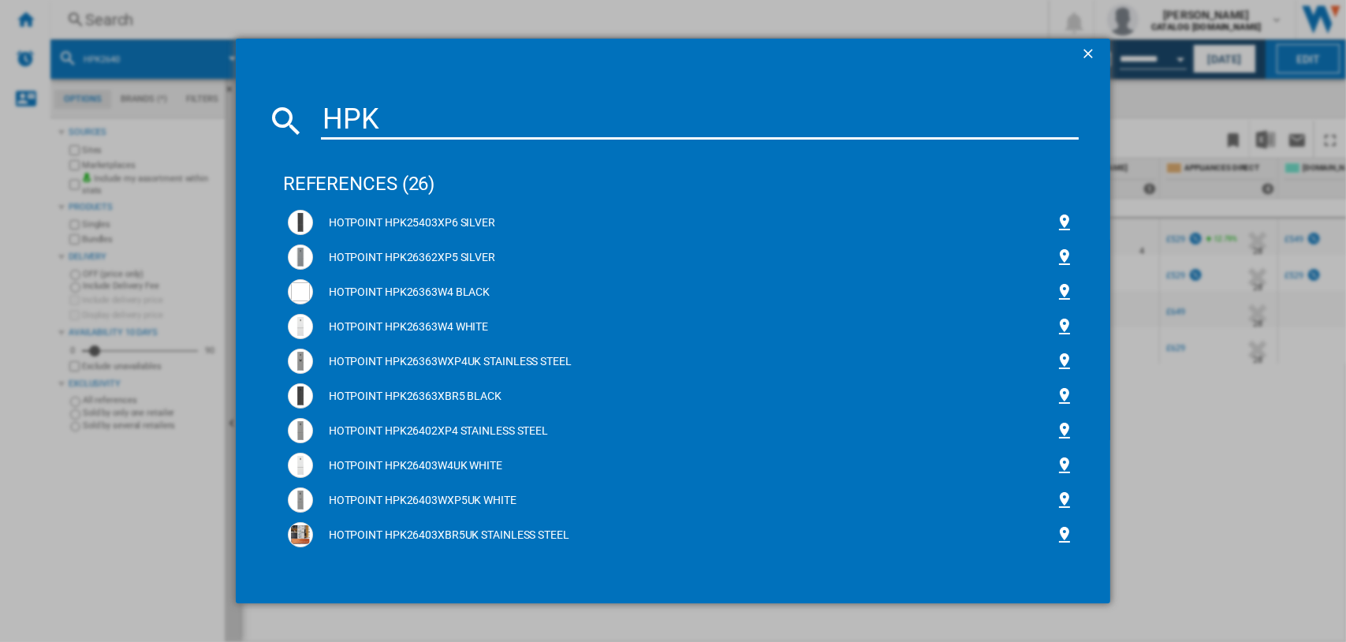
click at [384, 109] on input "HPK" at bounding box center [700, 121] width 759 height 38
type input "H"
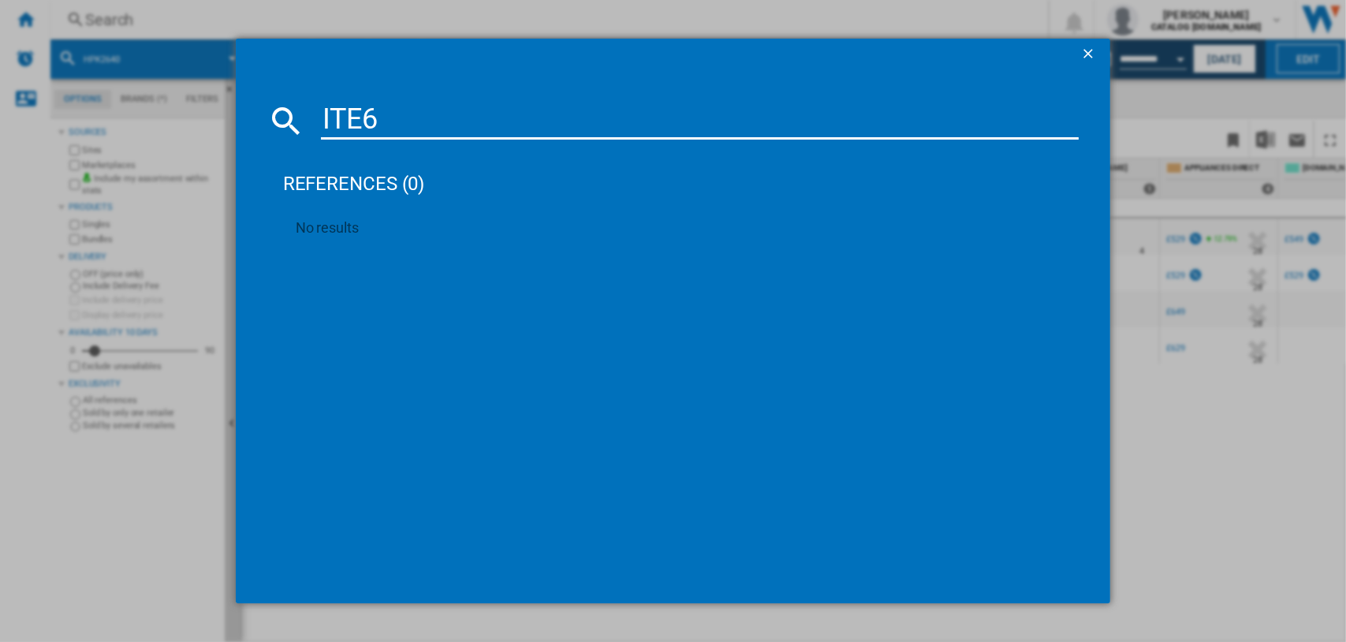
type input "ITE6V"
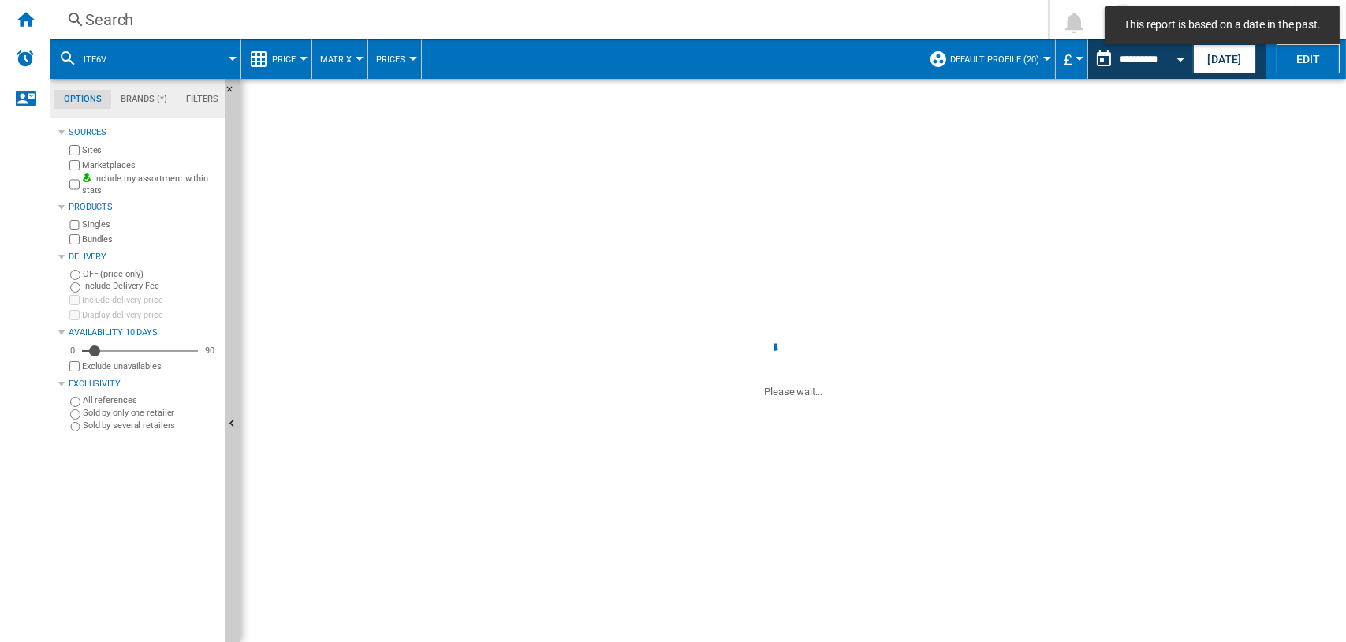
click at [128, 24] on div "Search" at bounding box center [546, 20] width 922 height 22
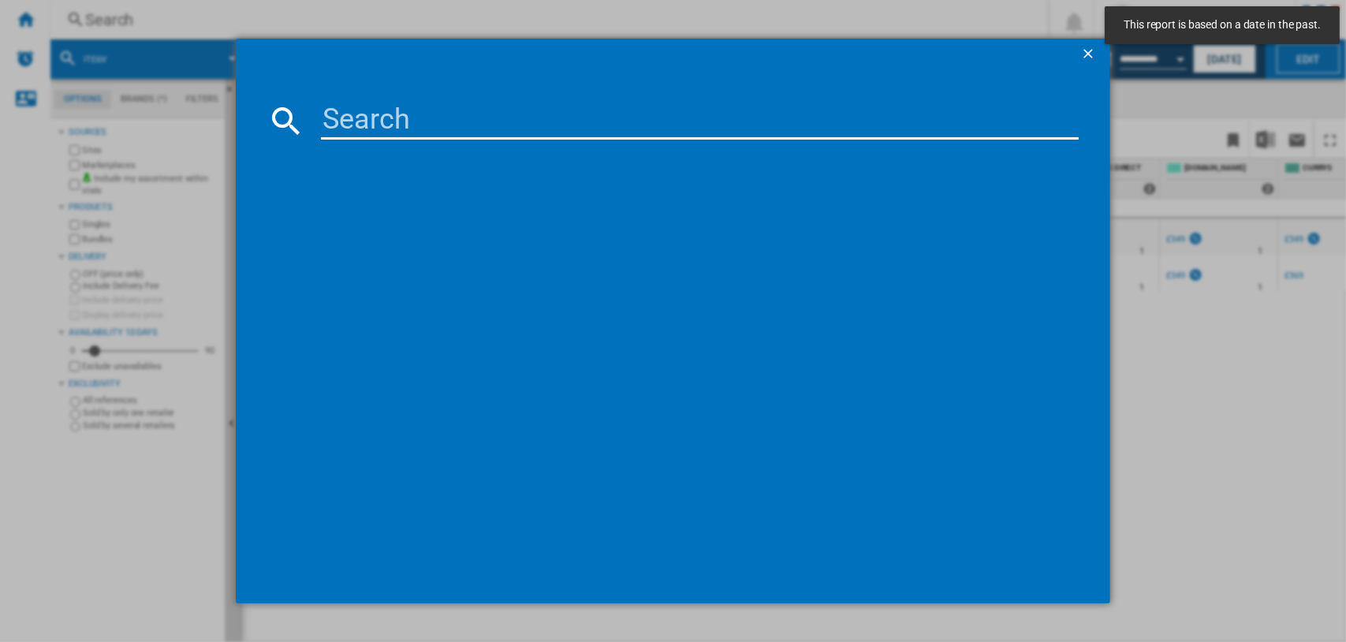
click at [328, 123] on input at bounding box center [700, 121] width 759 height 38
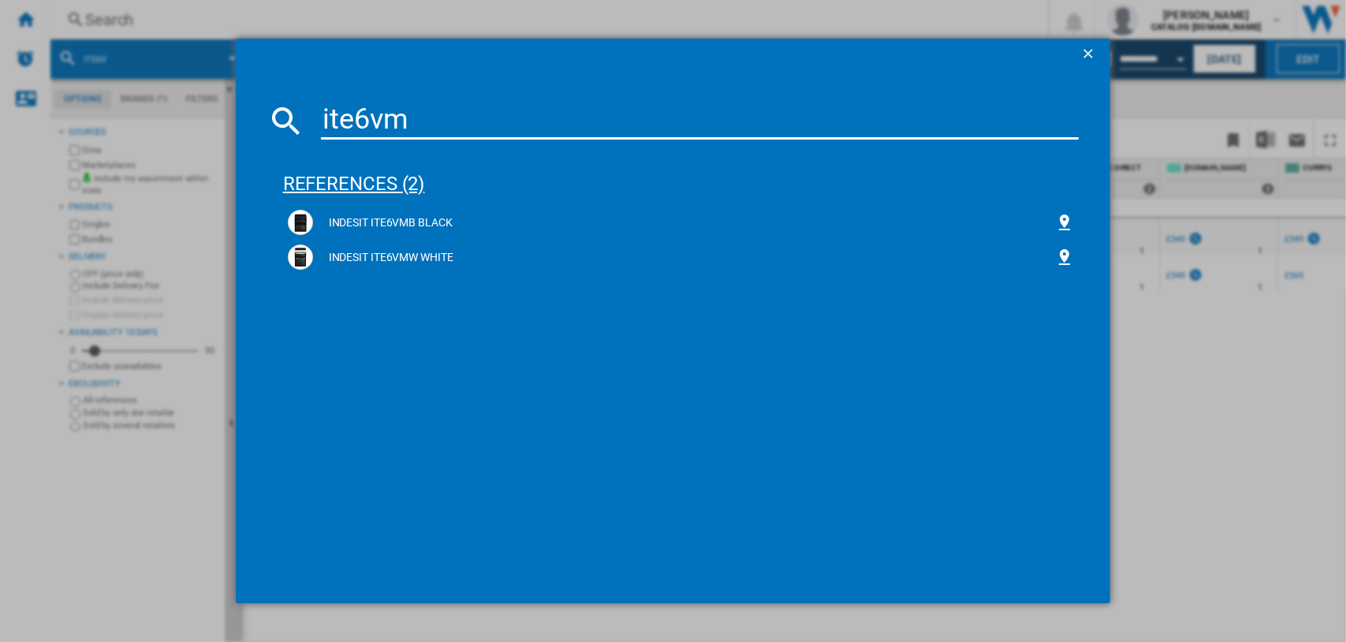
type input "ite6vm"
click at [369, 182] on div "references (2)" at bounding box center [681, 177] width 797 height 58
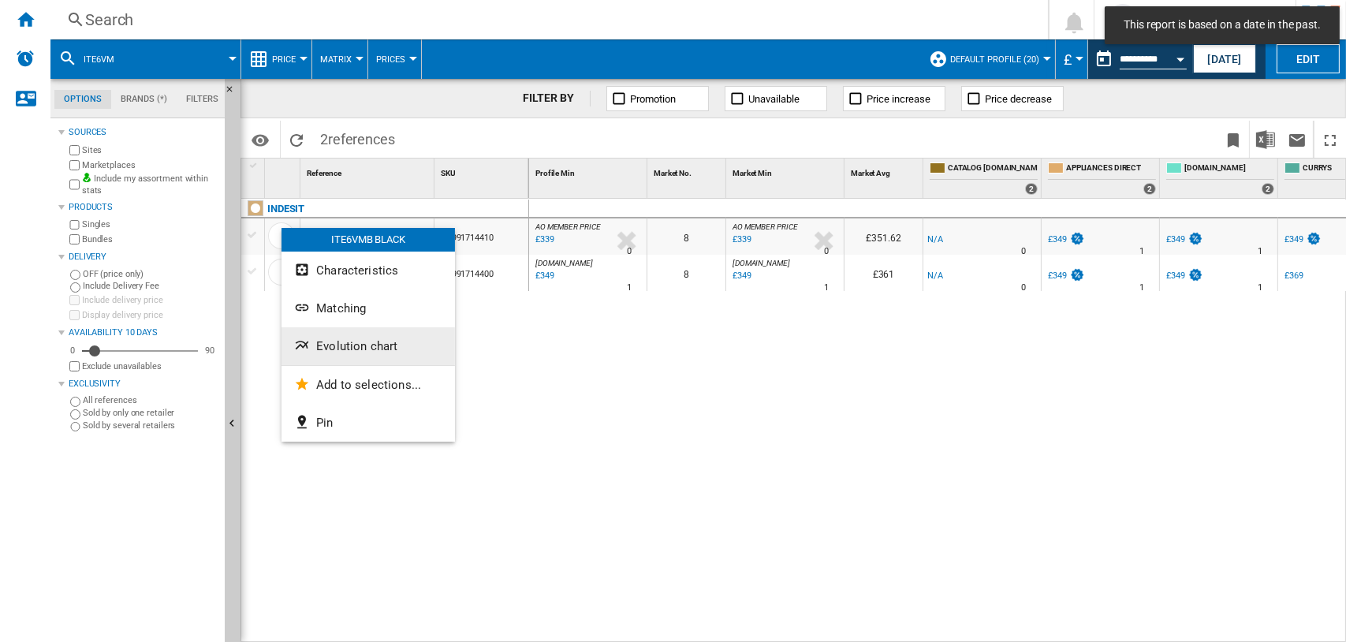
click at [324, 345] on span "Evolution chart" at bounding box center [356, 346] width 81 height 14
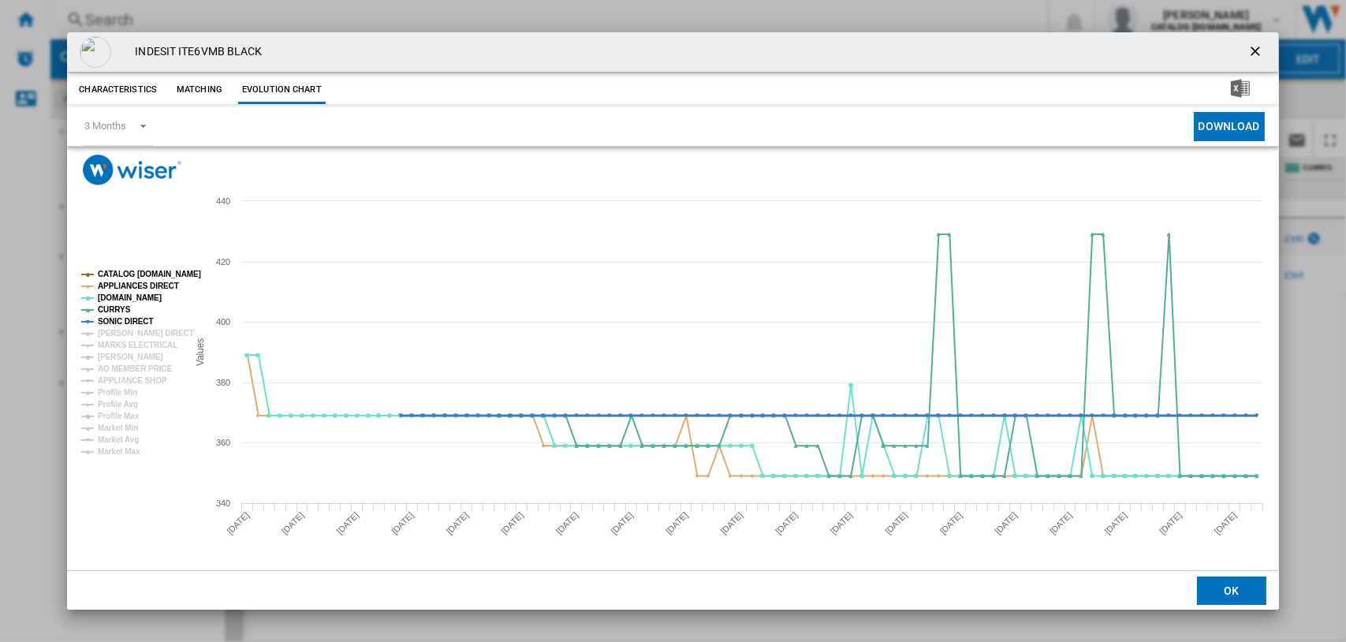
click at [117, 323] on tspan "SONIC DIRECT" at bounding box center [125, 321] width 55 height 9
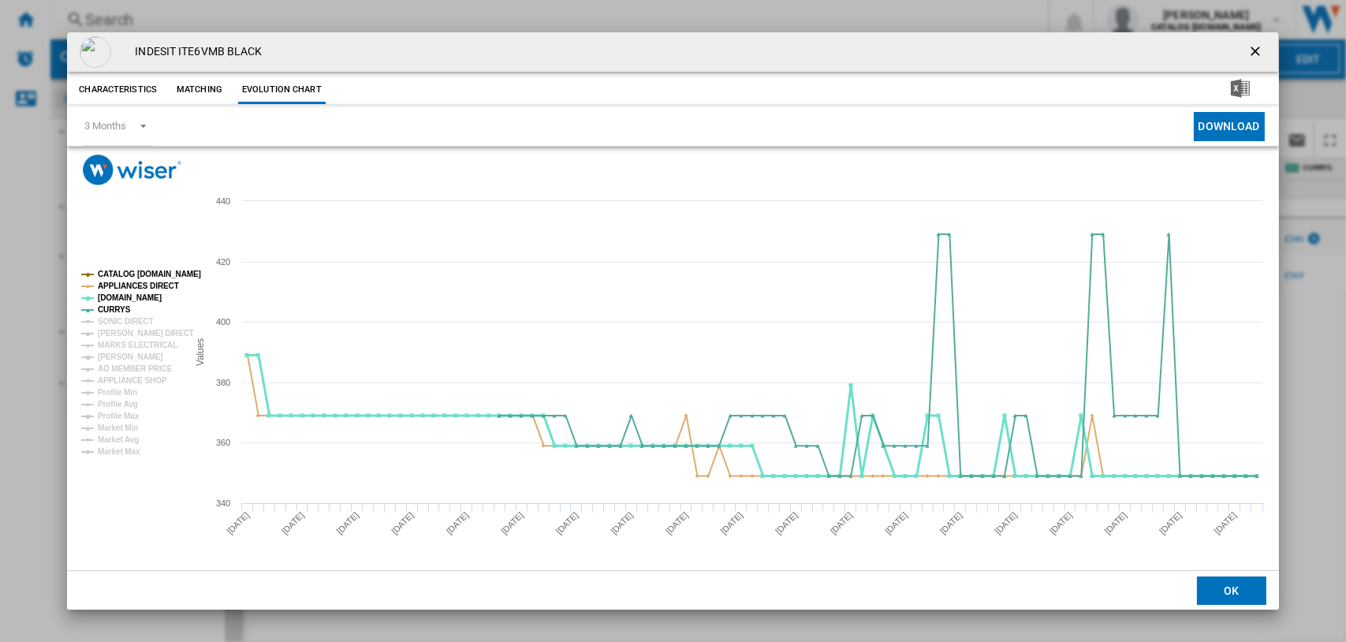
click at [125, 296] on tspan "[DOMAIN_NAME]" at bounding box center [130, 297] width 64 height 9
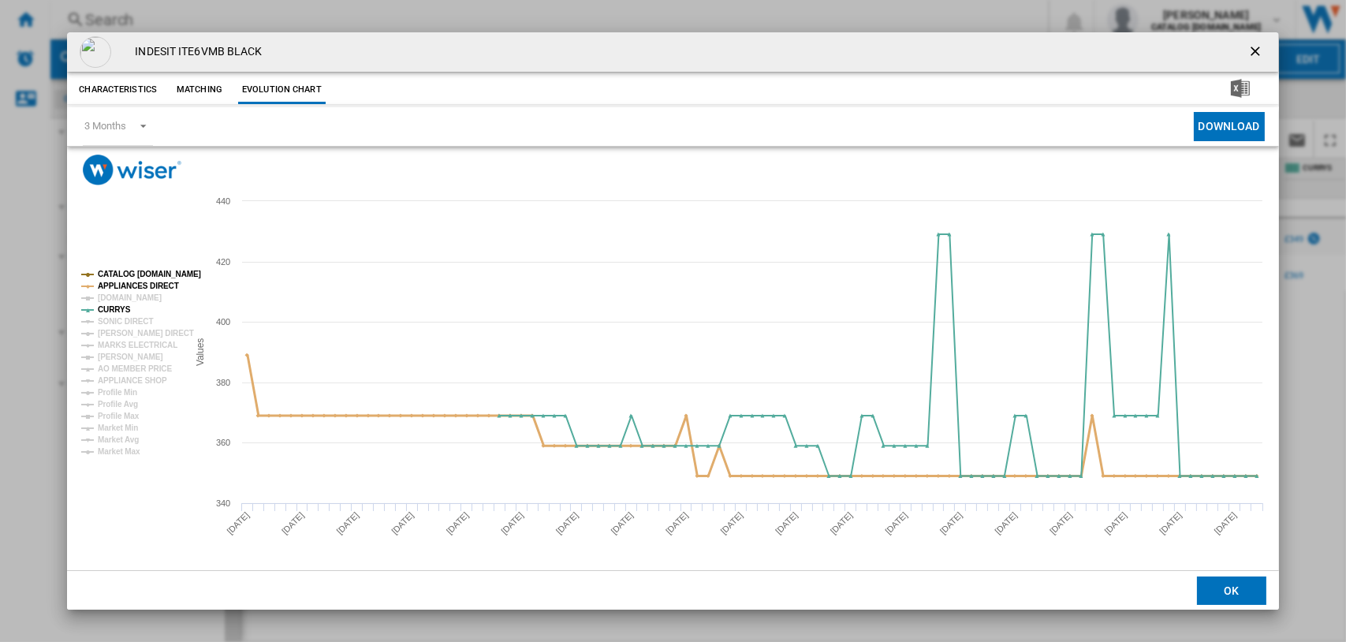
click at [129, 284] on tspan "APPLIANCES DIRECT" at bounding box center [138, 286] width 81 height 9
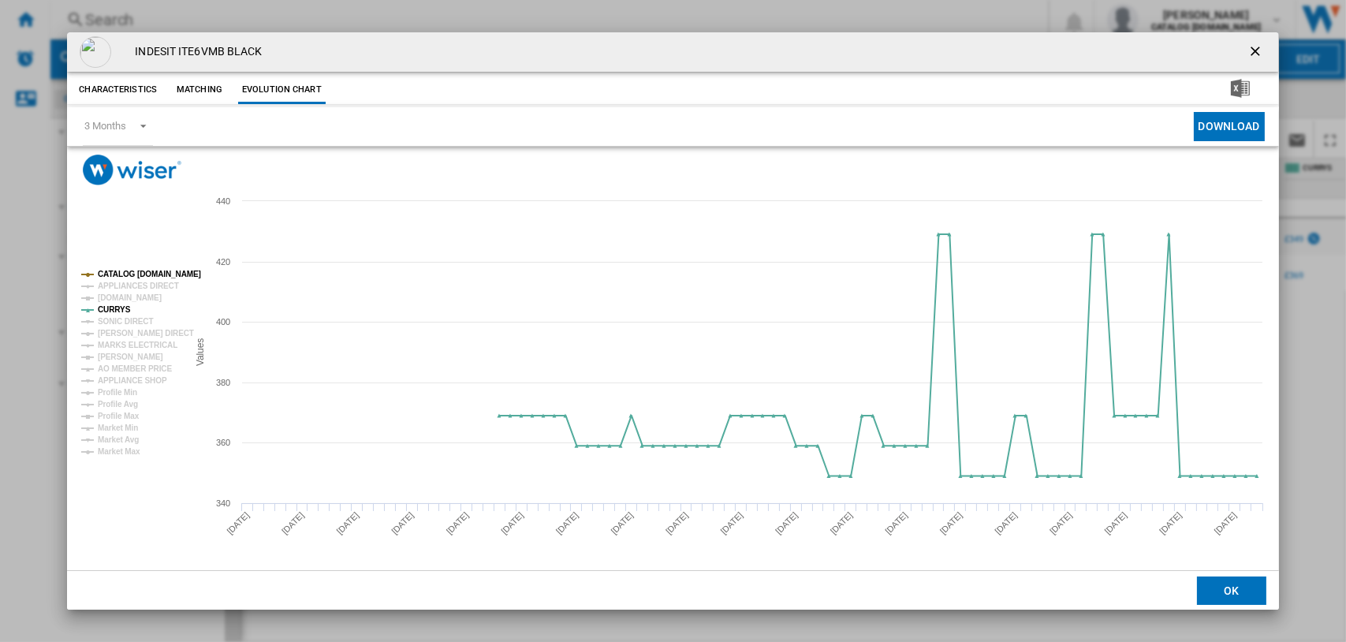
click at [133, 271] on tspan "CATALOG [DOMAIN_NAME]" at bounding box center [149, 274] width 103 height 9
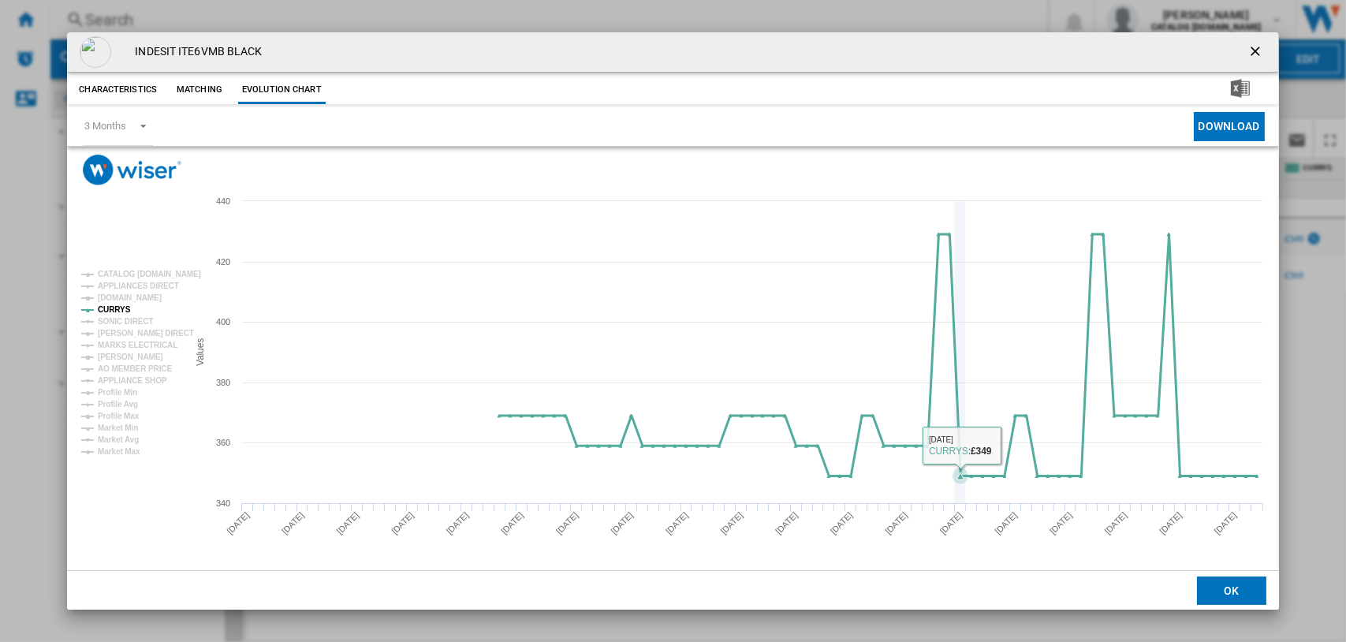
click at [959, 476] on icon "Product popup" at bounding box center [961, 475] width 7 height 7
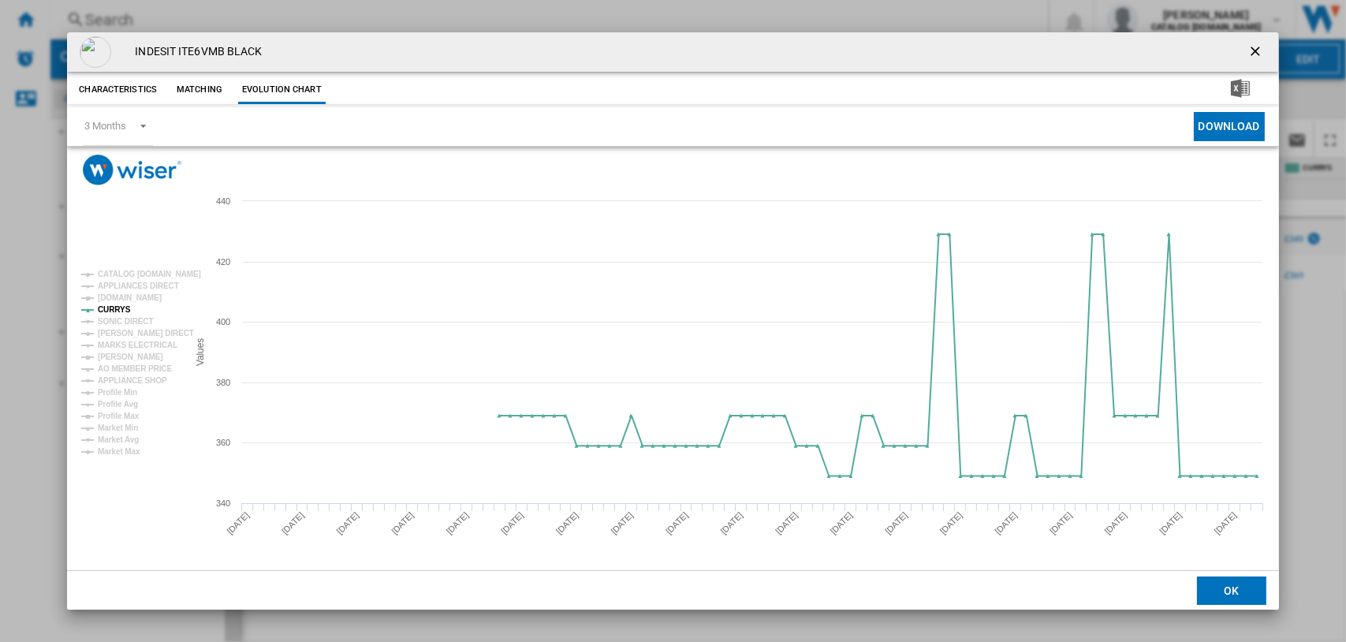
click at [1253, 45] on ng-md-icon "getI18NText('BUTTONS.CLOSE_DIALOG')" at bounding box center [1257, 52] width 19 height 19
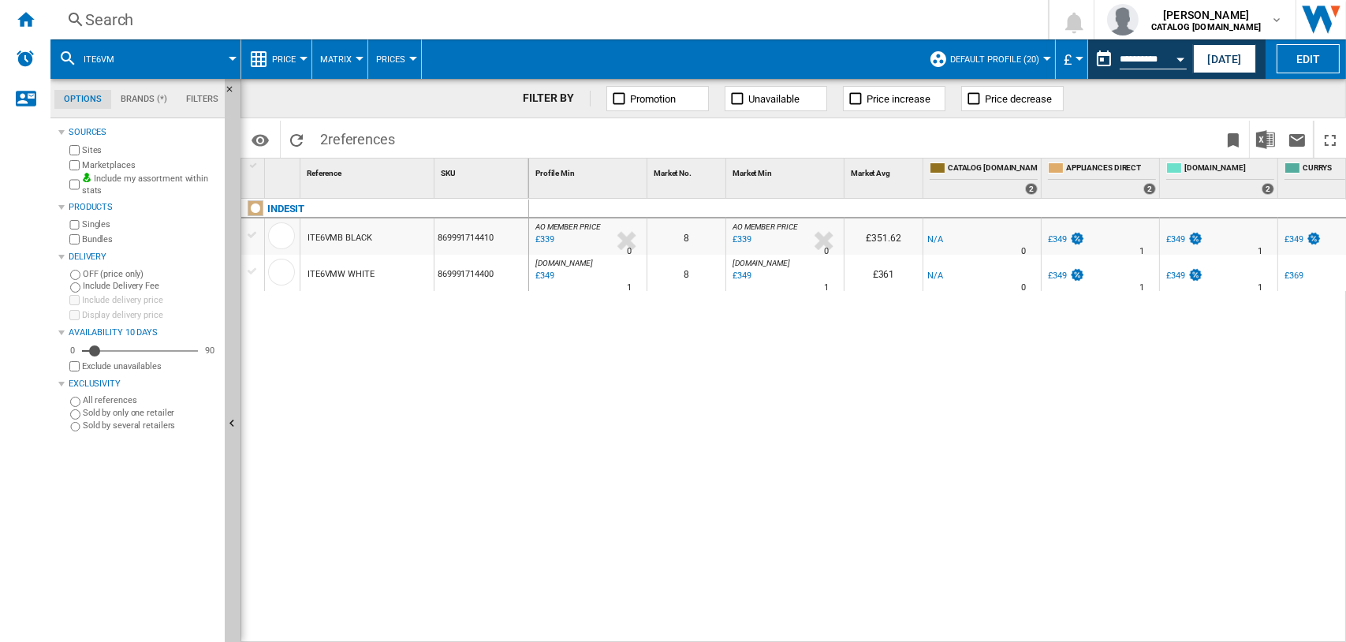
click at [115, 19] on div "Search" at bounding box center [546, 20] width 922 height 22
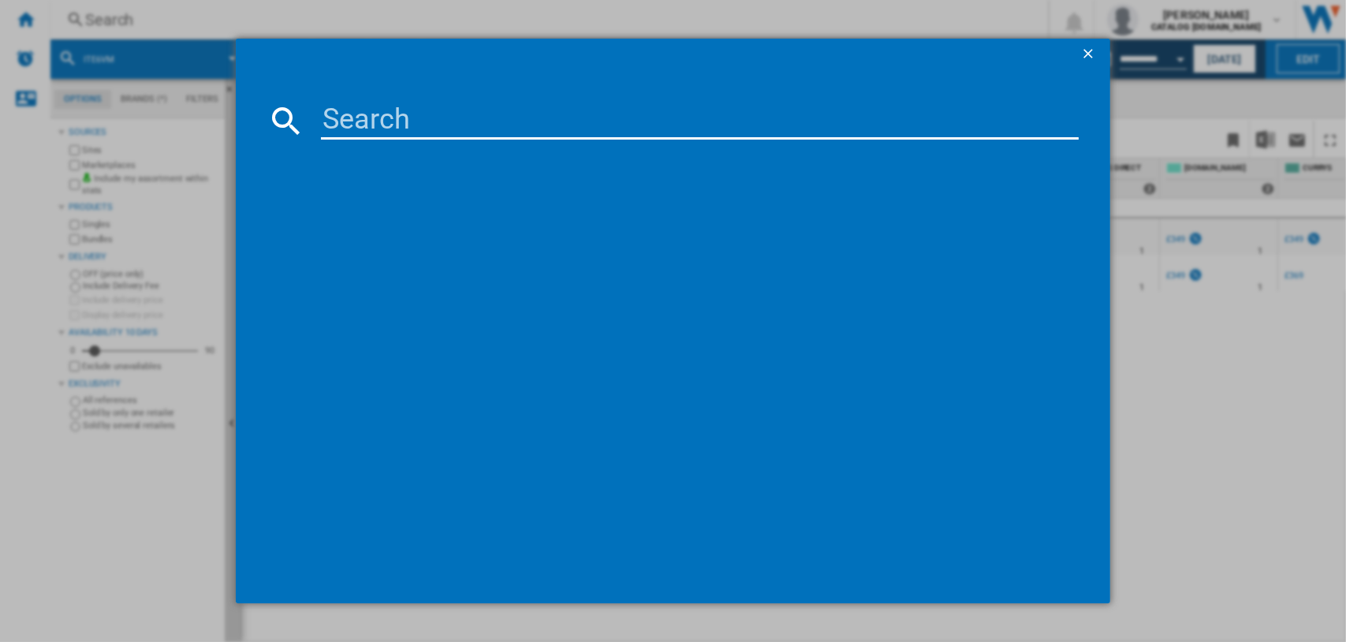
click at [358, 126] on input at bounding box center [700, 121] width 759 height 38
type input "ite5emw"
click at [378, 220] on div "INDESIT ITE5EMW WHITE" at bounding box center [684, 223] width 743 height 16
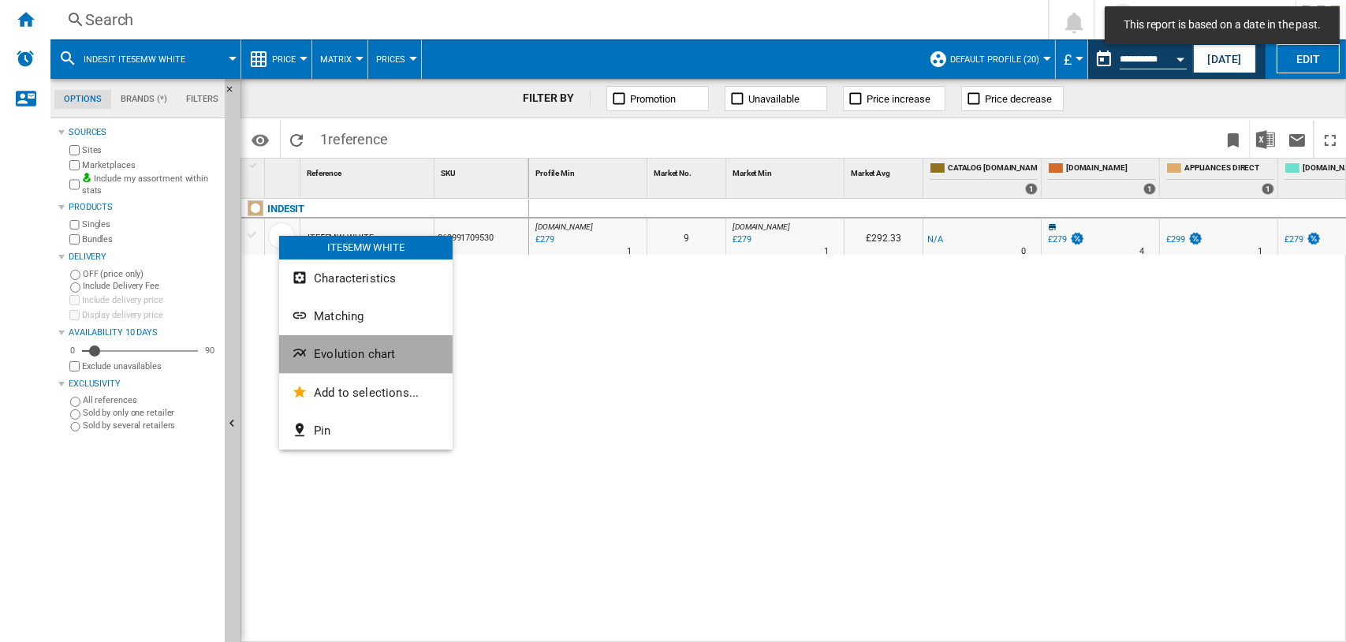
click at [360, 360] on span "Evolution chart" at bounding box center [354, 354] width 81 height 14
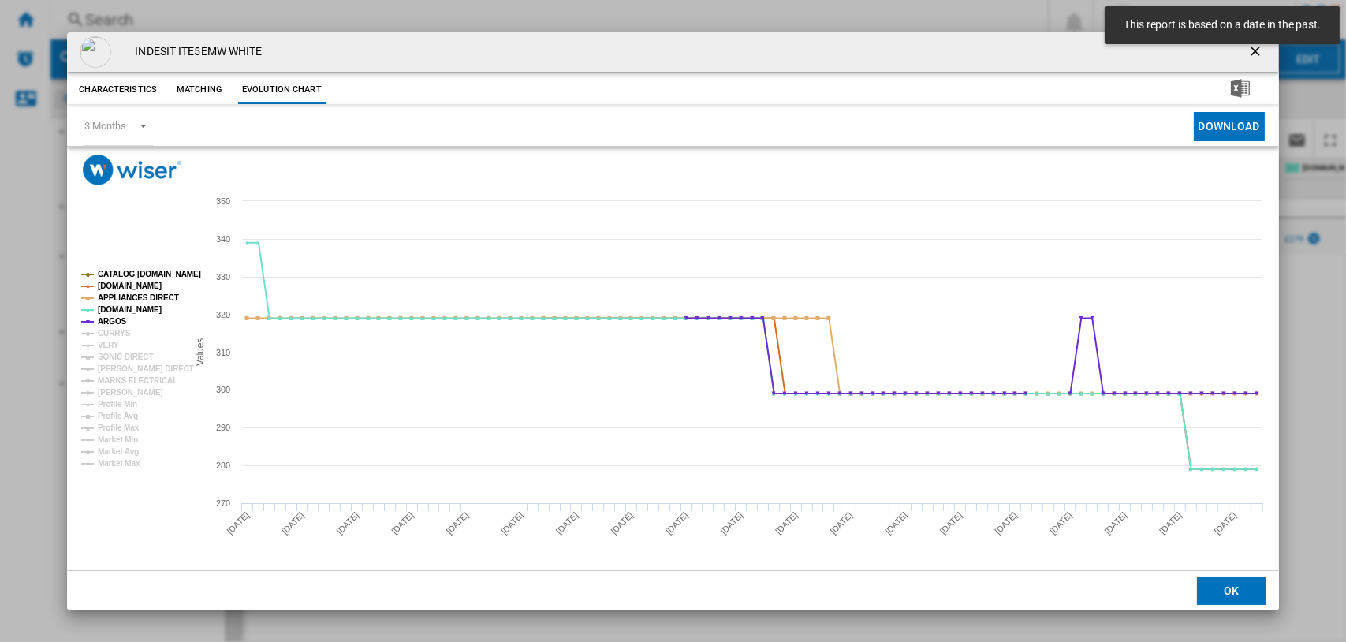
click at [128, 275] on tspan "CATALOG [DOMAIN_NAME]" at bounding box center [149, 274] width 103 height 9
click at [129, 285] on tspan "[DOMAIN_NAME]" at bounding box center [130, 286] width 64 height 9
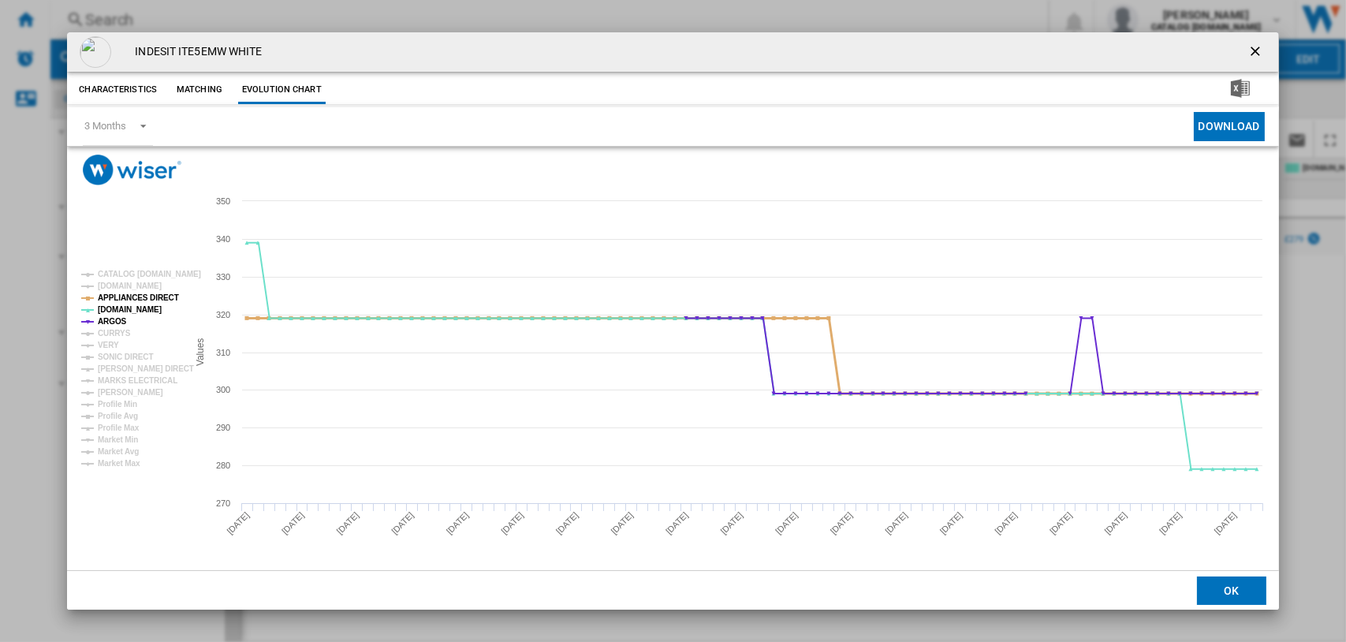
click at [129, 297] on tspan "APPLIANCES DIRECT" at bounding box center [138, 297] width 81 height 9
click at [124, 306] on tspan "[DOMAIN_NAME]" at bounding box center [130, 309] width 64 height 9
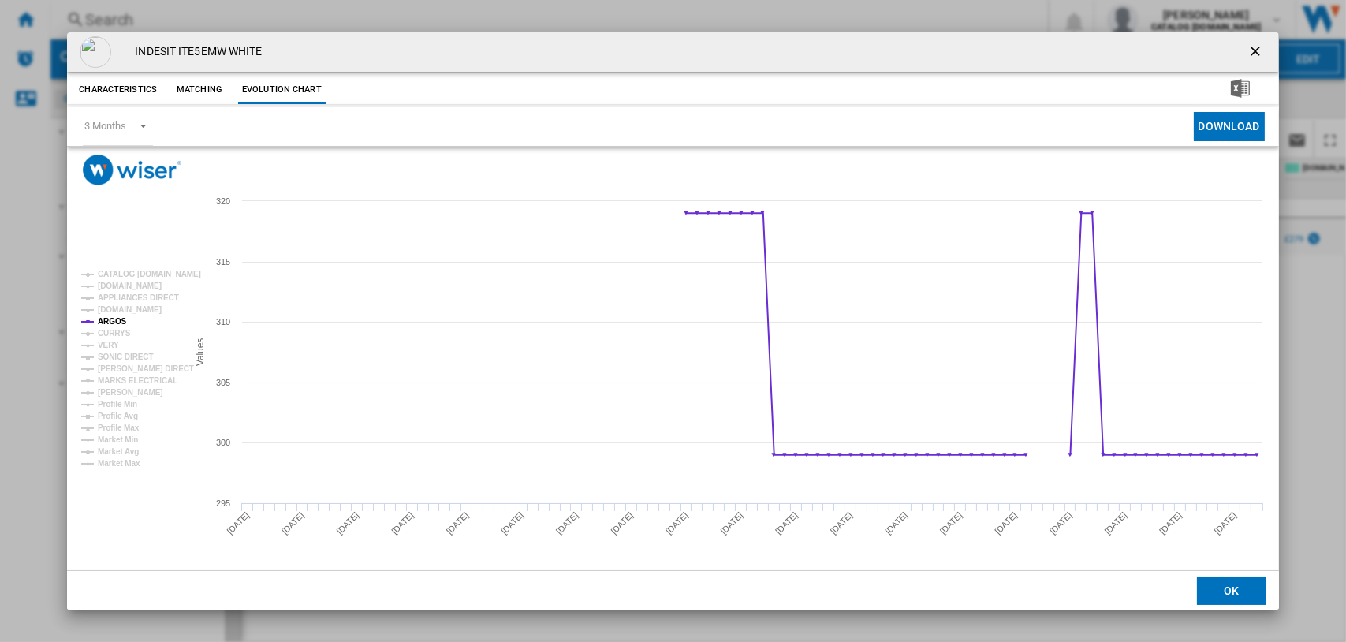
click at [124, 319] on rect "Product popup" at bounding box center [128, 369] width 106 height 210
click at [112, 332] on tspan "CURRYS" at bounding box center [114, 333] width 33 height 9
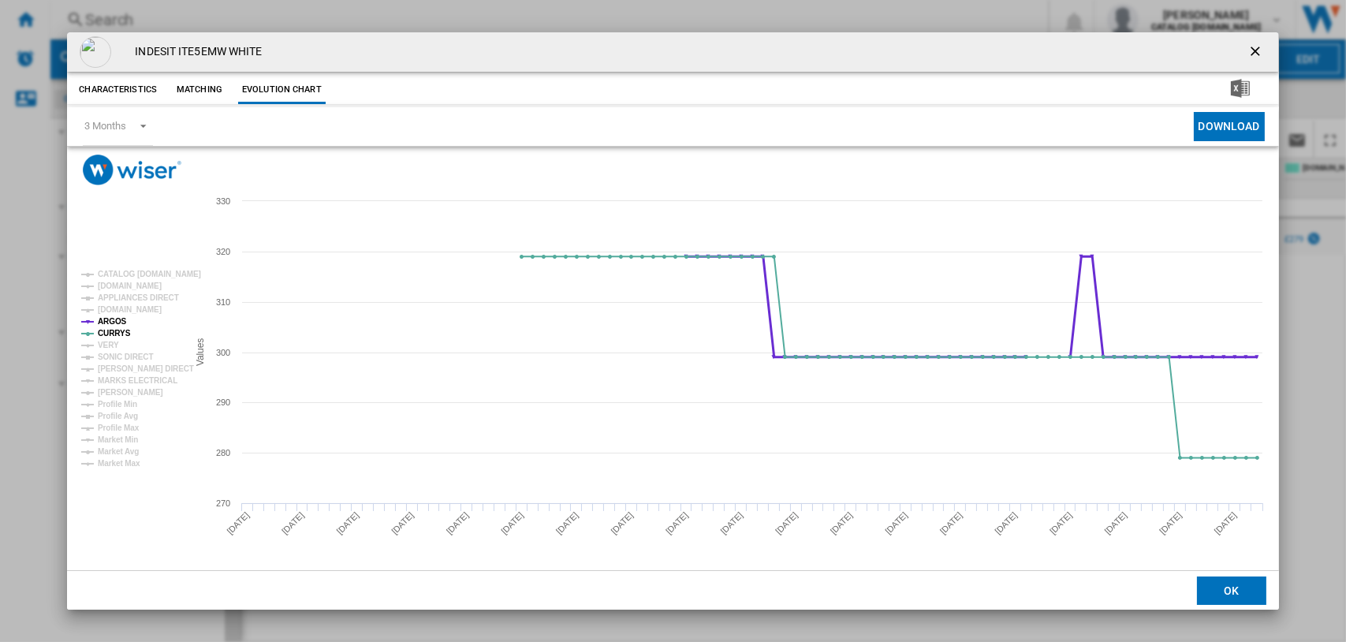
click at [112, 319] on tspan "ARGOS" at bounding box center [112, 321] width 29 height 9
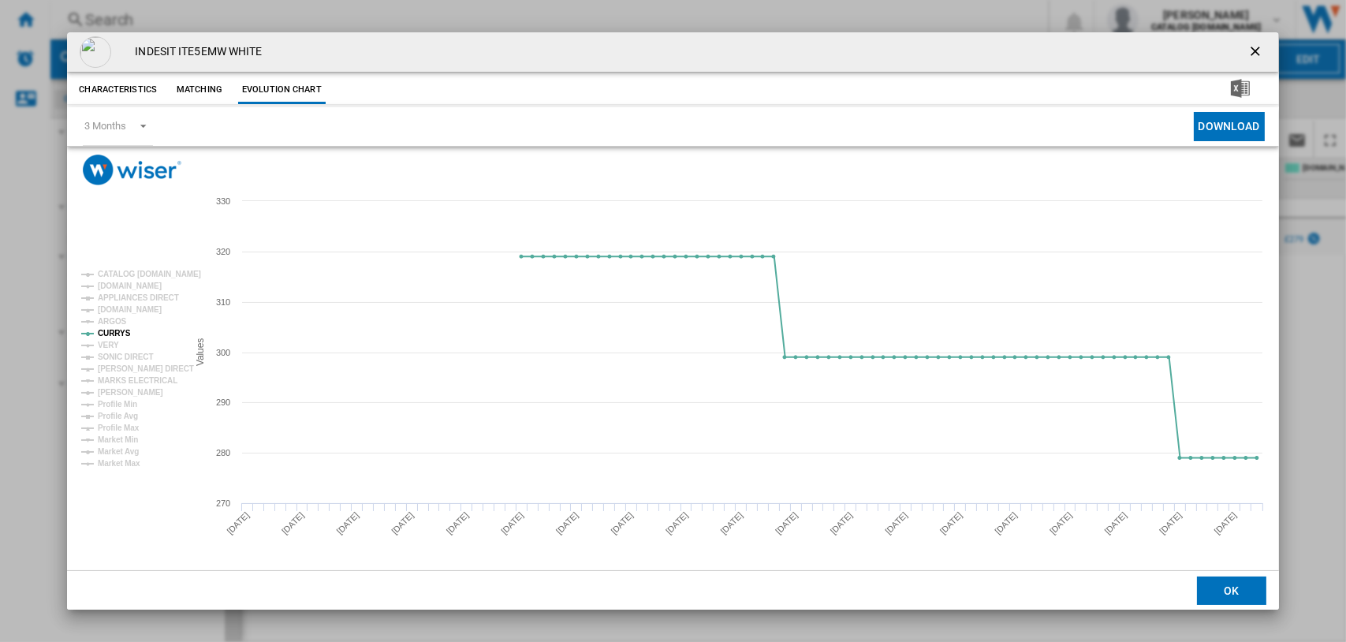
drag, startPoint x: 1253, startPoint y: 50, endPoint x: 1119, endPoint y: 71, distance: 136.6
click at [1253, 50] on ng-md-icon "getI18NText('BUTTONS.CLOSE_DIALOG')" at bounding box center [1257, 52] width 19 height 19
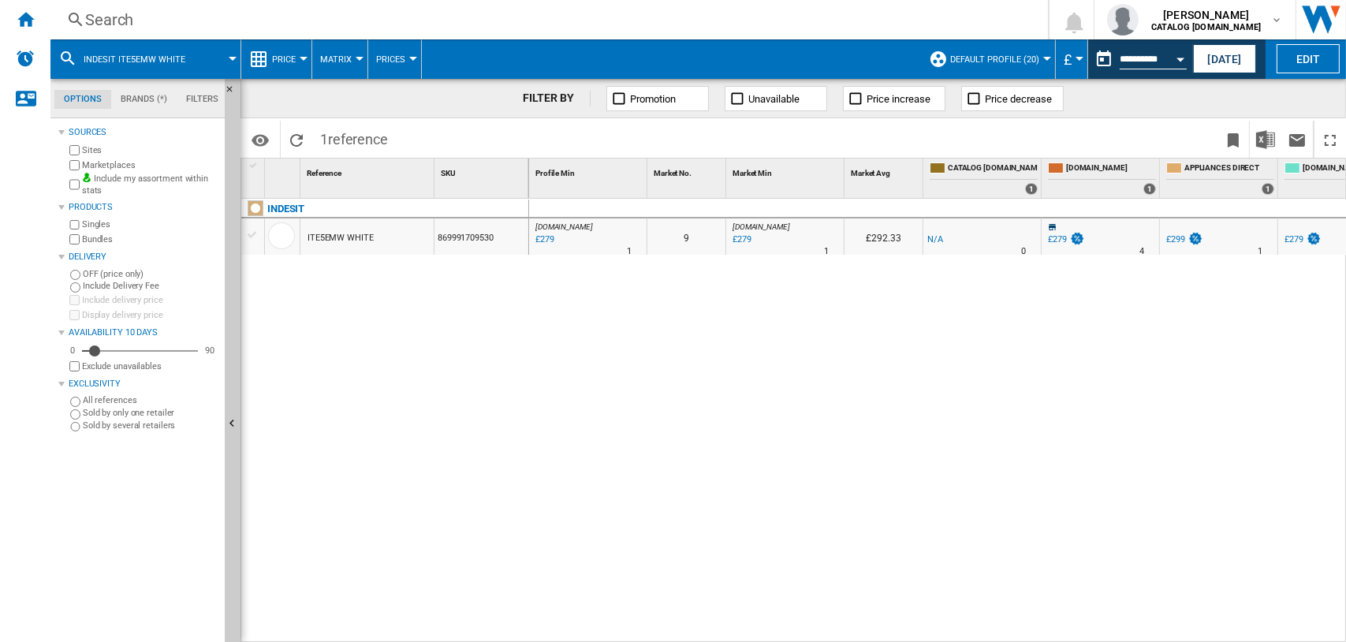
click at [102, 18] on div "Search" at bounding box center [546, 20] width 922 height 22
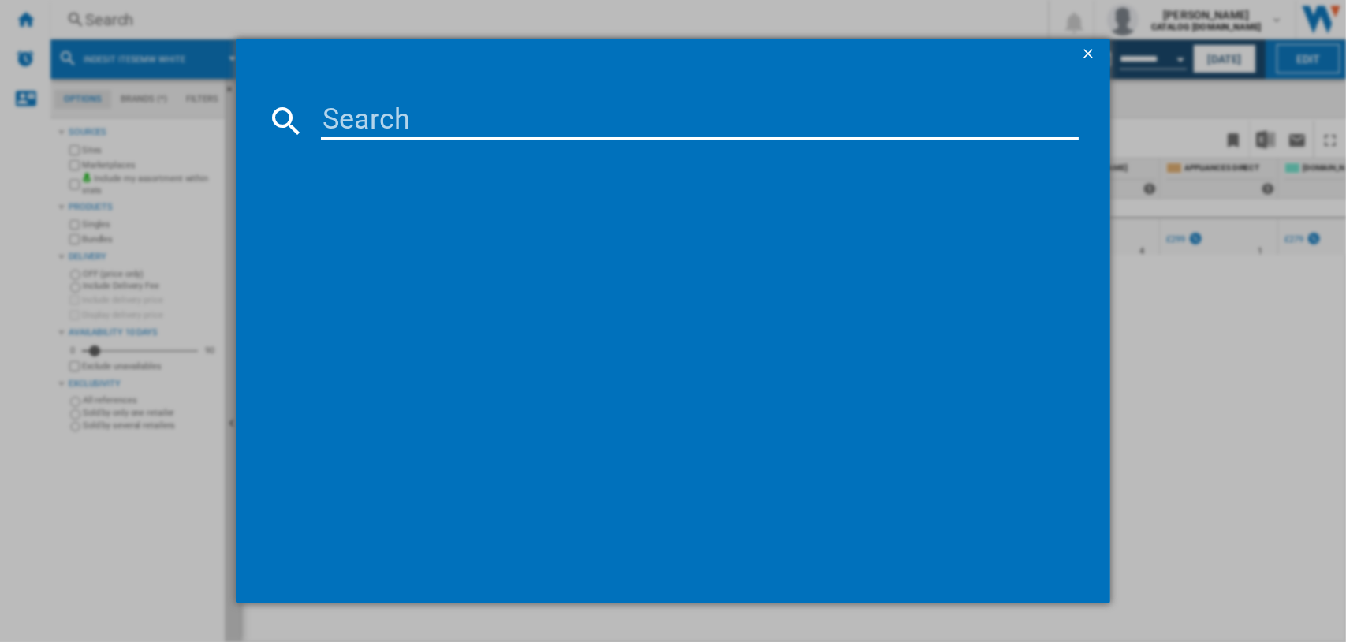
click at [429, 128] on input at bounding box center [700, 121] width 759 height 38
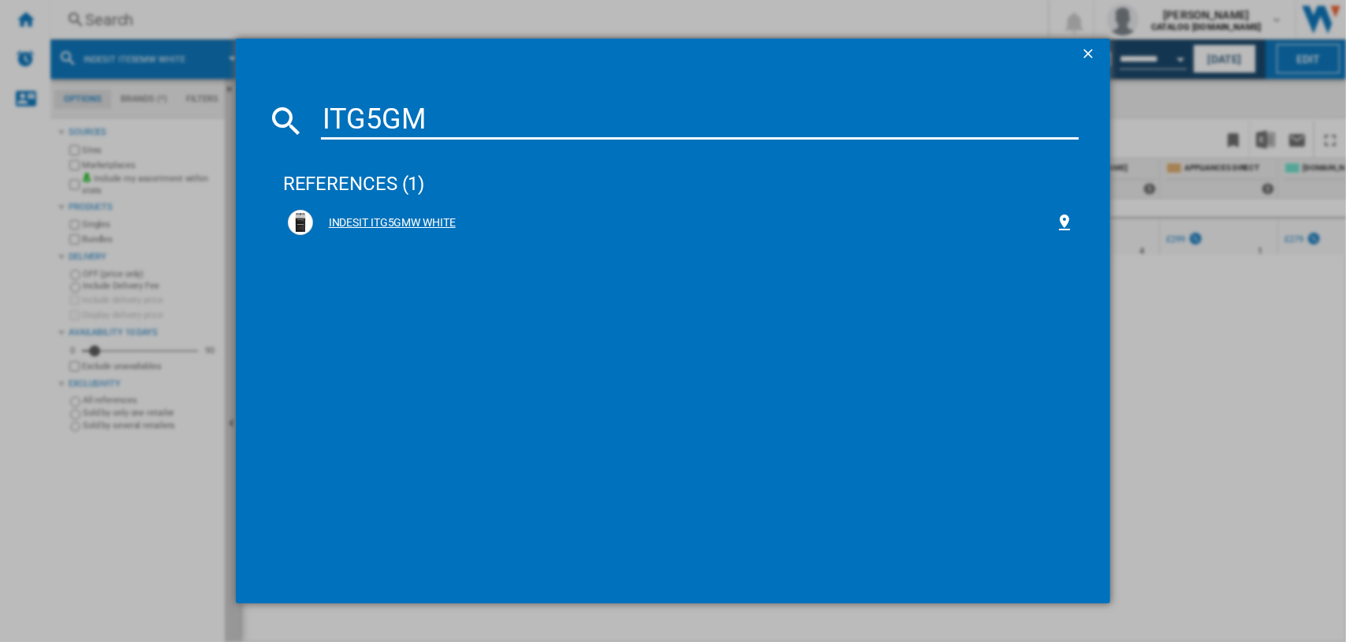
type input "ITG5GM"
click at [379, 219] on div "INDESIT ITG5GMW WHITE" at bounding box center [684, 223] width 743 height 16
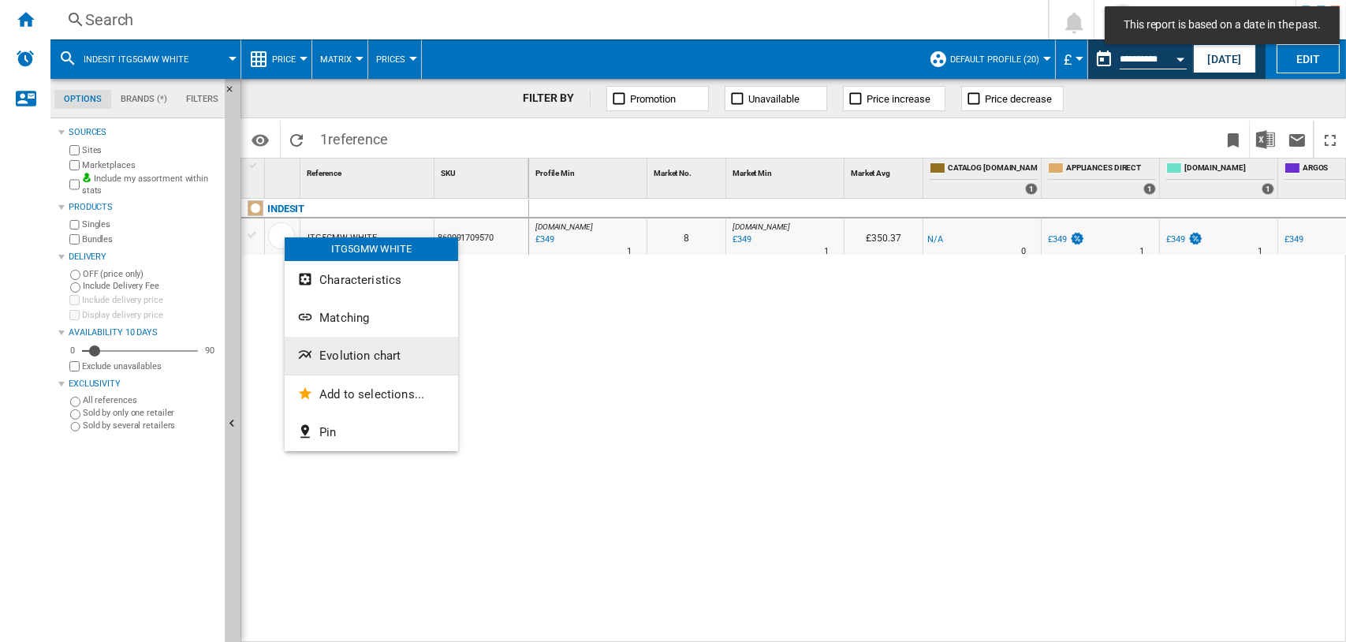
click at [335, 361] on span "Evolution chart" at bounding box center [359, 356] width 81 height 14
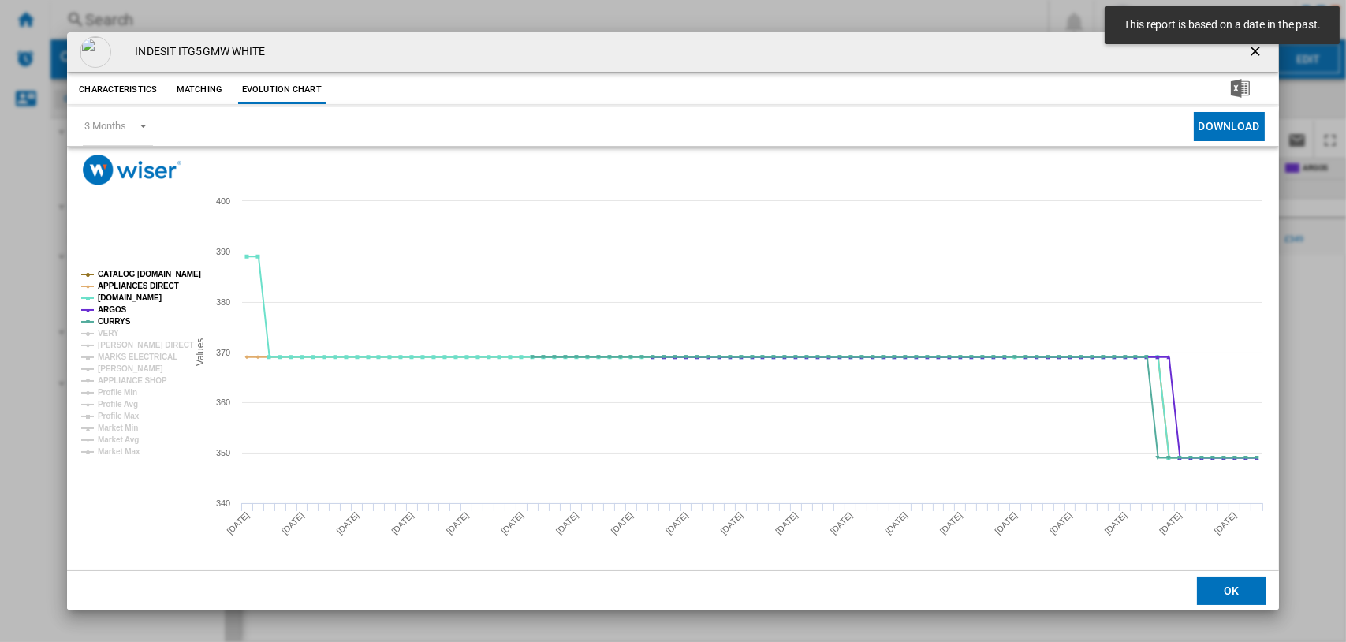
click at [134, 277] on tspan "CATALOG [DOMAIN_NAME]" at bounding box center [149, 274] width 103 height 9
click at [129, 293] on tspan "[DOMAIN_NAME]" at bounding box center [130, 297] width 64 height 9
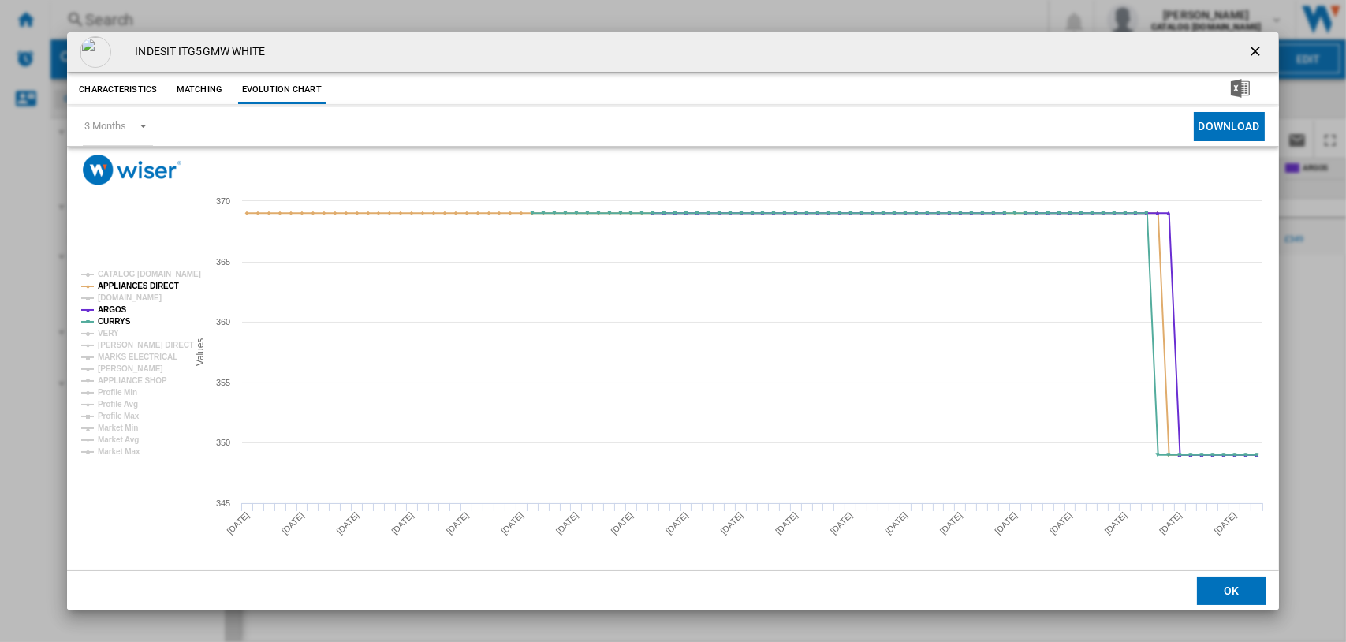
click at [115, 302] on tspan "[DOMAIN_NAME]" at bounding box center [130, 297] width 64 height 9
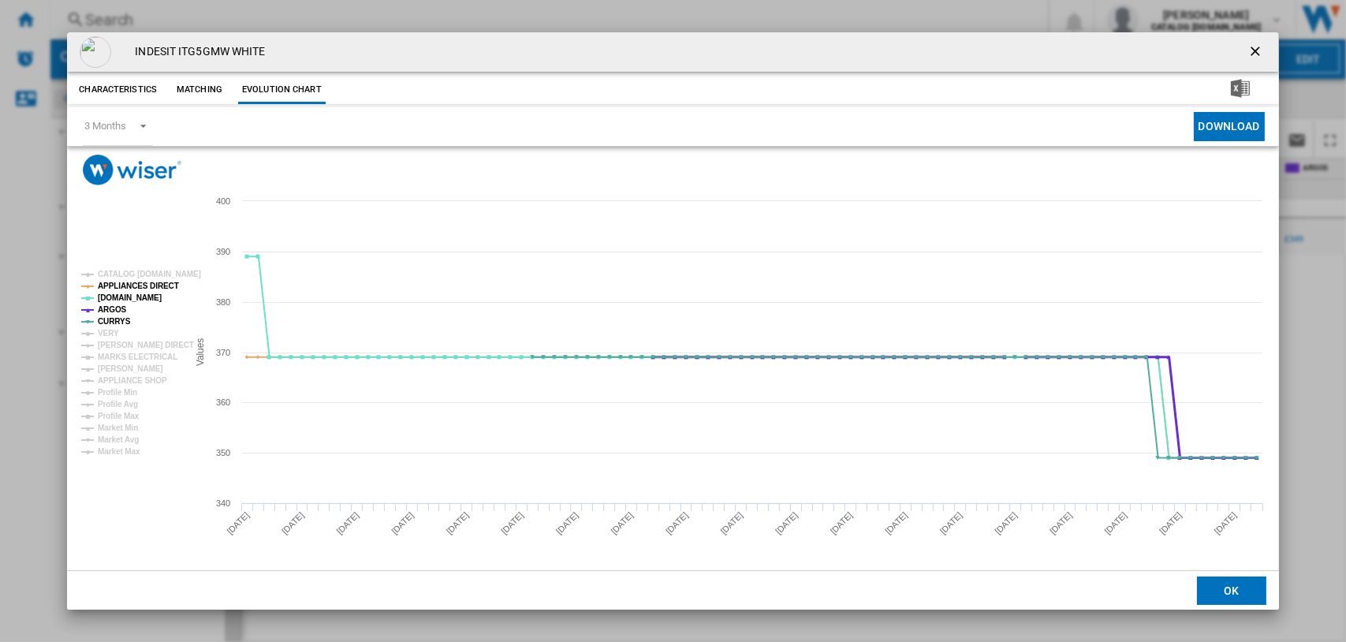
click at [114, 309] on tspan "ARGOS" at bounding box center [112, 309] width 29 height 9
click at [115, 294] on tspan "[DOMAIN_NAME]" at bounding box center [130, 297] width 64 height 9
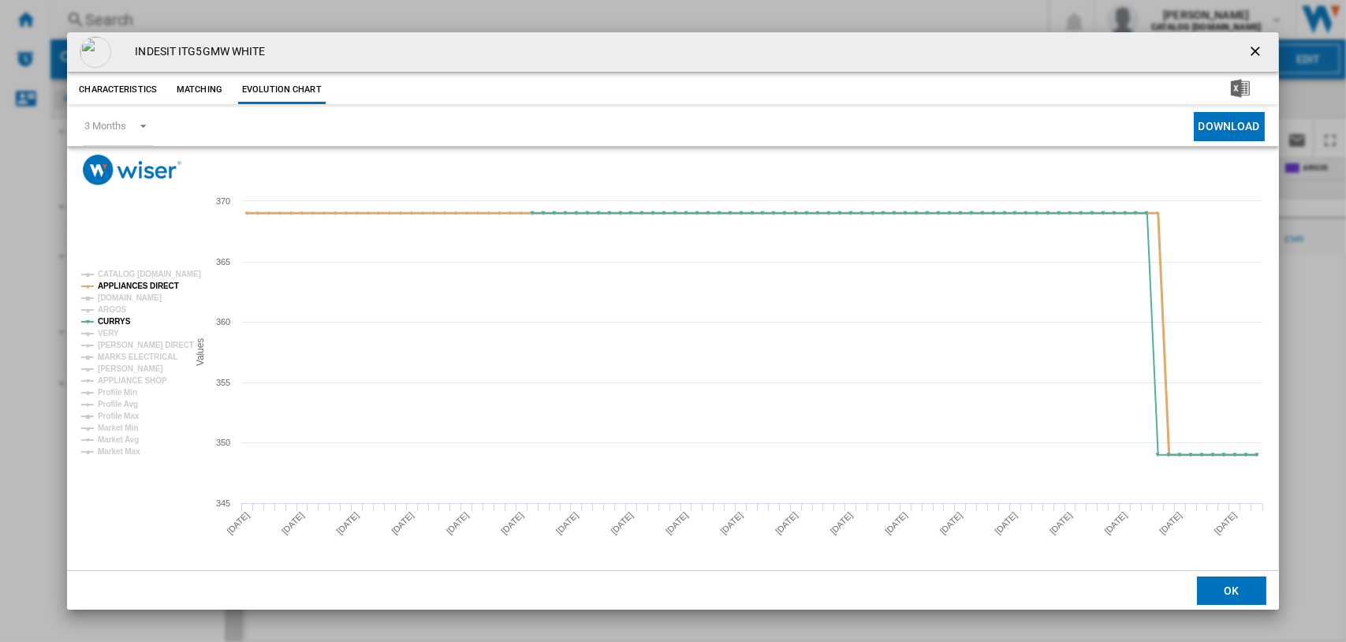
click at [118, 286] on tspan "APPLIANCES DIRECT" at bounding box center [138, 286] width 81 height 9
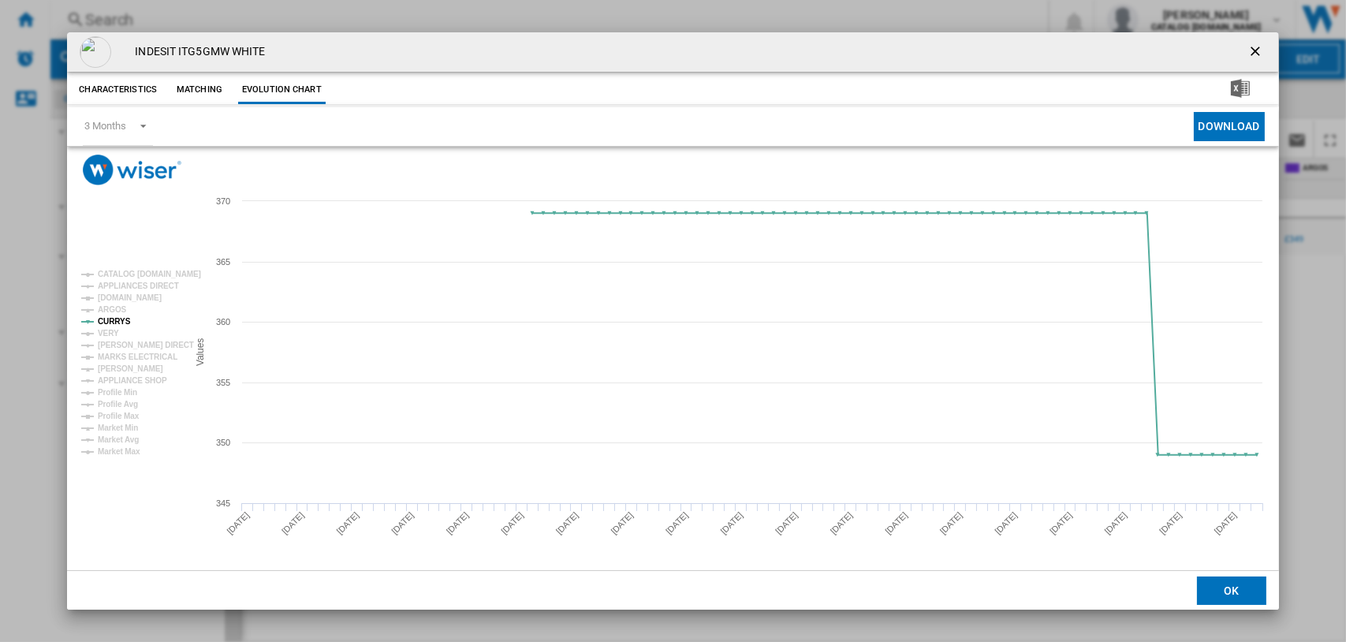
click at [1251, 49] on ng-md-icon "getI18NText('BUTTONS.CLOSE_DIALOG')" at bounding box center [1257, 52] width 19 height 19
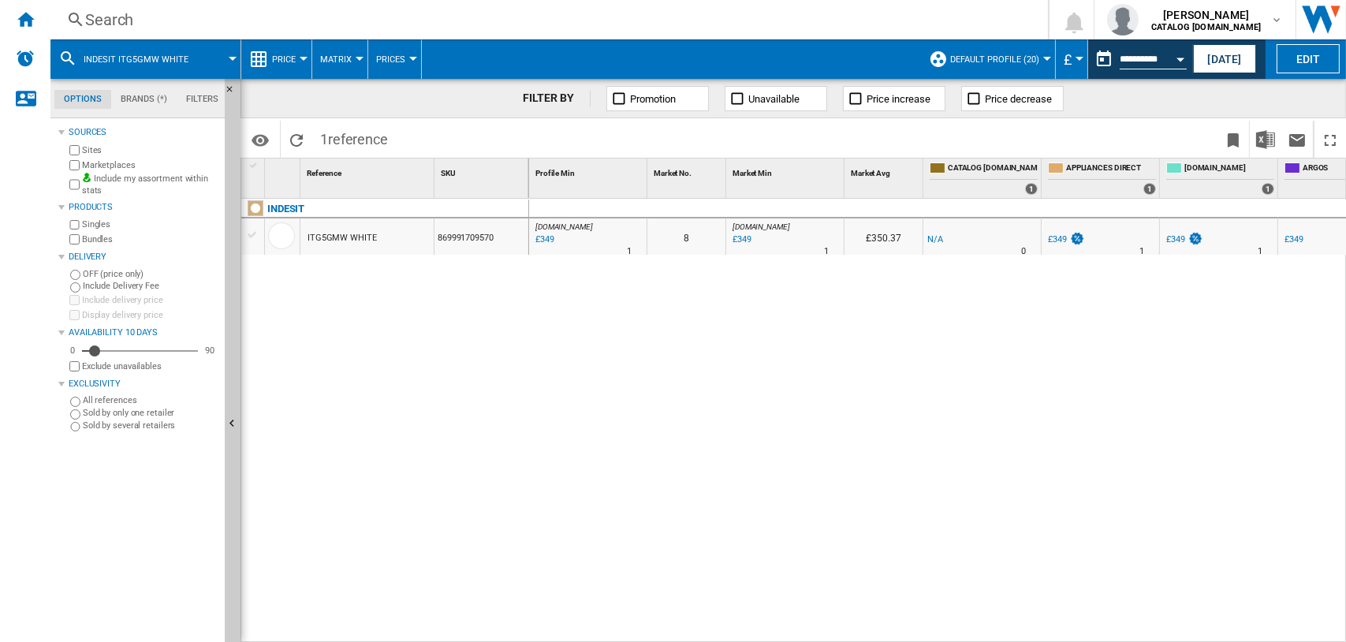
click at [121, 17] on div "Search" at bounding box center [546, 20] width 922 height 22
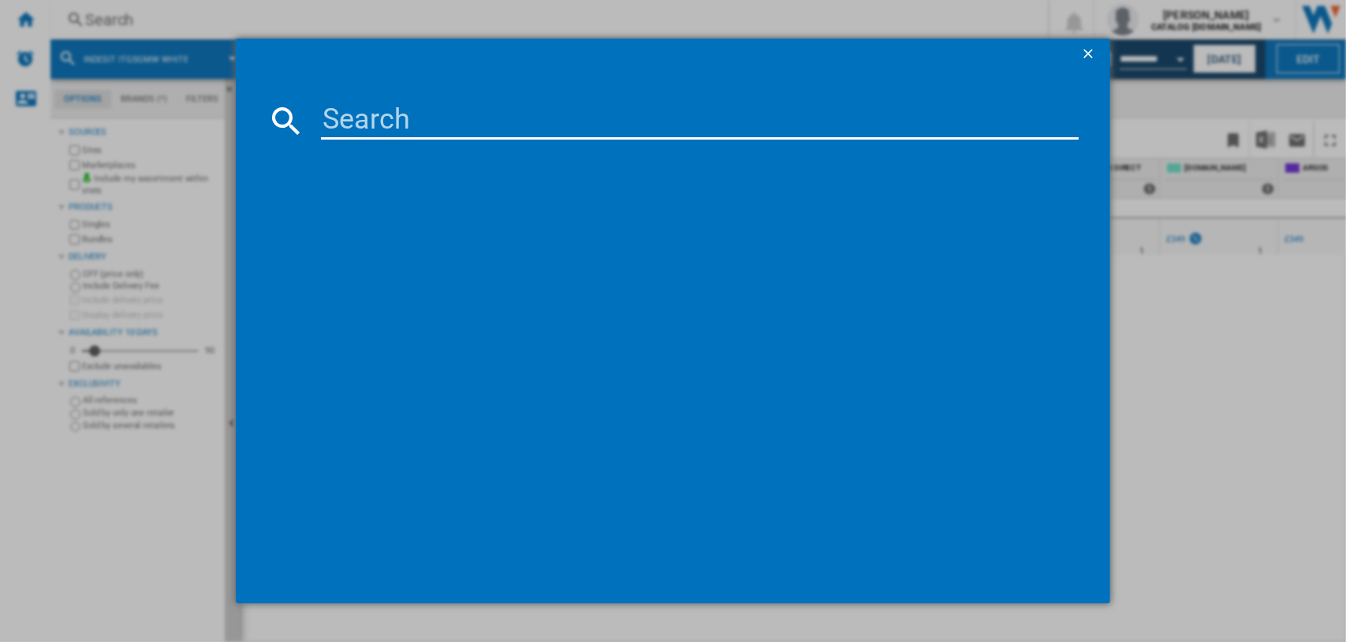
click at [409, 123] on input at bounding box center [700, 121] width 759 height 38
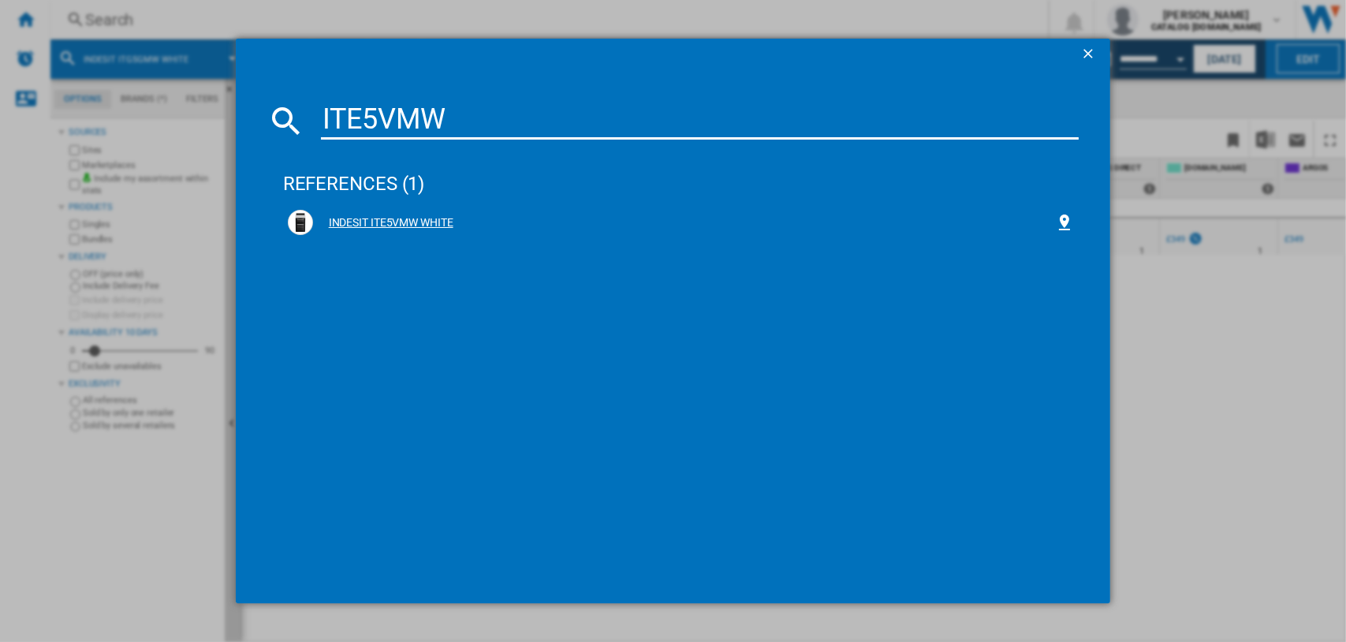
type input "ITE5VMW"
click at [419, 222] on div "INDESIT ITE5VMW WHITE" at bounding box center [684, 223] width 743 height 16
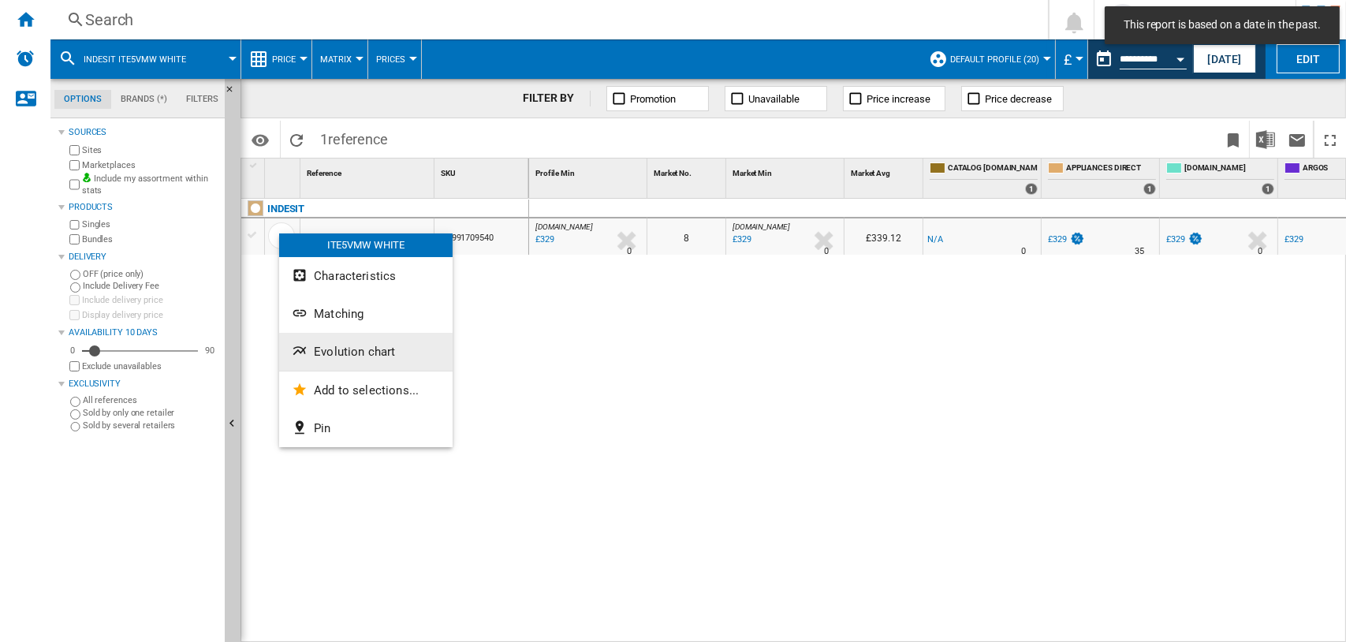
click at [317, 345] on span "Evolution chart" at bounding box center [354, 352] width 81 height 14
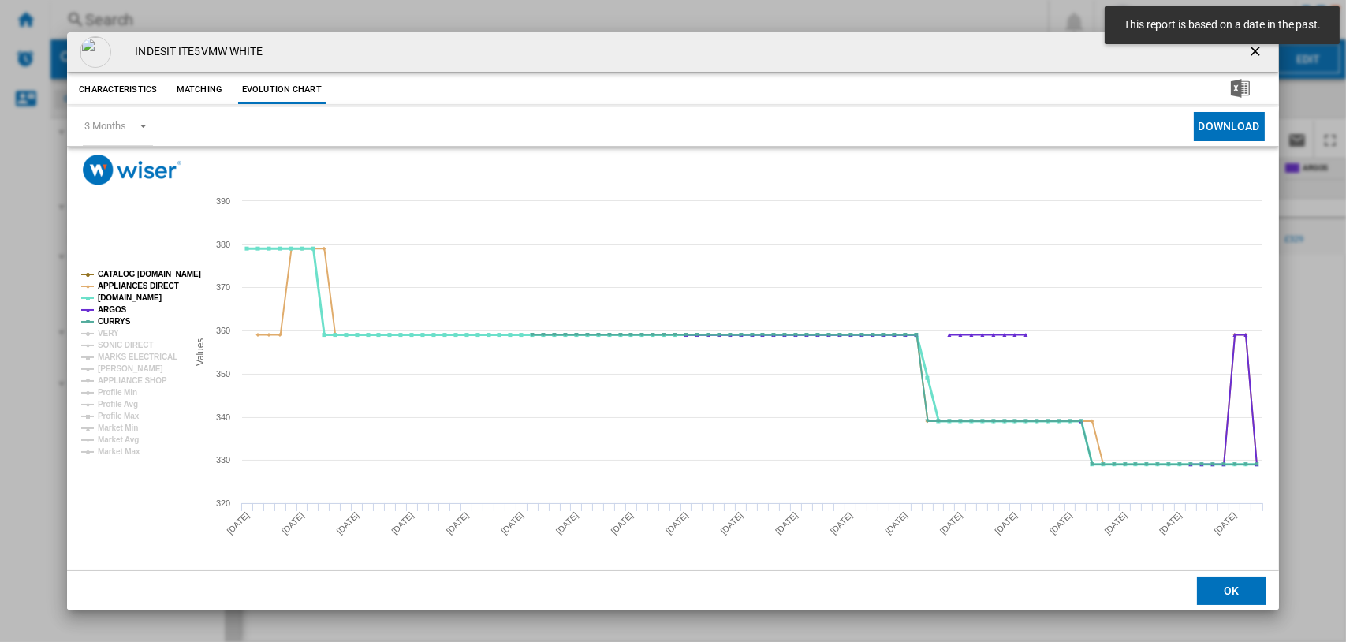
click at [125, 293] on tspan "[DOMAIN_NAME]" at bounding box center [130, 297] width 64 height 9
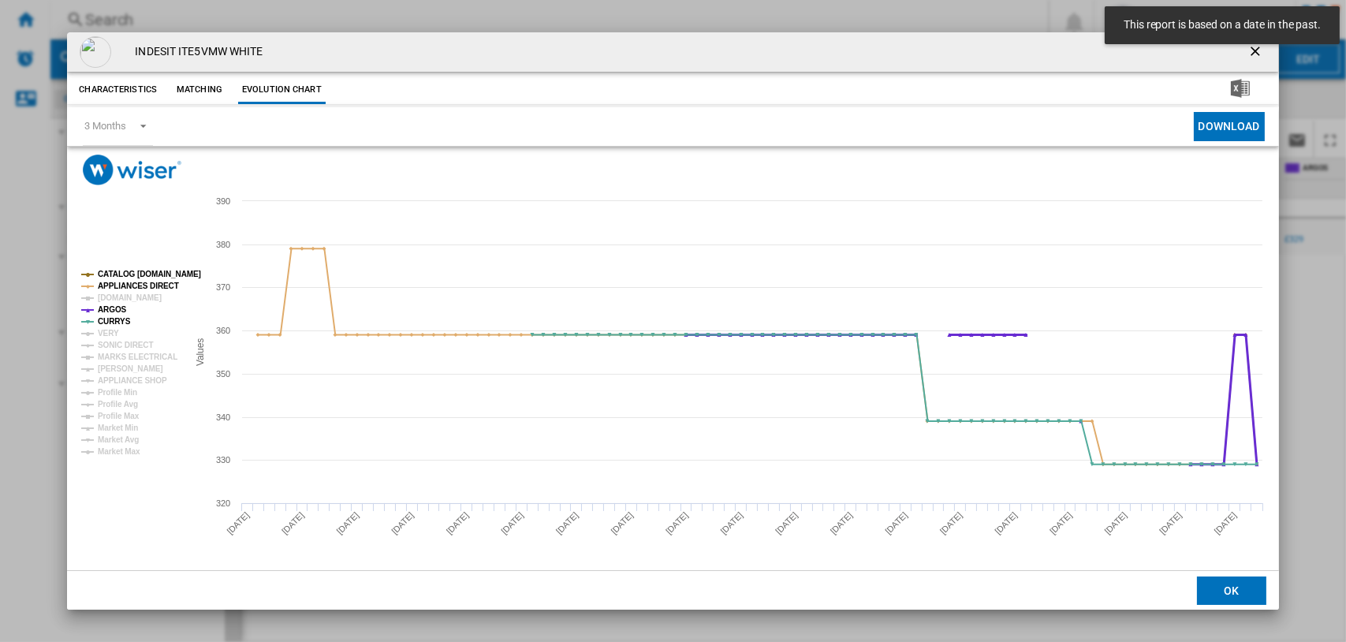
click at [109, 308] on tspan "ARGOS" at bounding box center [112, 309] width 29 height 9
click at [121, 285] on tspan "APPLIANCES DIRECT" at bounding box center [138, 286] width 81 height 9
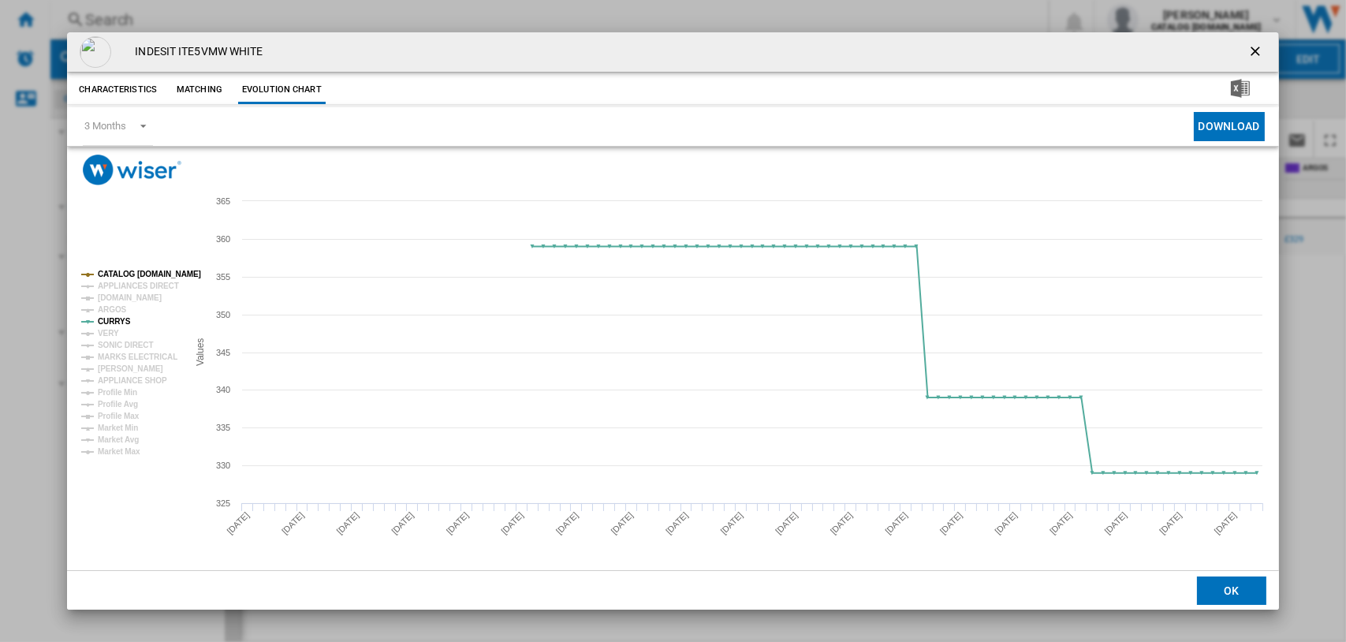
click at [123, 273] on tspan "CATALOG [DOMAIN_NAME]" at bounding box center [149, 274] width 103 height 9
drag, startPoint x: 1257, startPoint y: 47, endPoint x: 1228, endPoint y: 49, distance: 28.5
click at [1257, 47] on ng-md-icon "getI18NText('BUTTONS.CLOSE_DIALOG')" at bounding box center [1257, 52] width 19 height 19
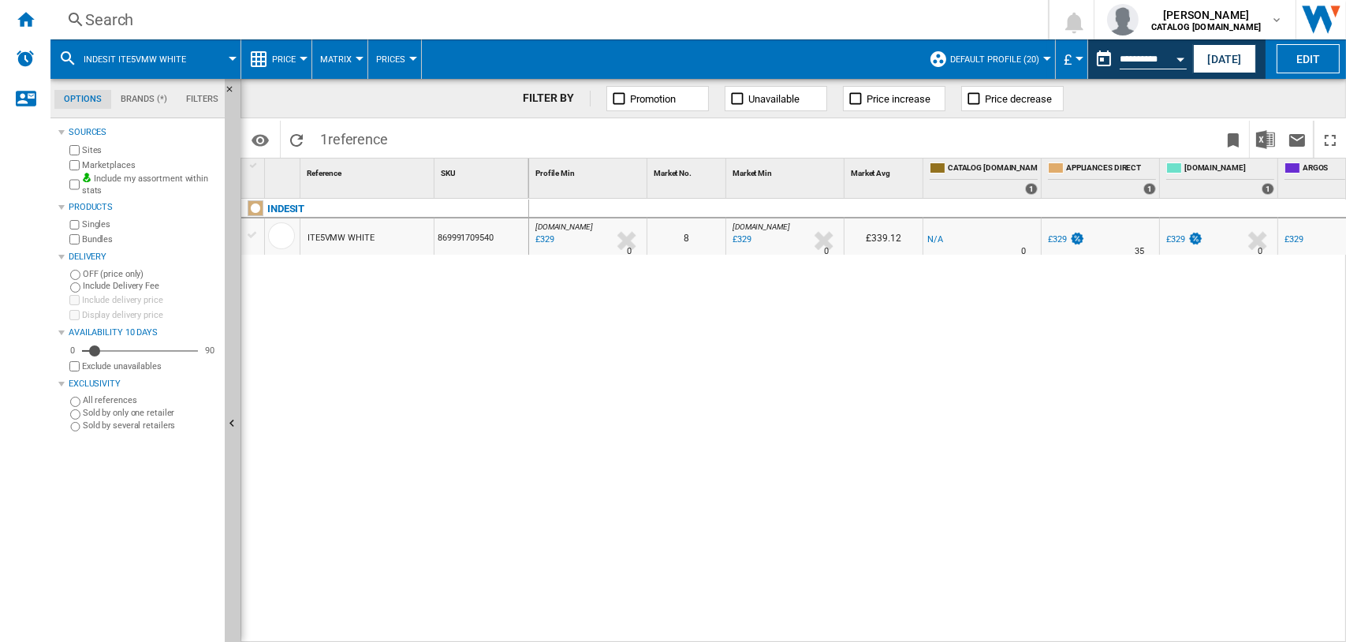
click at [99, 21] on div "Search" at bounding box center [546, 20] width 922 height 22
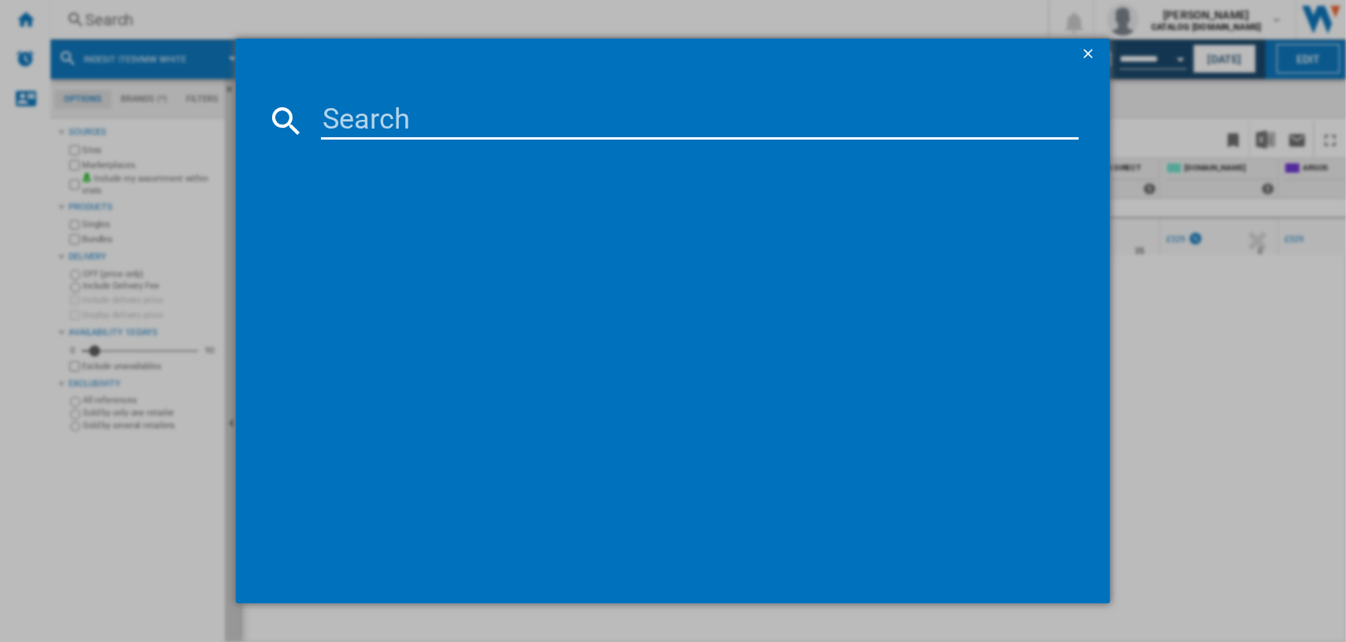
click at [434, 131] on input at bounding box center [700, 121] width 759 height 38
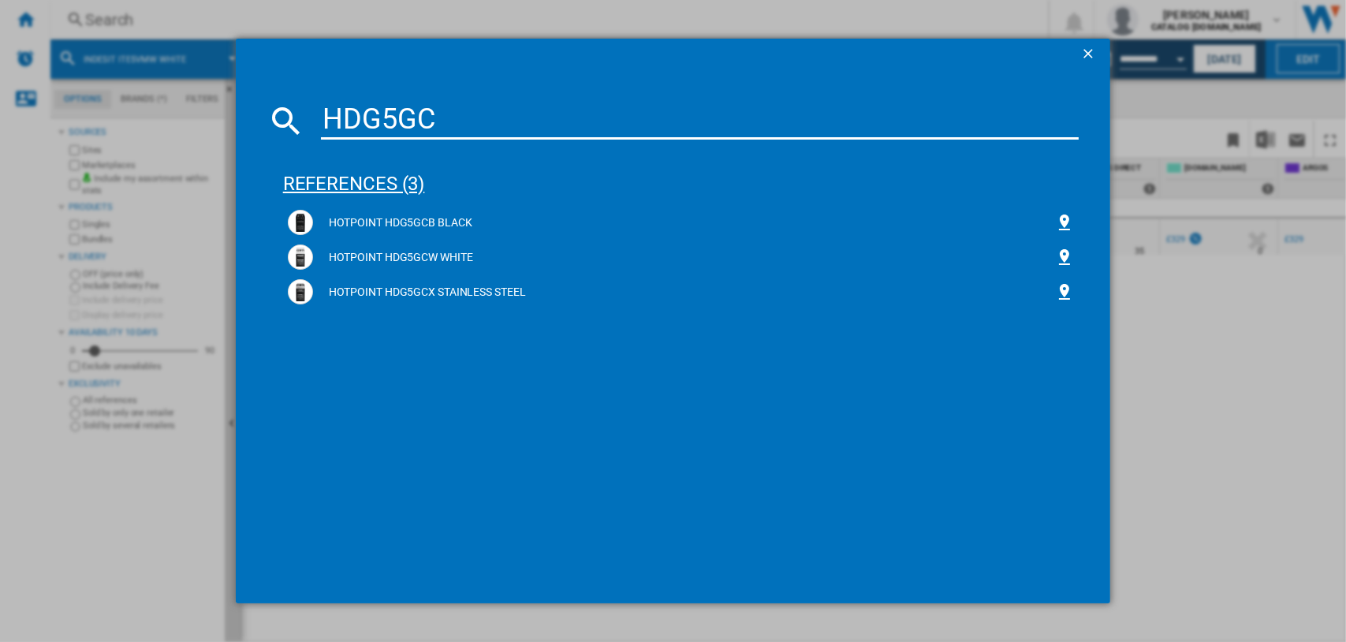
type input "HDG5GC"
click at [372, 179] on div "references (3)" at bounding box center [681, 177] width 797 height 58
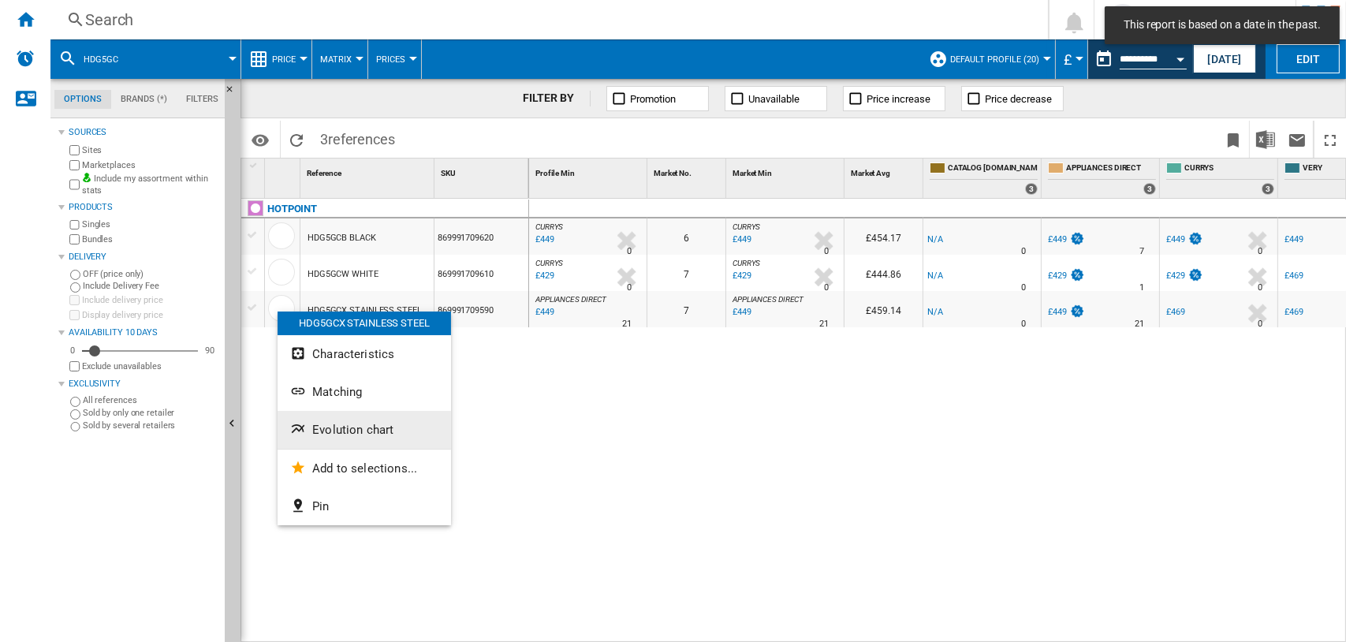
click at [327, 430] on span "Evolution chart" at bounding box center [352, 430] width 81 height 14
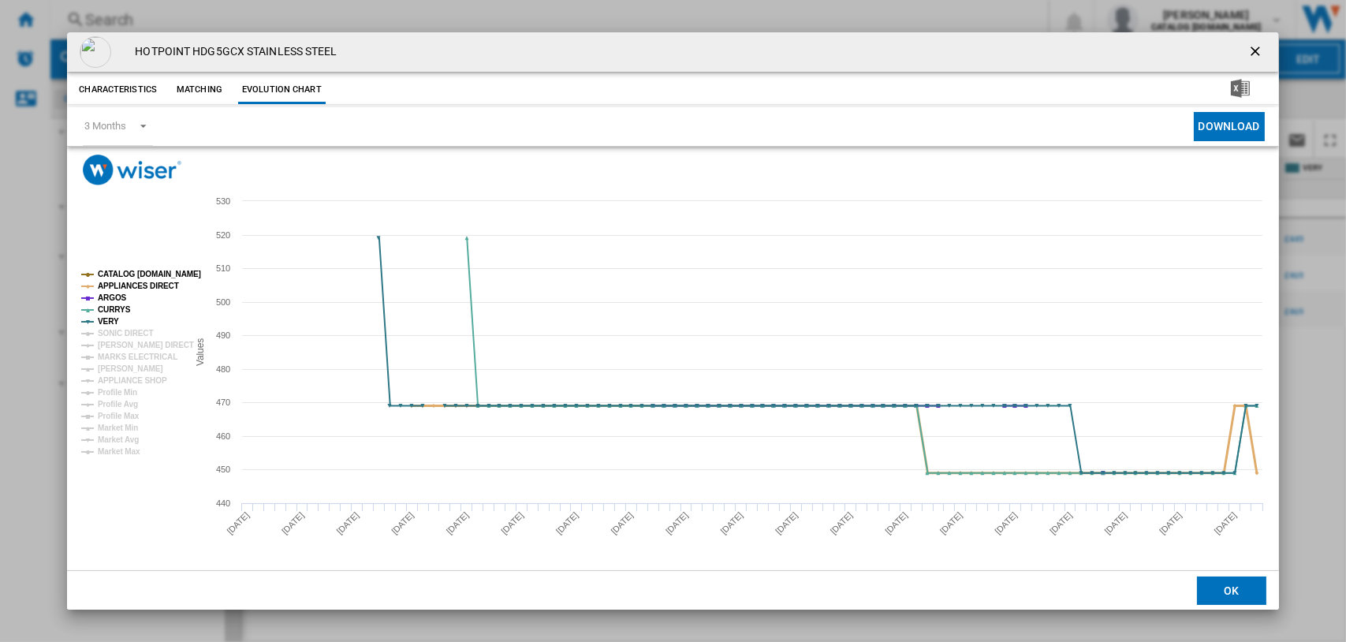
click at [116, 283] on tspan "APPLIANCES DIRECT" at bounding box center [138, 286] width 81 height 9
click at [115, 296] on tspan "ARGOS" at bounding box center [112, 297] width 29 height 9
click at [111, 317] on tspan "VERY" at bounding box center [108, 321] width 21 height 9
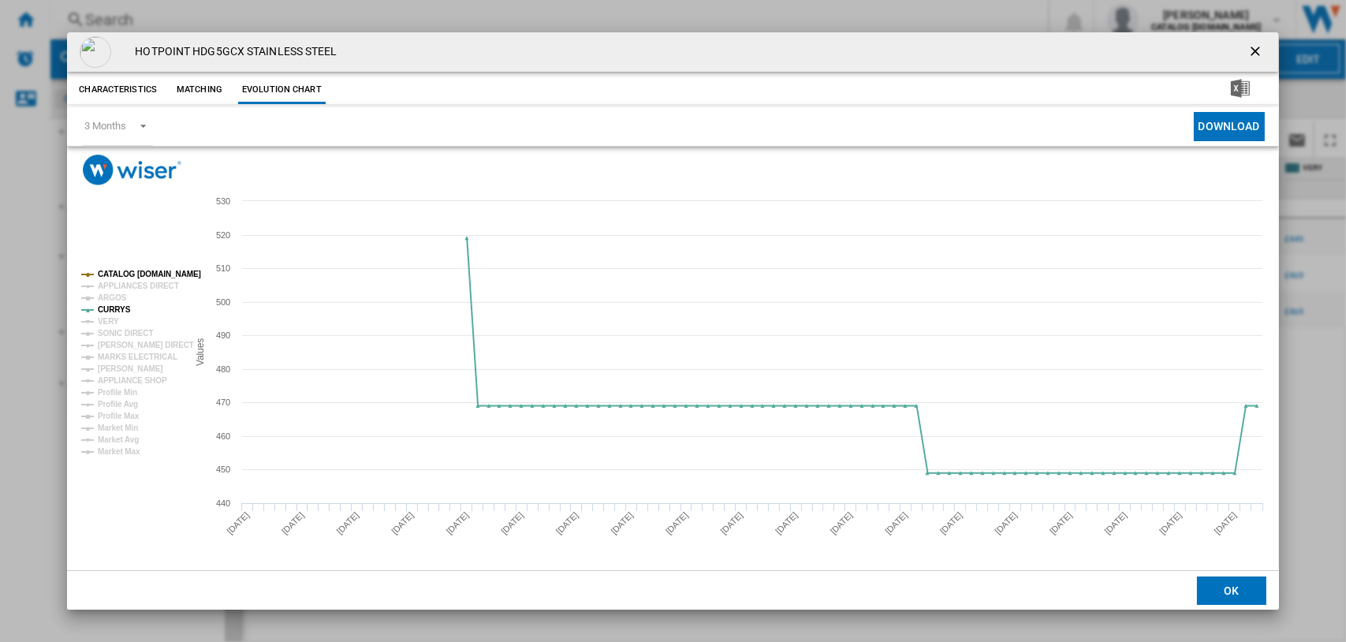
click at [125, 272] on tspan "CATALOG [DOMAIN_NAME]" at bounding box center [149, 274] width 103 height 9
click at [1253, 50] on ng-md-icon "getI18NText('BUTTONS.CLOSE_DIALOG')" at bounding box center [1257, 52] width 19 height 19
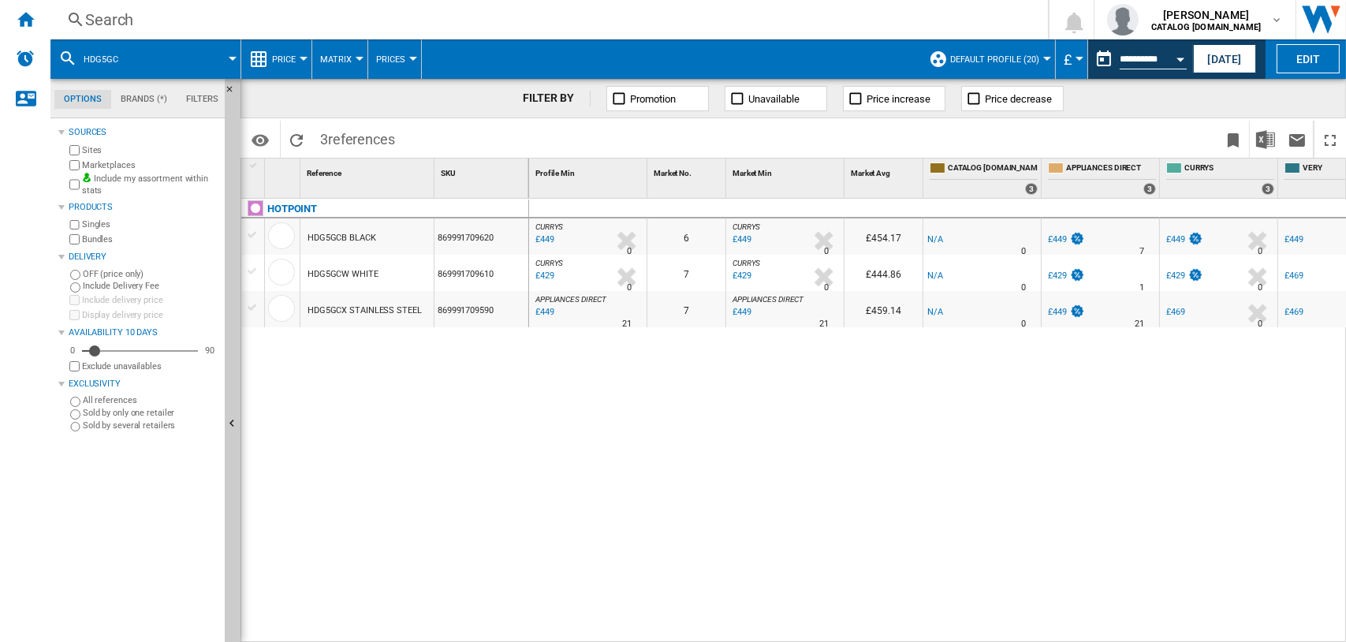
click at [108, 22] on div "Search" at bounding box center [546, 20] width 922 height 22
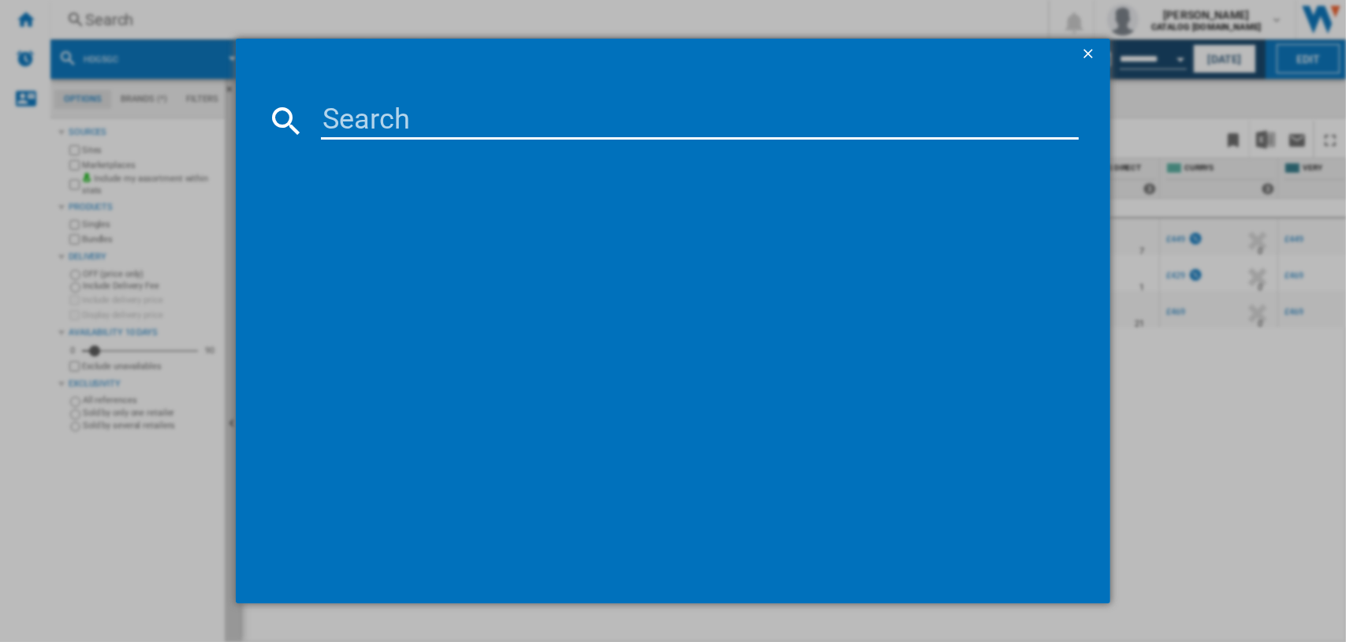
click at [426, 127] on input at bounding box center [700, 121] width 759 height 38
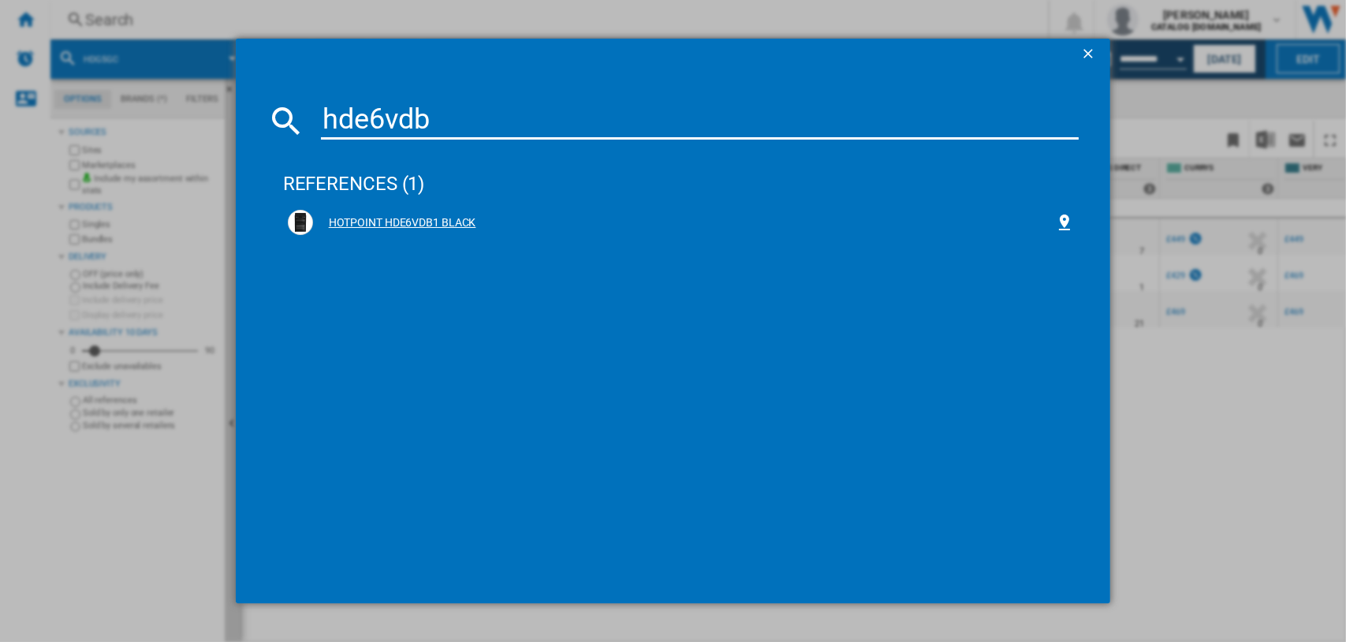
type input "hde6vdb"
click at [434, 215] on div "HOTPOINT HDE6VDB1 BLACK" at bounding box center [684, 223] width 743 height 16
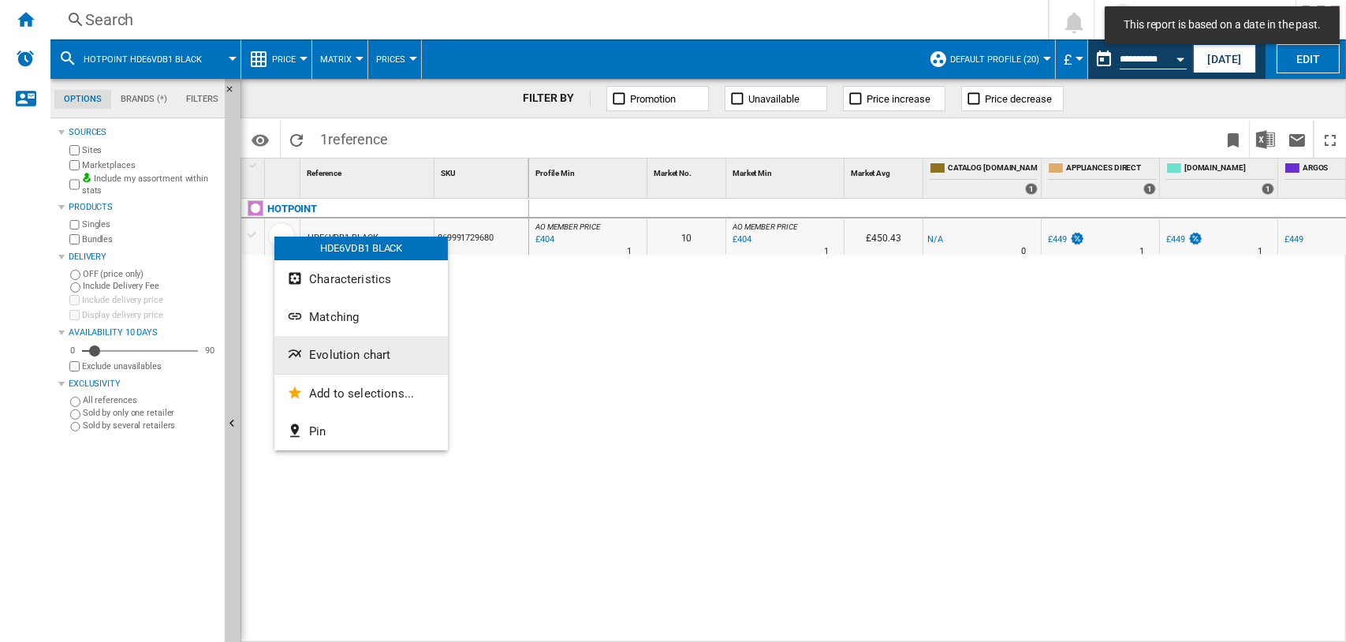
click at [325, 360] on span "Evolution chart" at bounding box center [349, 355] width 81 height 14
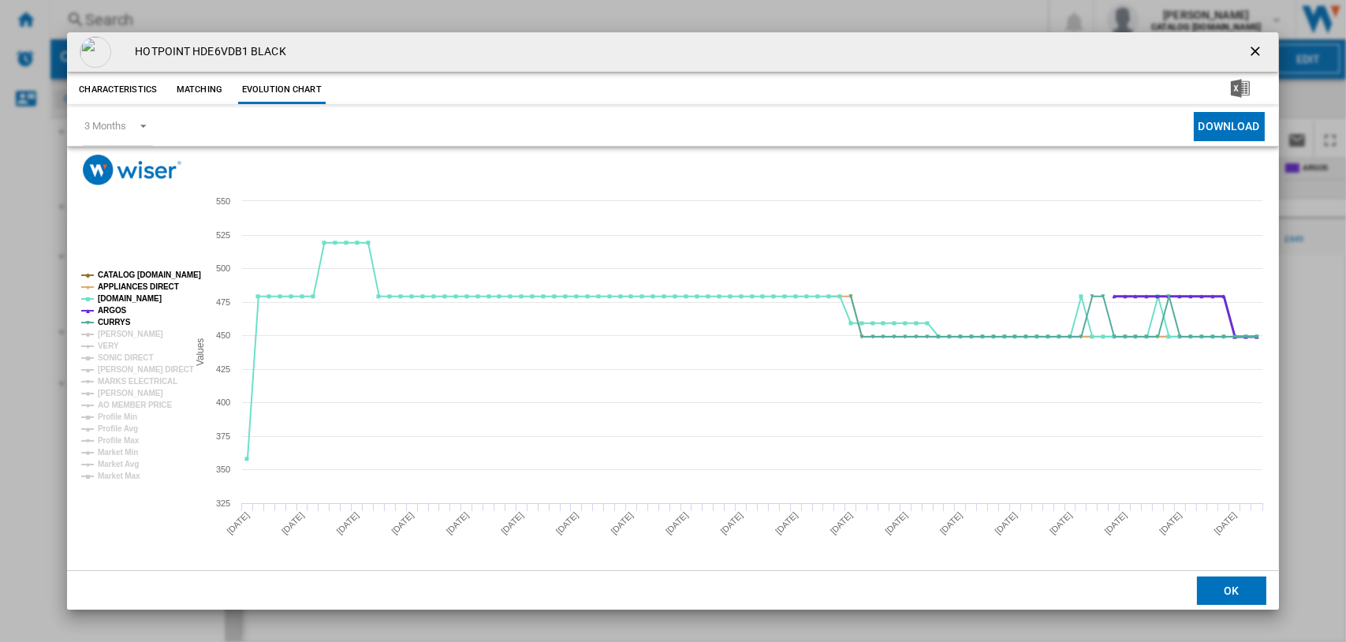
click at [114, 312] on tspan "ARGOS" at bounding box center [112, 310] width 29 height 9
click at [114, 299] on tspan "[DOMAIN_NAME]" at bounding box center [130, 298] width 64 height 9
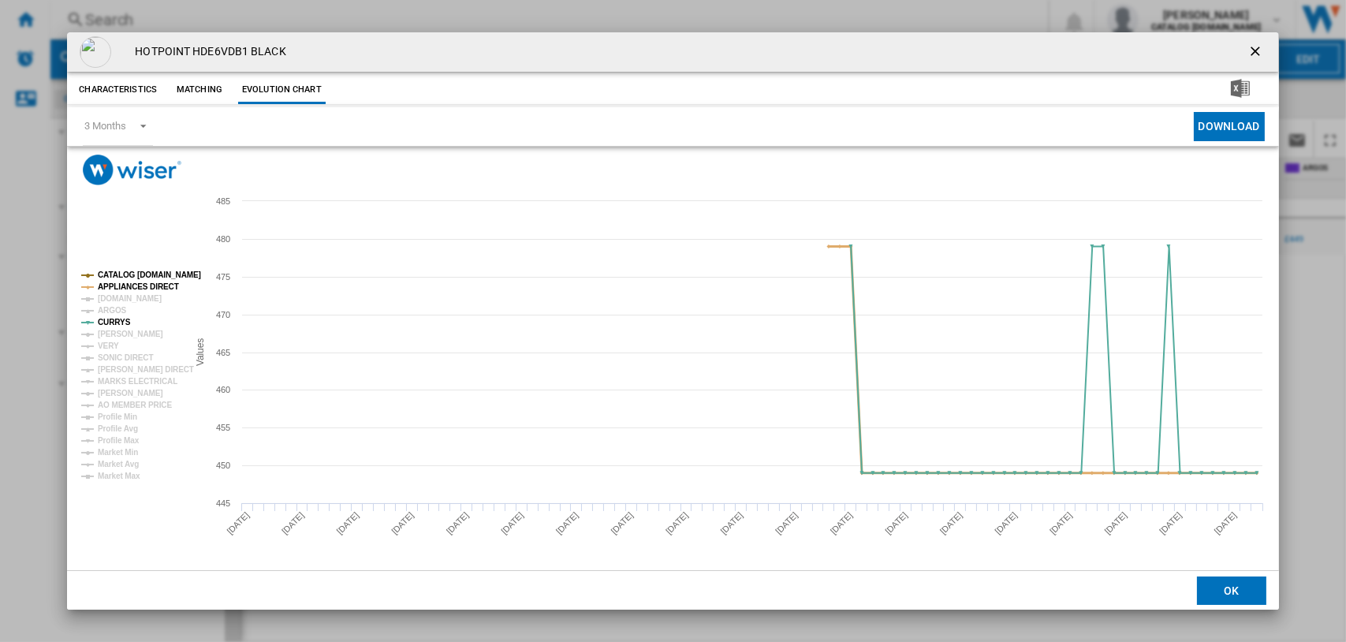
click at [117, 286] on tspan "APPLIANCES DIRECT" at bounding box center [138, 286] width 81 height 9
click at [119, 271] on tspan "CATALOG [DOMAIN_NAME]" at bounding box center [149, 275] width 103 height 9
click at [1257, 49] on ng-md-icon "getI18NText('BUTTONS.CLOSE_DIALOG')" at bounding box center [1257, 52] width 19 height 19
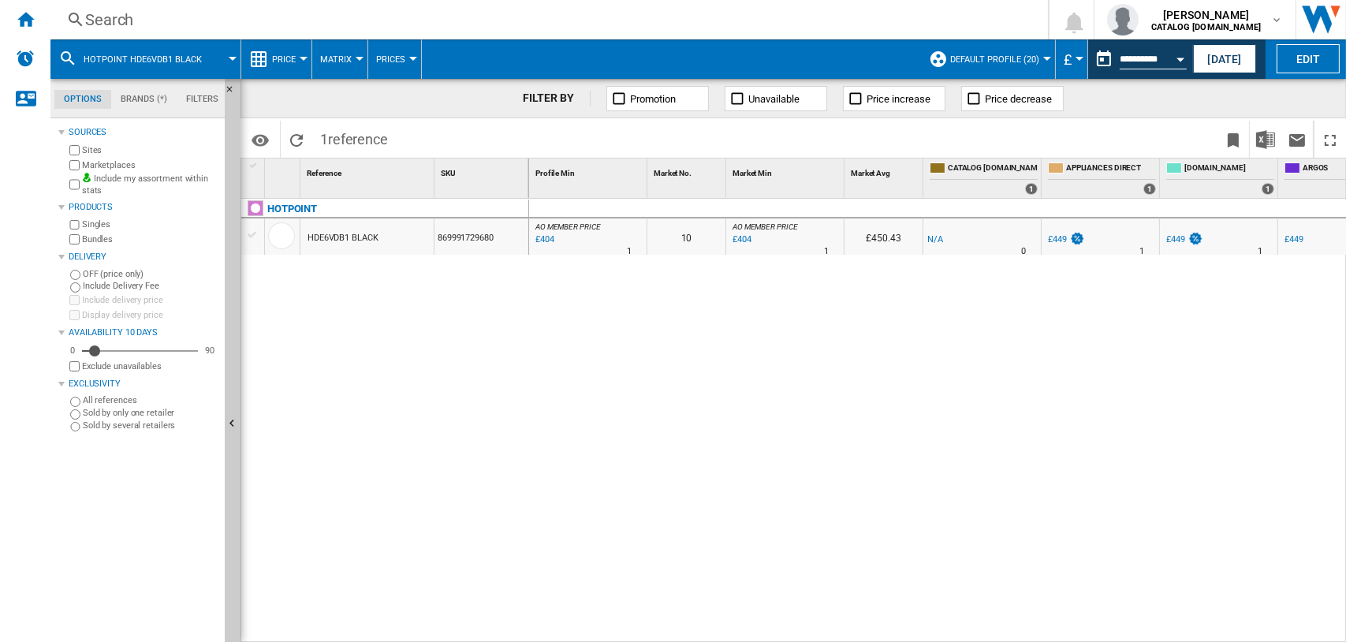
click at [104, 15] on div "Search" at bounding box center [546, 20] width 922 height 22
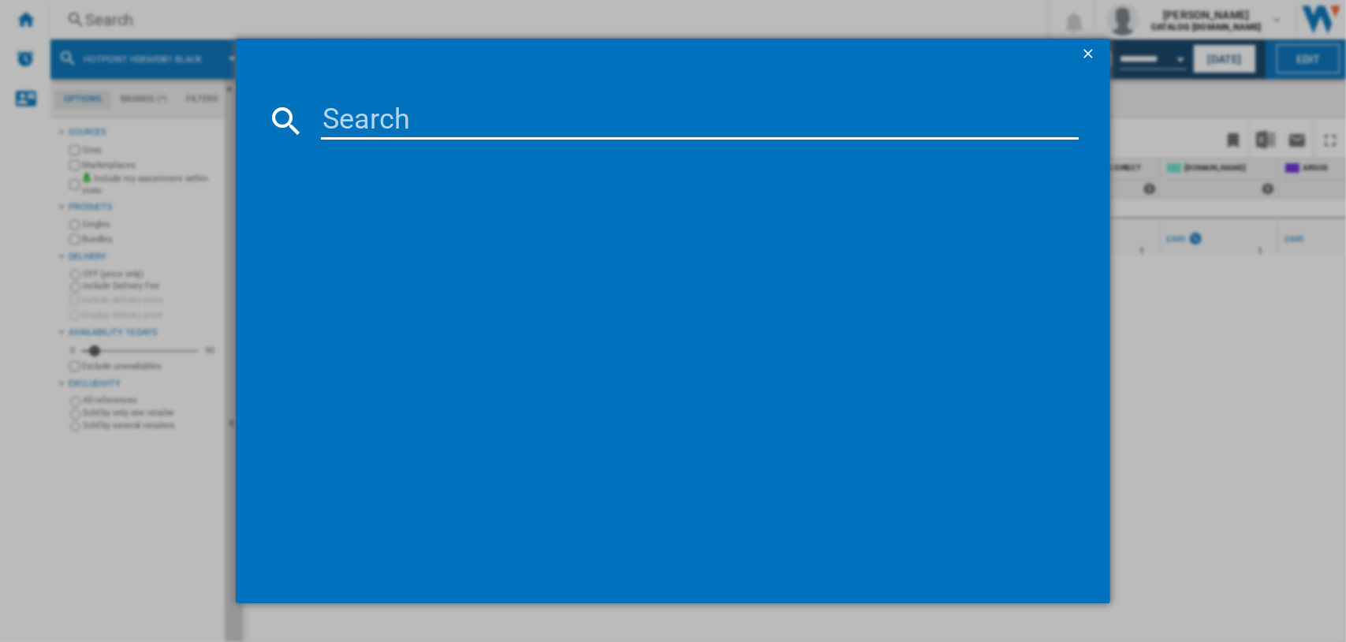
click at [369, 133] on input at bounding box center [700, 121] width 759 height 38
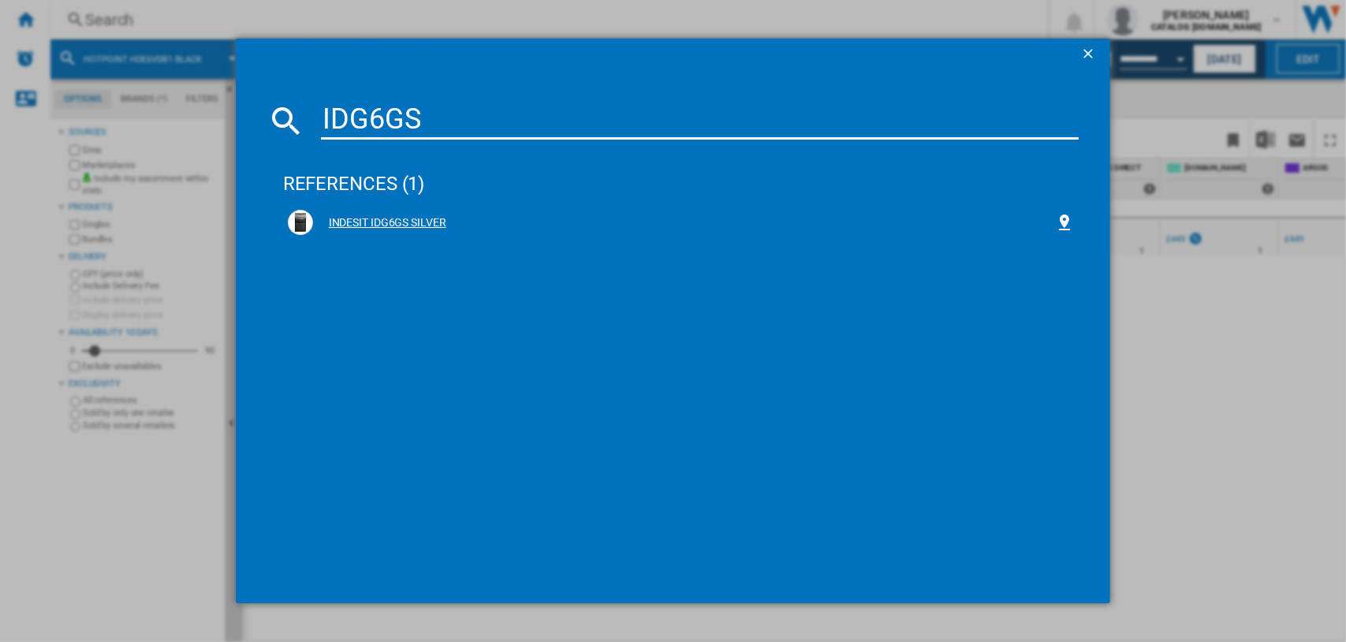
type input "IDG6GS"
click at [398, 215] on div "INDESIT IDG6GS SILVER" at bounding box center [684, 223] width 743 height 16
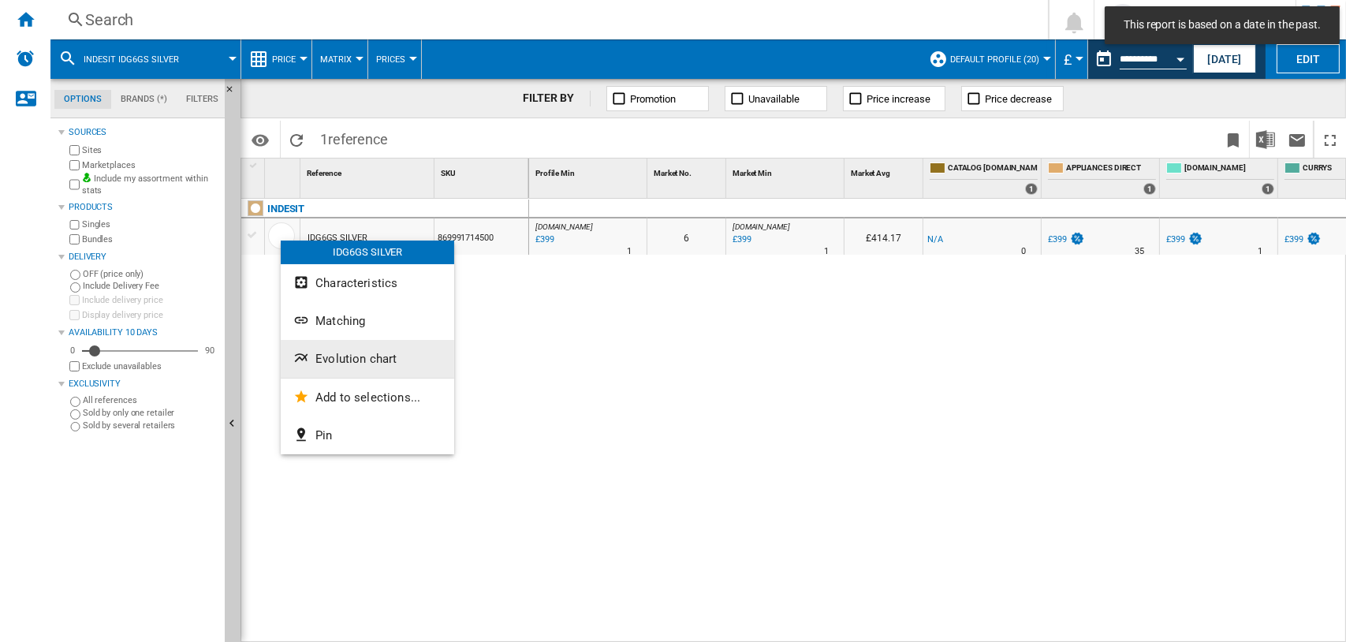
click at [314, 352] on button "Evolution chart" at bounding box center [368, 359] width 174 height 38
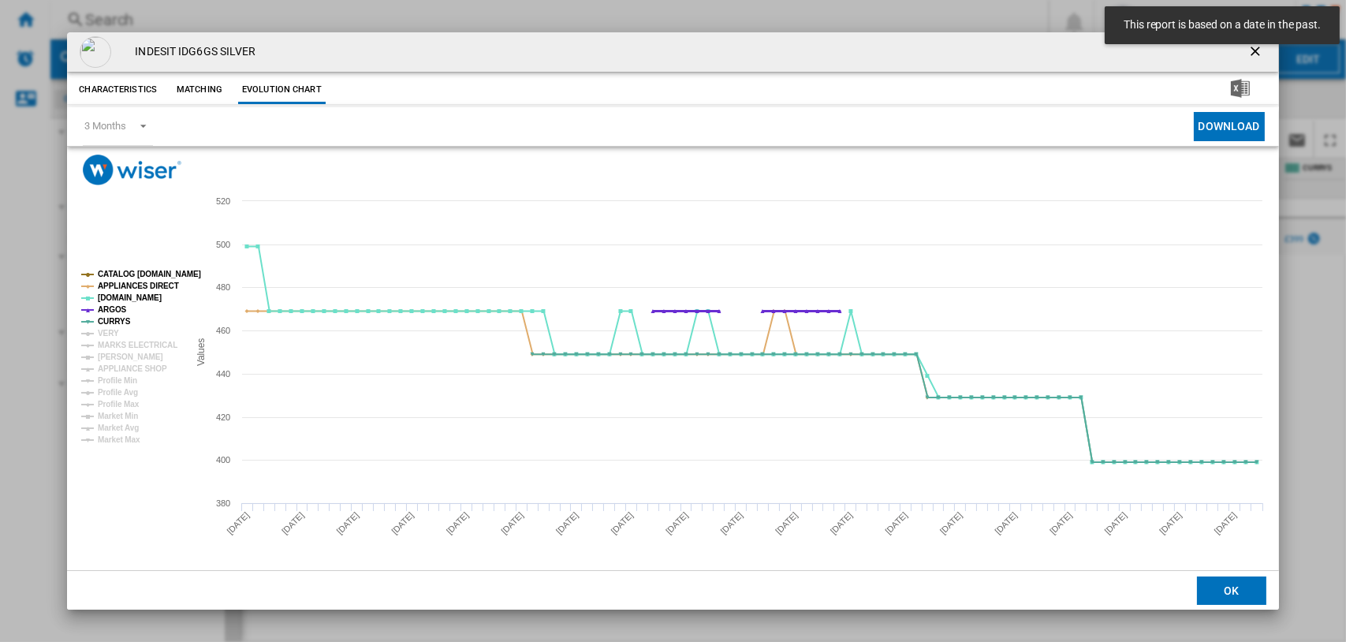
click at [114, 305] on tspan "ARGOS" at bounding box center [112, 309] width 29 height 9
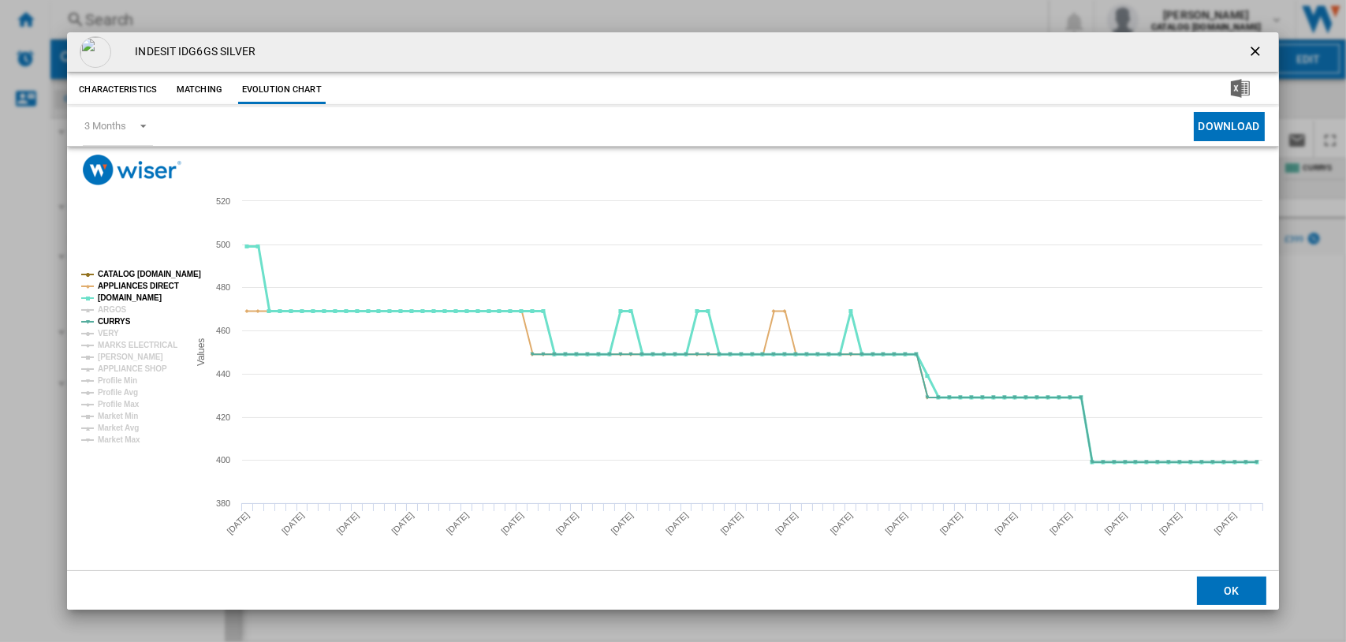
click at [116, 294] on tspan "[DOMAIN_NAME]" at bounding box center [130, 297] width 64 height 9
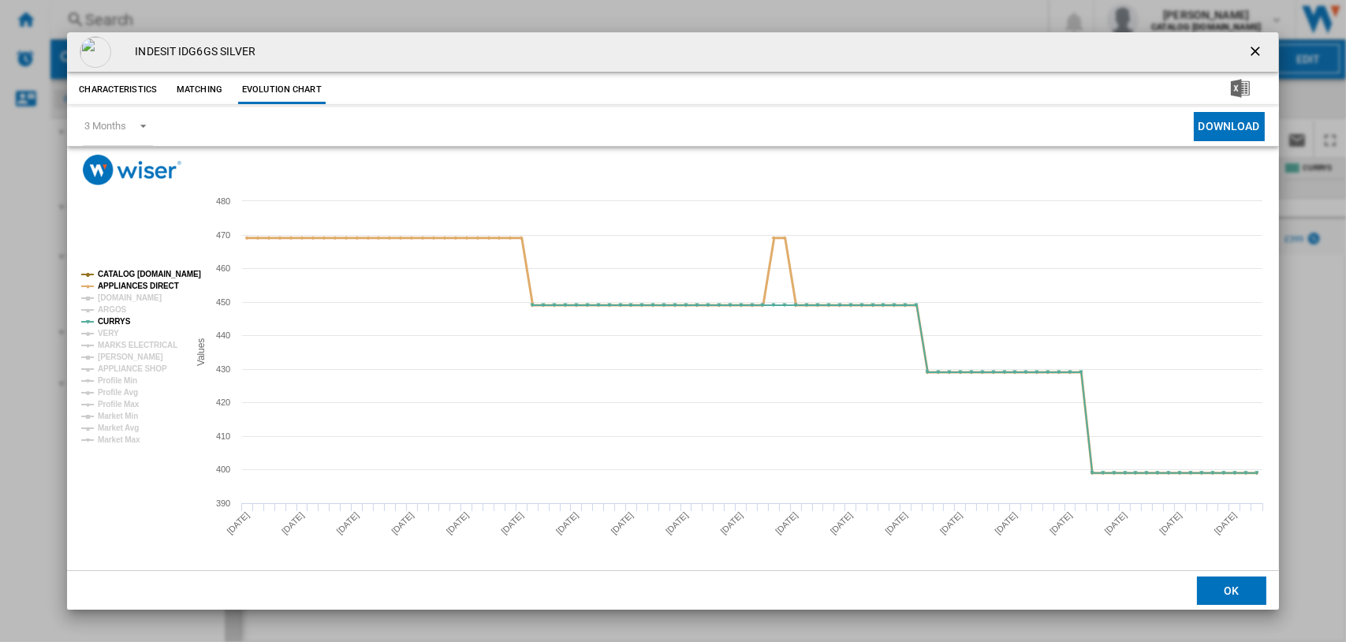
click at [119, 278] on tspan "CATALOG [DOMAIN_NAME]" at bounding box center [149, 274] width 103 height 9
click at [121, 270] on tspan "CATALOG [DOMAIN_NAME]" at bounding box center [149, 274] width 103 height 9
click at [122, 285] on tspan "APPLIANCES DIRECT" at bounding box center [138, 286] width 81 height 9
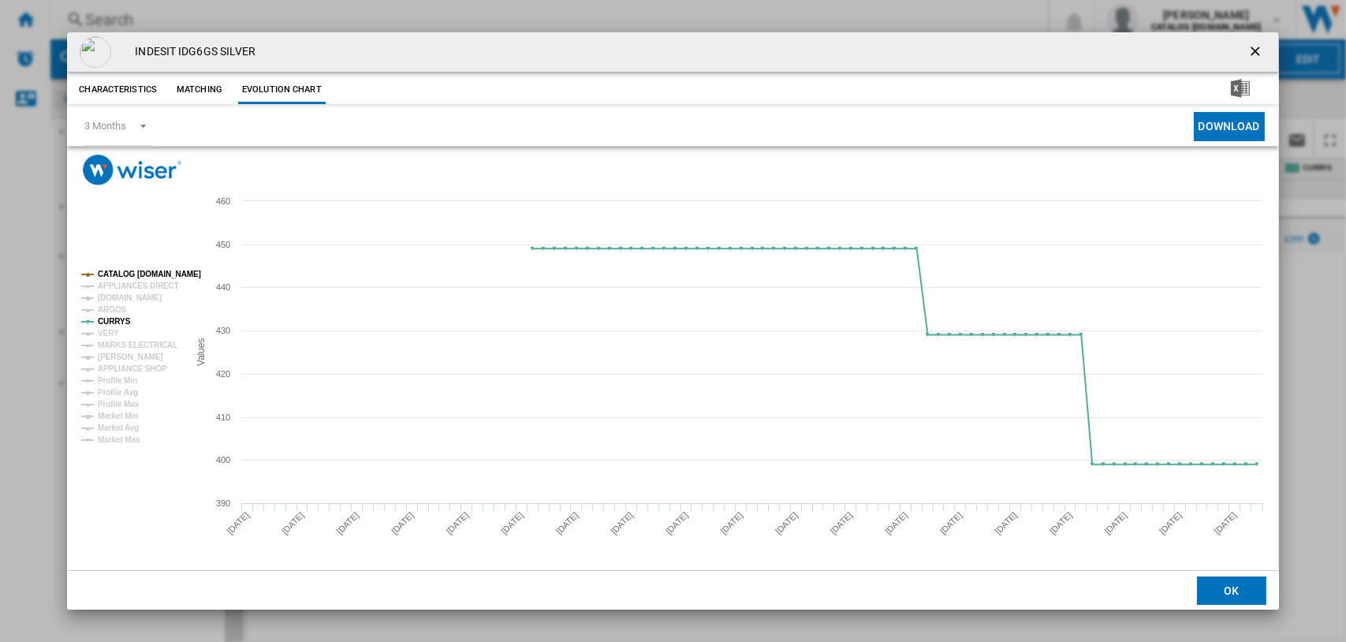
click at [125, 277] on tspan "CATALOG [DOMAIN_NAME]" at bounding box center [149, 274] width 103 height 9
drag, startPoint x: 1257, startPoint y: 50, endPoint x: 1208, endPoint y: 34, distance: 51.6
click at [1257, 50] on ng-md-icon "getI18NText('BUTTONS.CLOSE_DIALOG')" at bounding box center [1257, 52] width 19 height 19
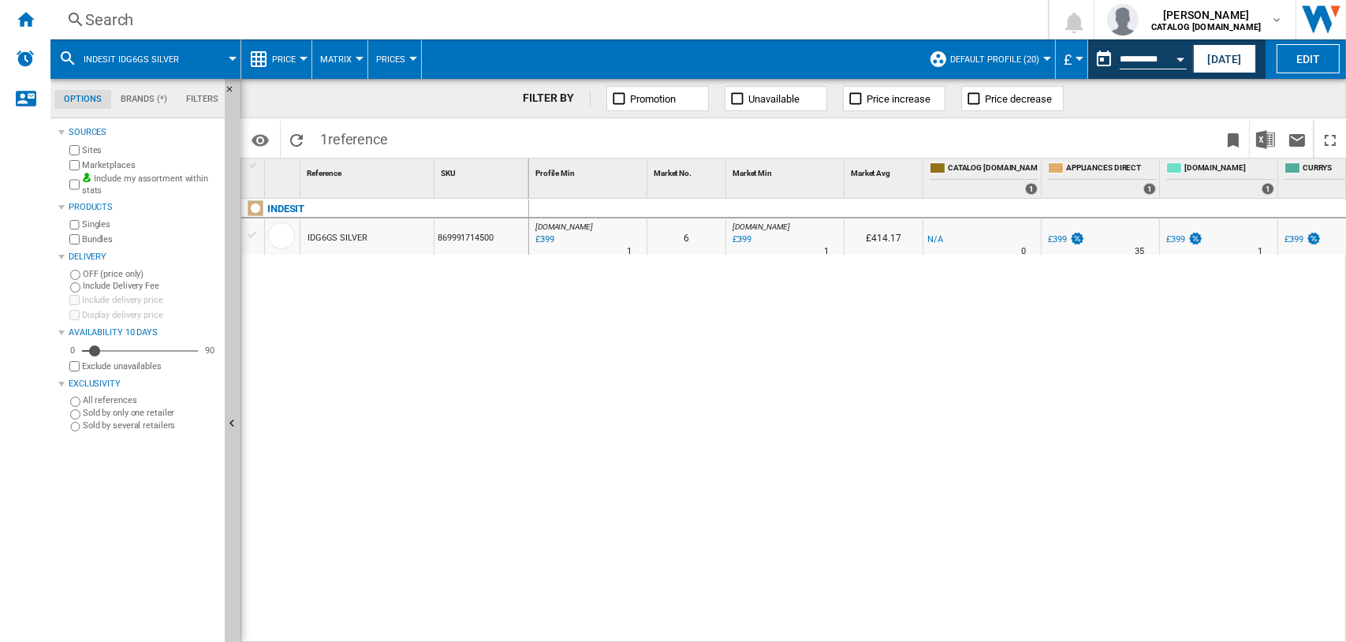
click at [109, 17] on div "Search" at bounding box center [546, 20] width 922 height 22
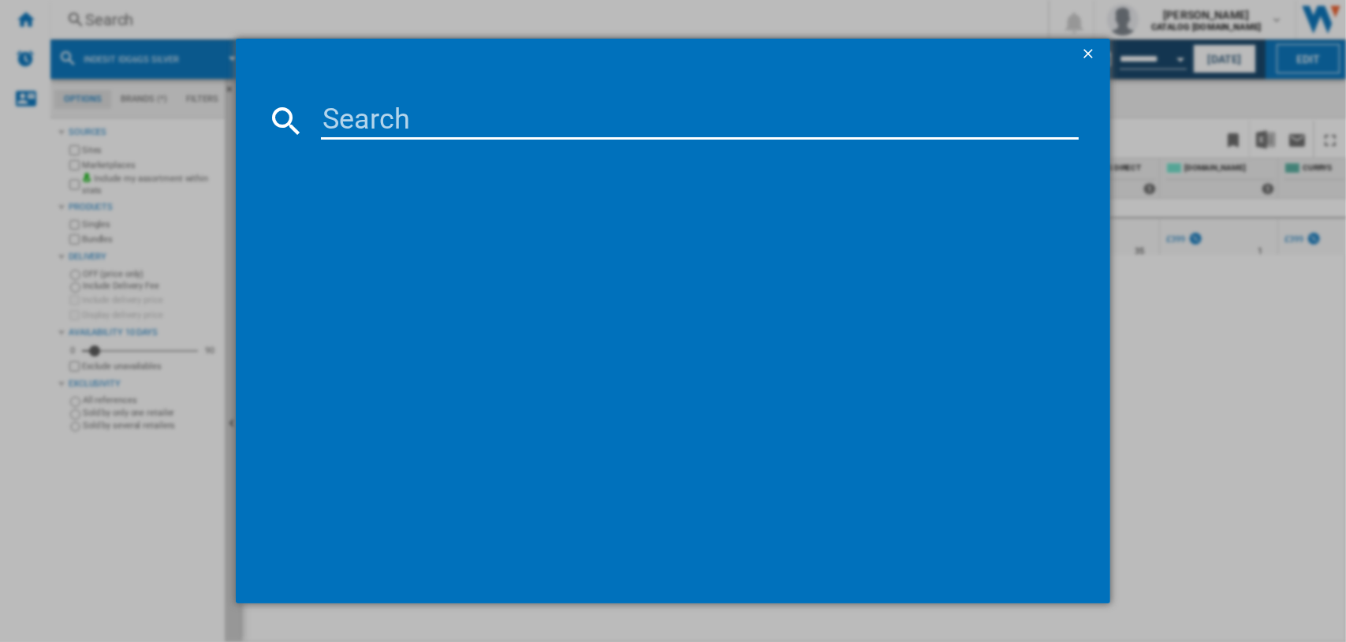
click at [368, 129] on input at bounding box center [700, 121] width 759 height 38
click at [357, 121] on input "HDD6D" at bounding box center [700, 121] width 759 height 38
click at [380, 120] on input "HDD6D" at bounding box center [700, 121] width 759 height 38
click at [428, 123] on input "HDD 6D" at bounding box center [700, 121] width 759 height 38
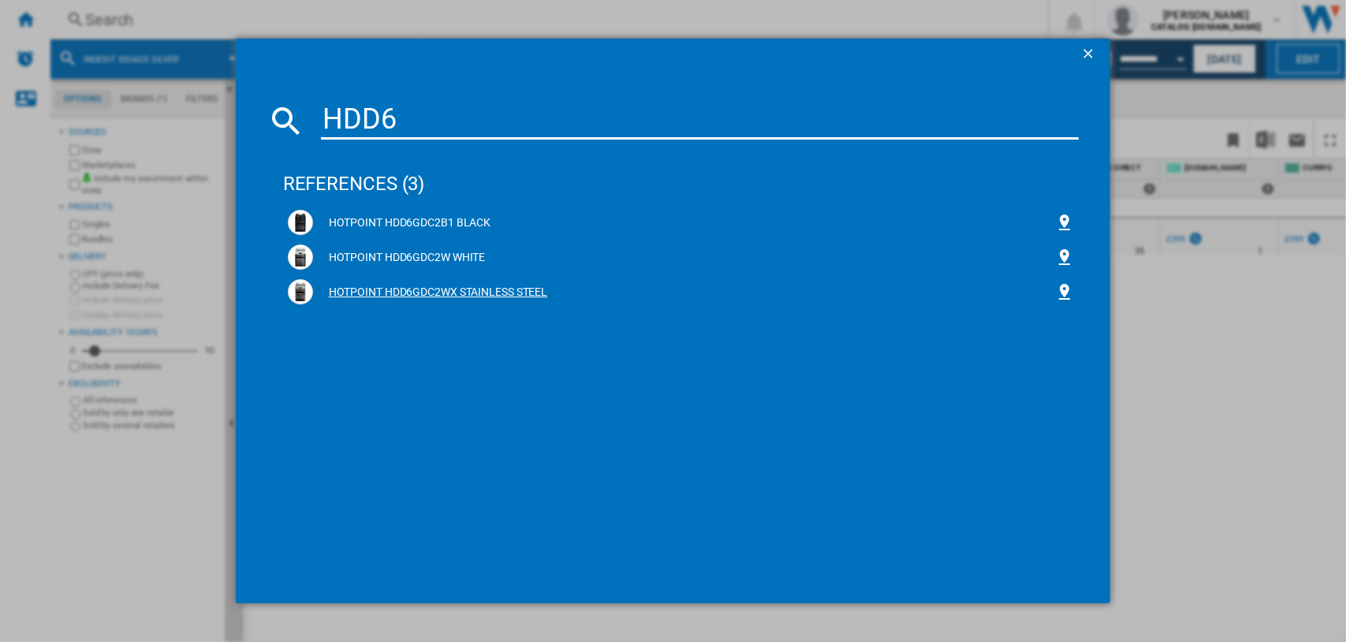
type input "HDD6"
click at [295, 289] on img at bounding box center [300, 291] width 19 height 19
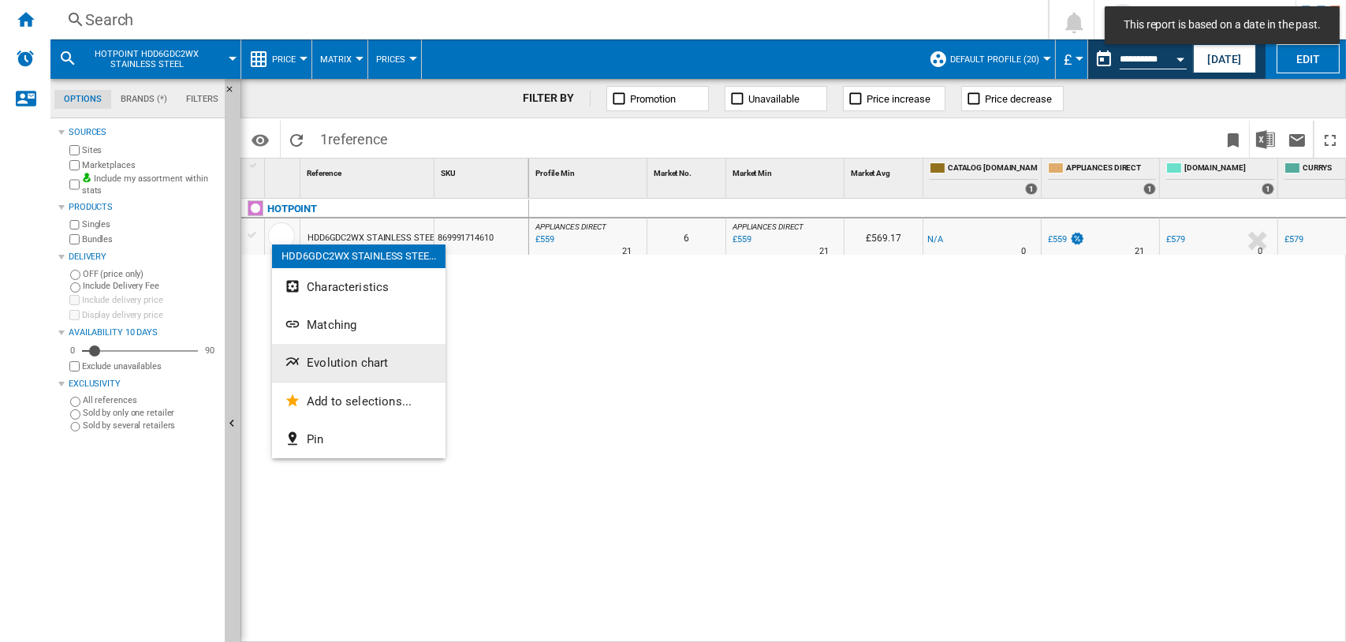
click at [337, 368] on span "Evolution chart" at bounding box center [347, 363] width 81 height 14
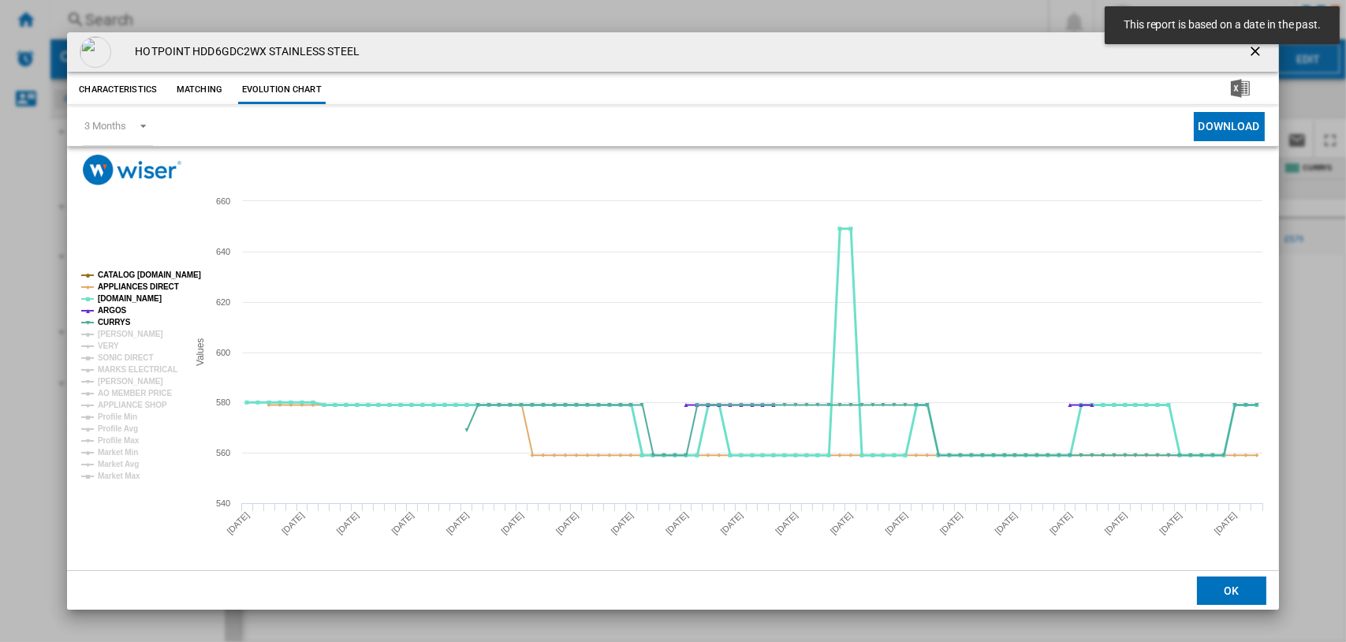
click at [113, 301] on tspan "[DOMAIN_NAME]" at bounding box center [130, 298] width 64 height 9
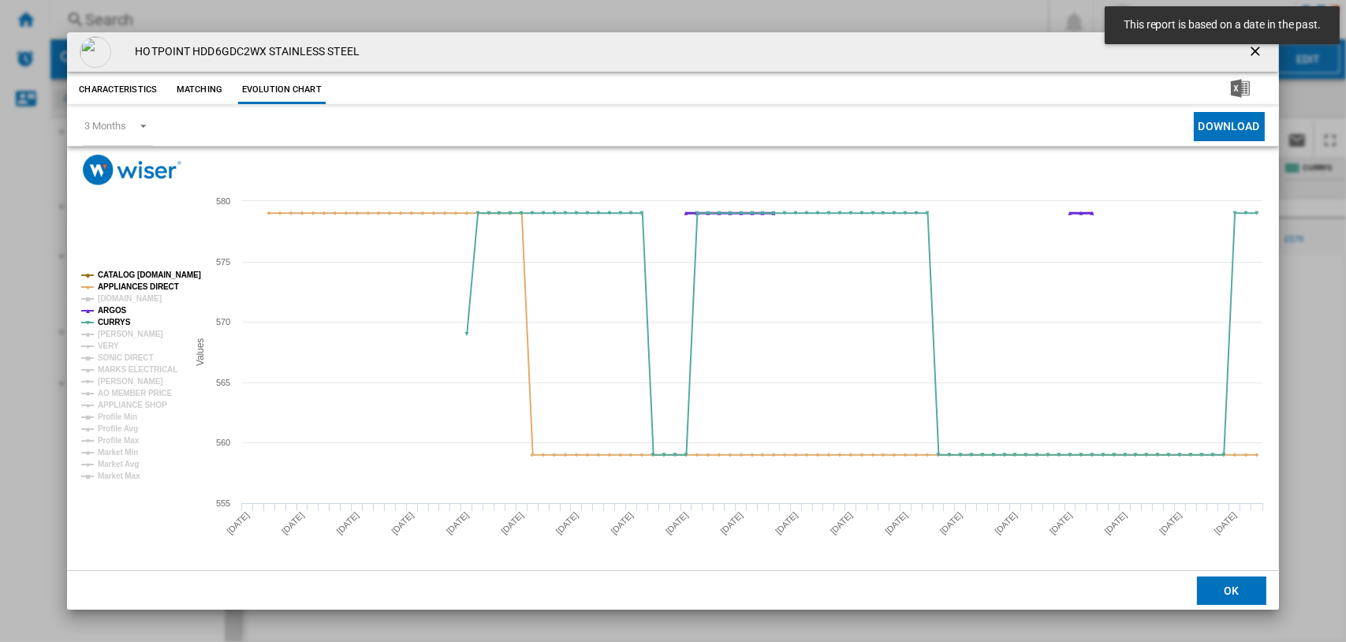
click at [113, 308] on tspan "ARGOS" at bounding box center [112, 310] width 29 height 9
click at [118, 282] on tspan "APPLIANCES DIRECT" at bounding box center [138, 286] width 81 height 9
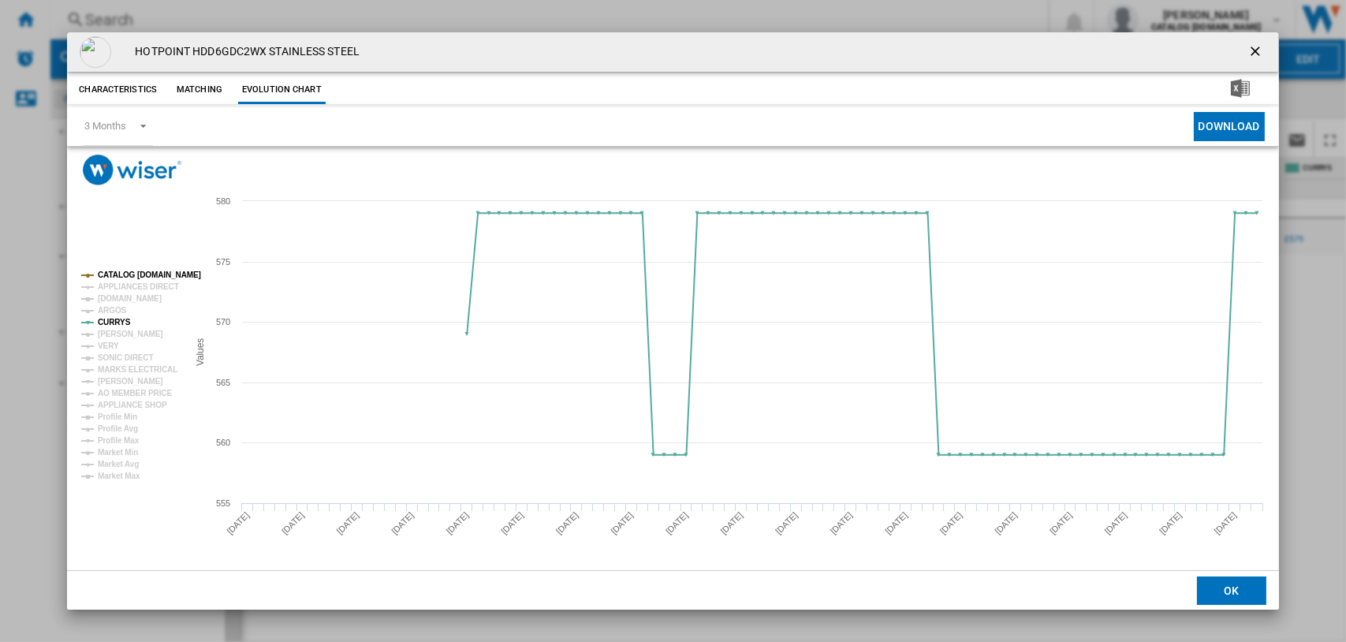
click at [121, 271] on tspan "CATALOG [DOMAIN_NAME]" at bounding box center [149, 275] width 103 height 9
click at [1258, 47] on ng-md-icon "getI18NText('BUTTONS.CLOSE_DIALOG')" at bounding box center [1257, 52] width 19 height 19
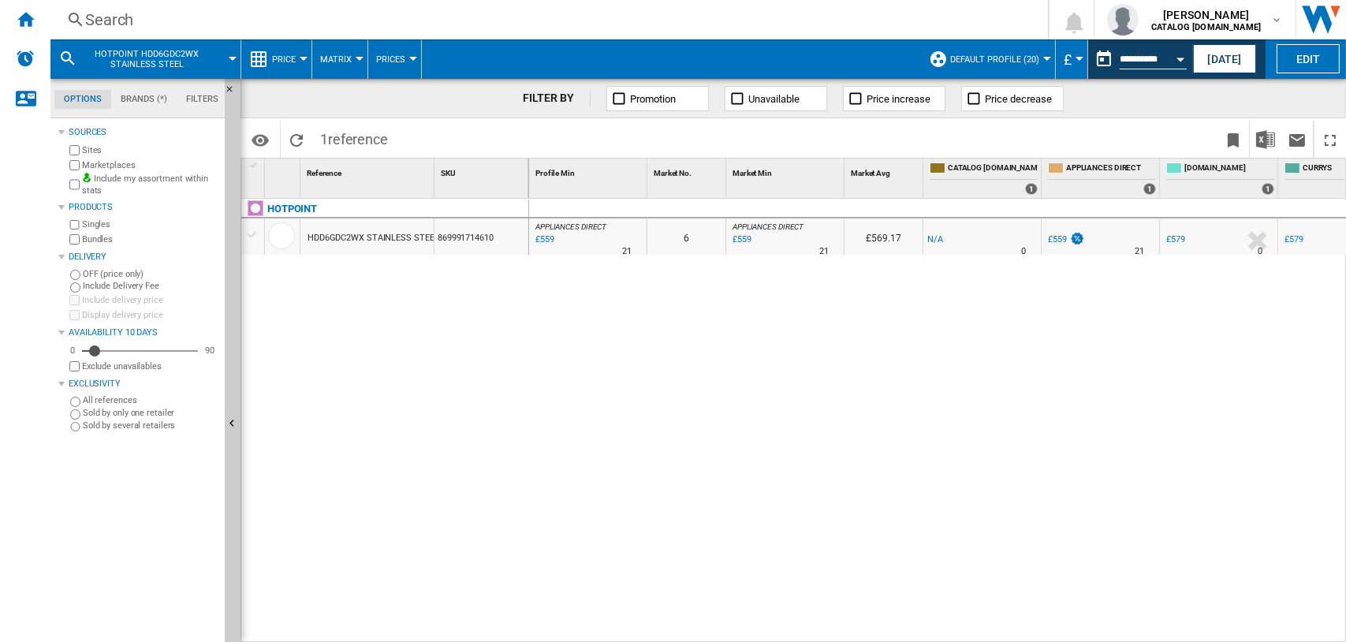
click at [87, 15] on div "Search" at bounding box center [546, 20] width 922 height 22
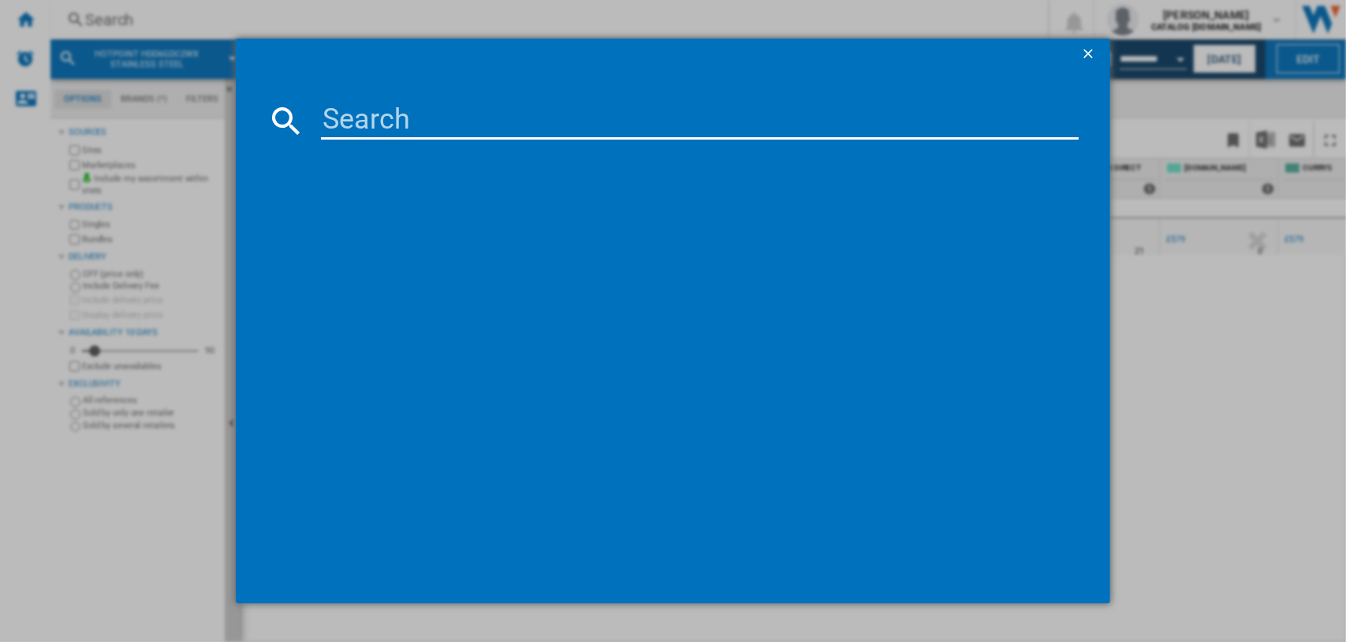
click at [425, 123] on input at bounding box center [700, 121] width 759 height 38
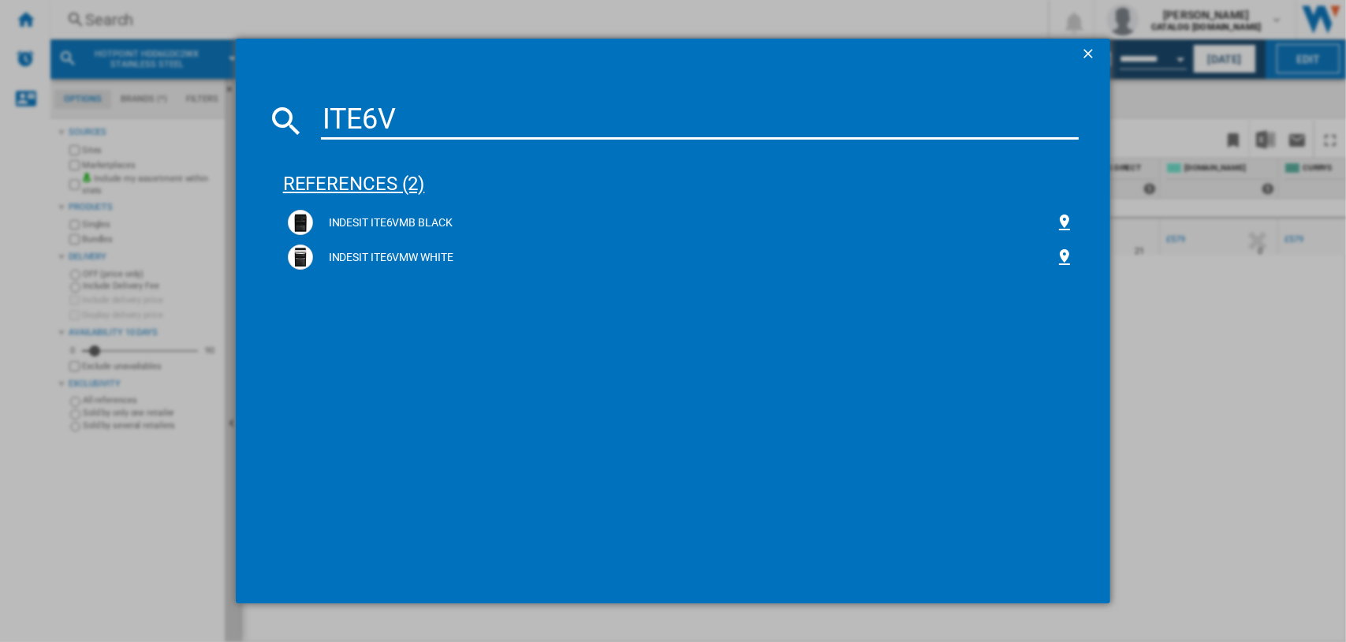
type input "ITE6V"
click at [353, 186] on div "references (2)" at bounding box center [681, 177] width 797 height 58
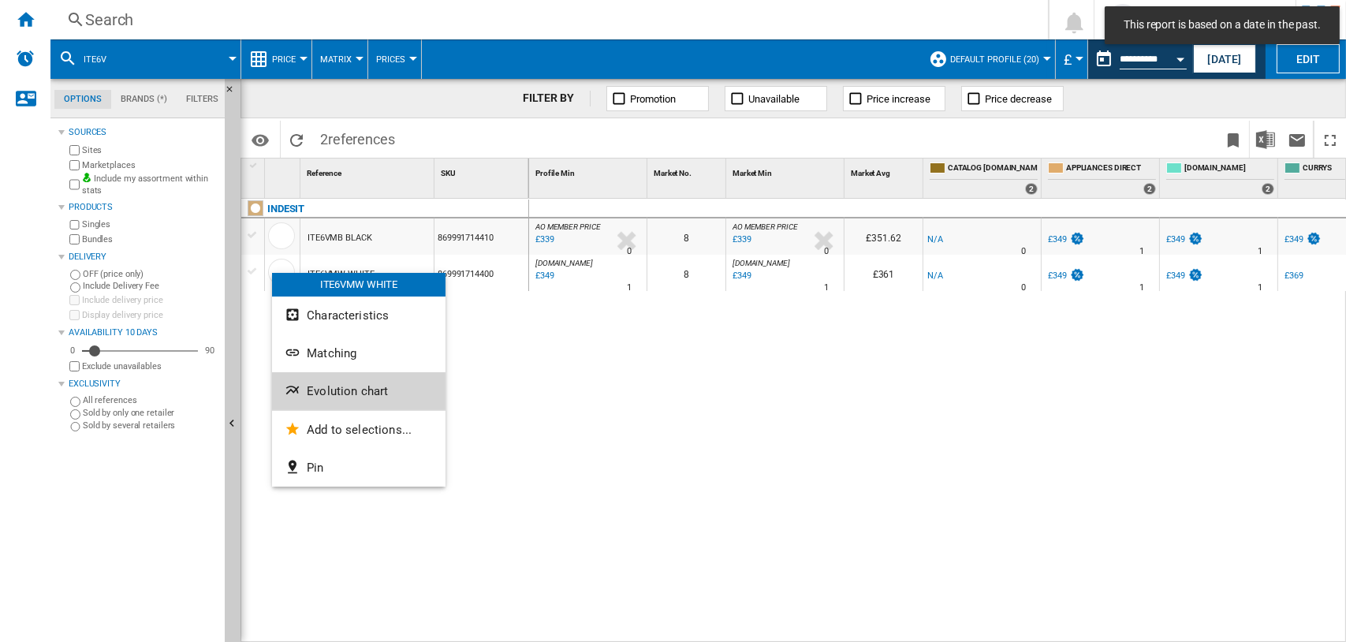
click at [332, 390] on span "Evolution chart" at bounding box center [347, 391] width 81 height 14
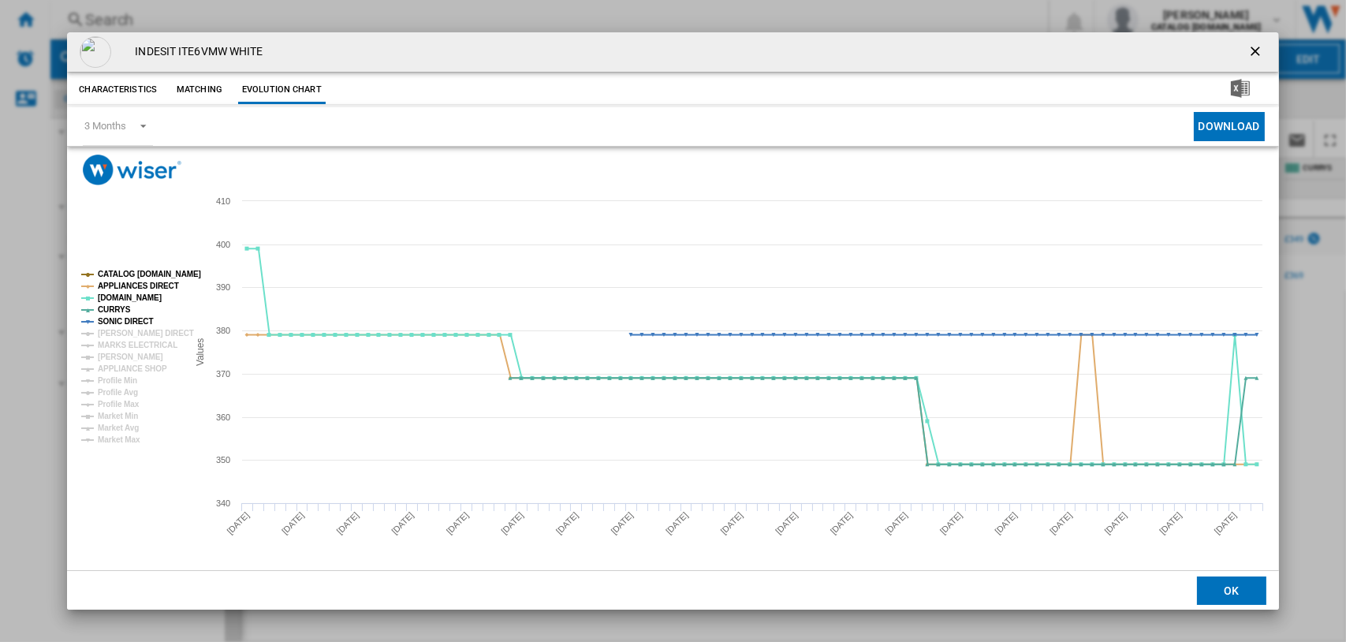
click at [122, 278] on tspan "CATALOG [DOMAIN_NAME]" at bounding box center [149, 274] width 103 height 9
click at [122, 273] on tspan "CATALOG [DOMAIN_NAME]" at bounding box center [149, 274] width 103 height 9
click at [122, 271] on tspan "CATALOG [DOMAIN_NAME]" at bounding box center [149, 274] width 103 height 9
click at [122, 288] on tspan "APPLIANCES DIRECT" at bounding box center [138, 286] width 81 height 9
click at [120, 299] on tspan "[DOMAIN_NAME]" at bounding box center [130, 297] width 64 height 9
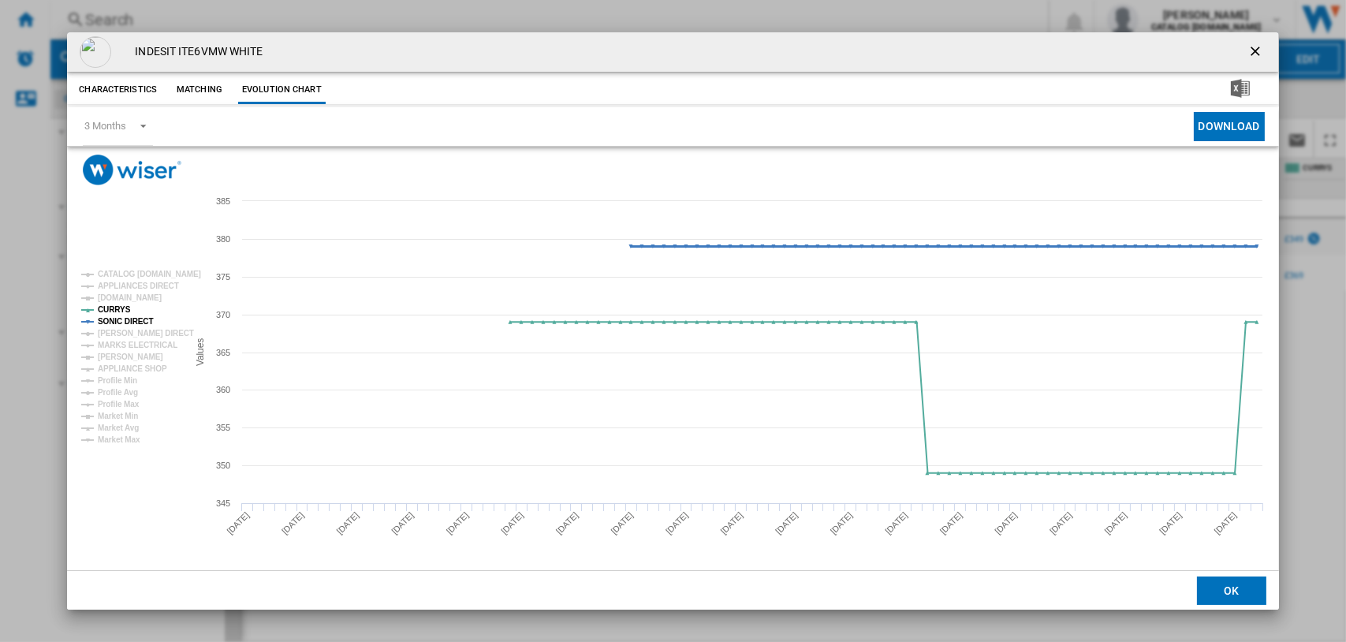
click at [115, 320] on tspan "SONIC DIRECT" at bounding box center [125, 321] width 55 height 9
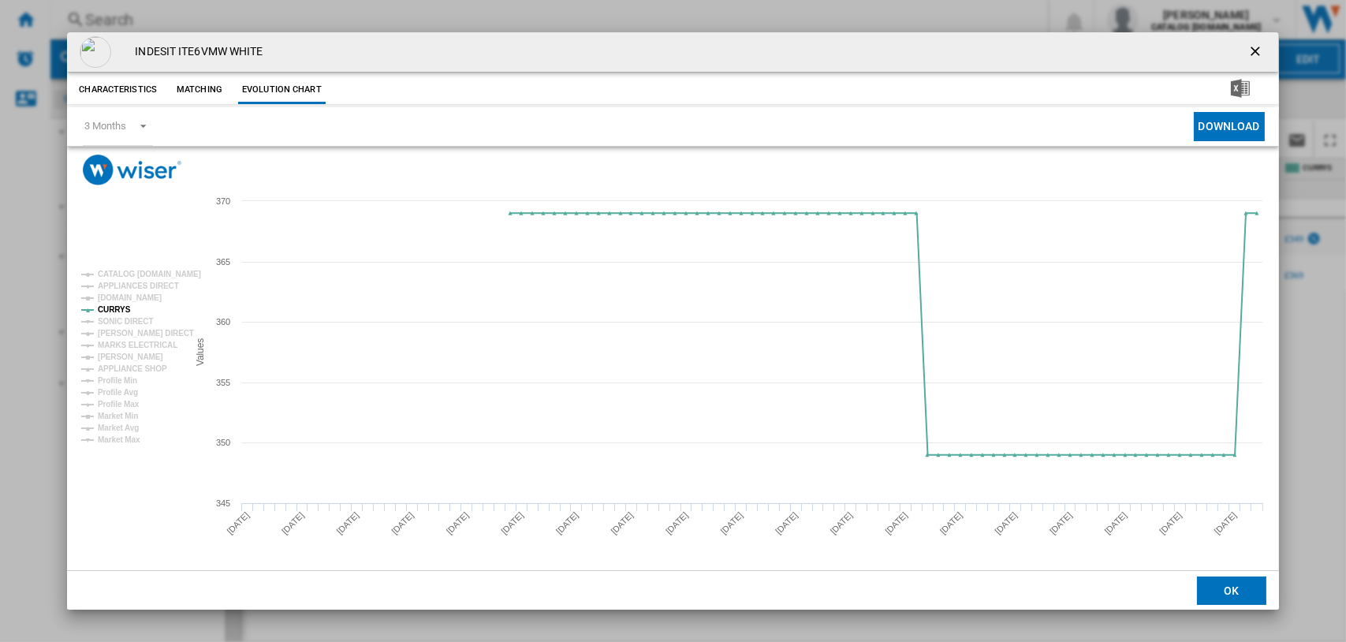
click at [1252, 50] on ng-md-icon "getI18NText('BUTTONS.CLOSE_DIALOG')" at bounding box center [1257, 52] width 19 height 19
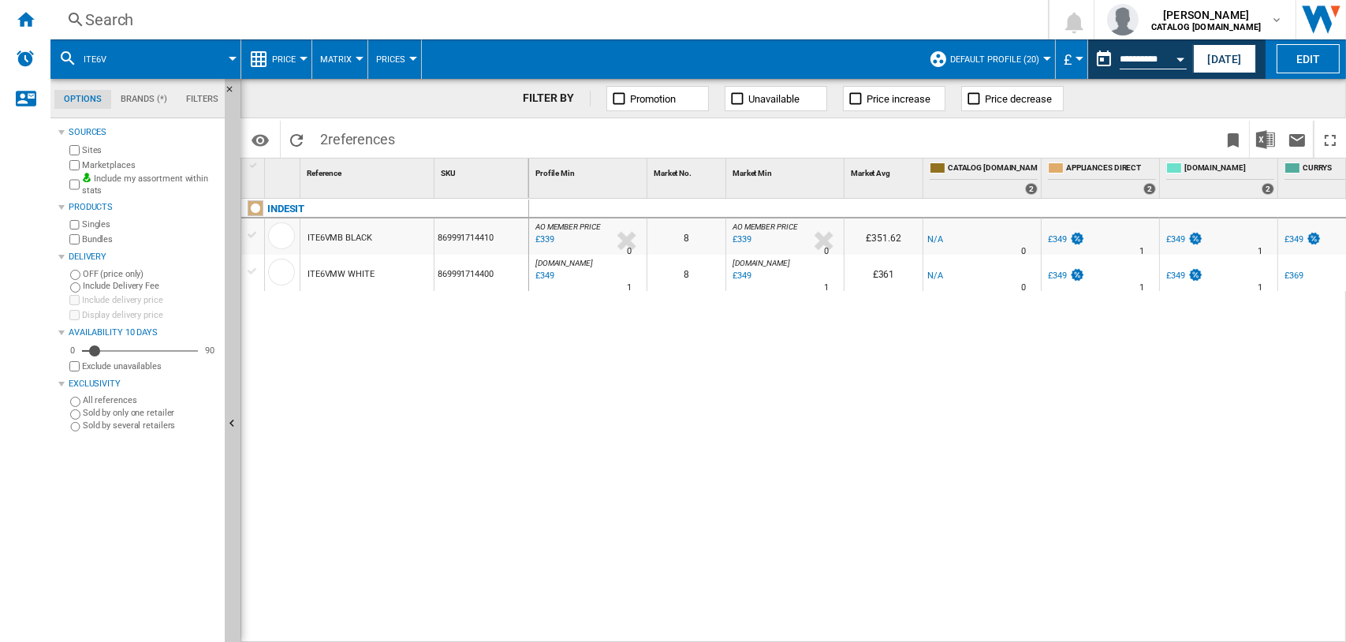
click at [95, 15] on div "Search" at bounding box center [546, 20] width 922 height 22
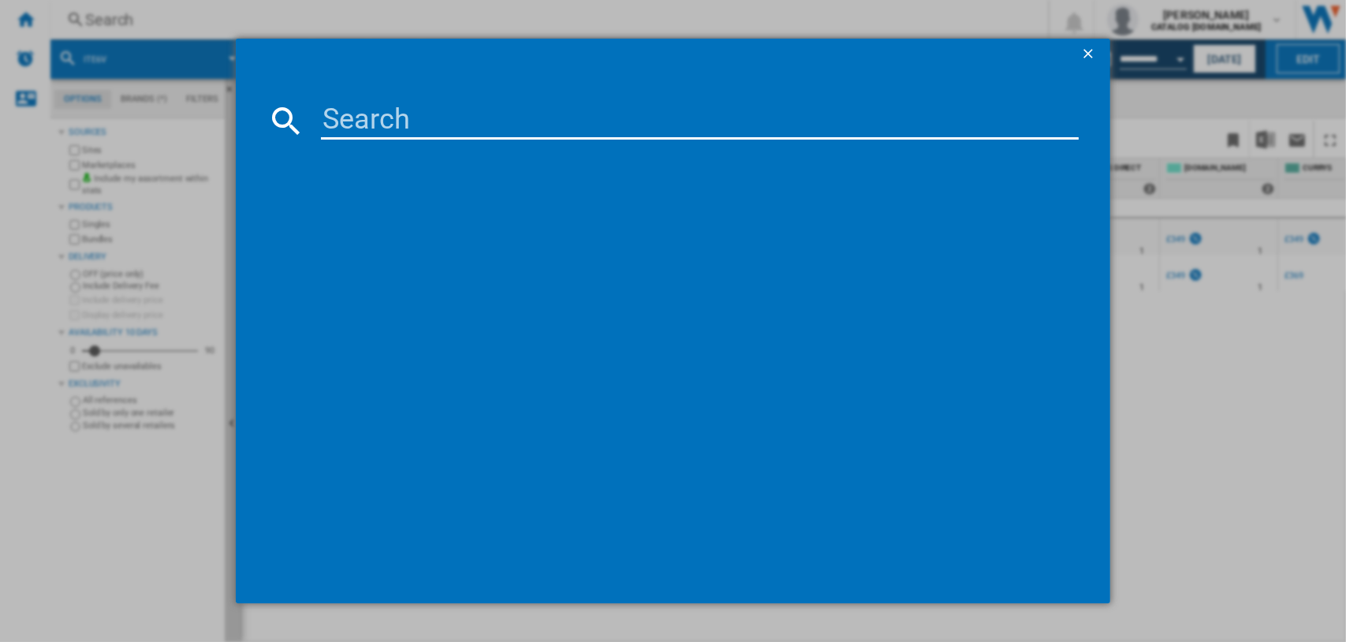
click at [474, 118] on input at bounding box center [700, 121] width 759 height 38
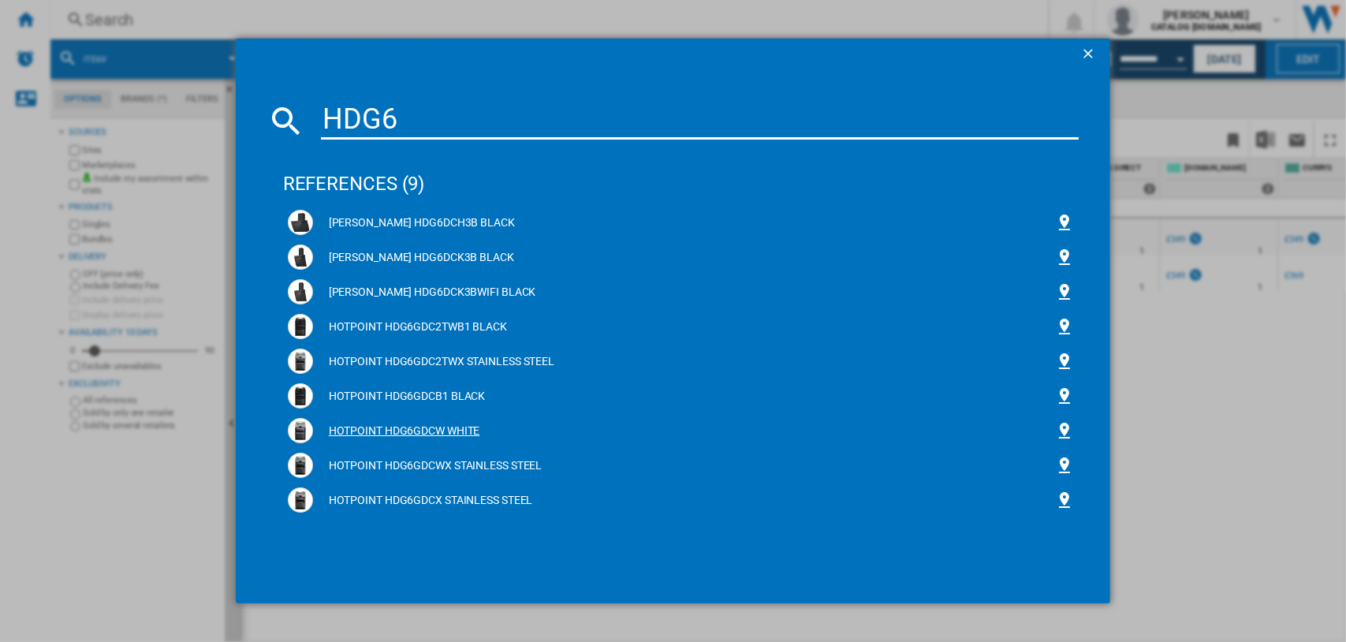
type input "HDG6"
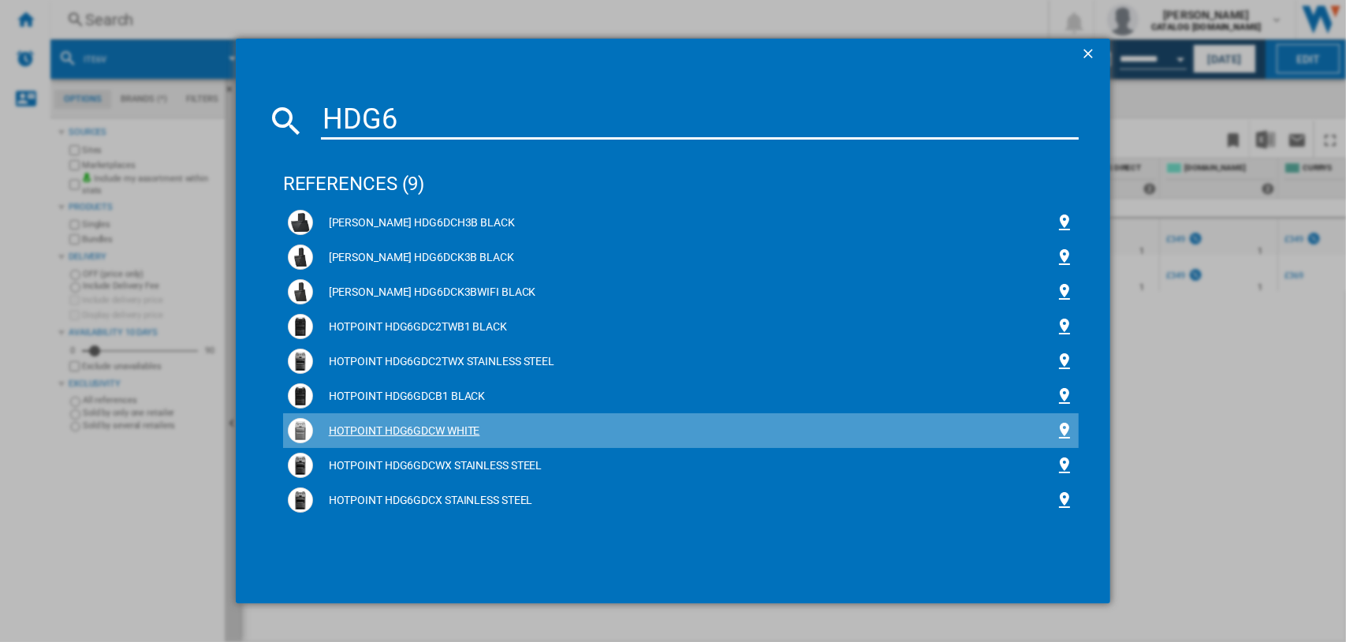
click at [390, 432] on div "HOTPOINT HDG6GDCW WHITE" at bounding box center [684, 432] width 743 height 16
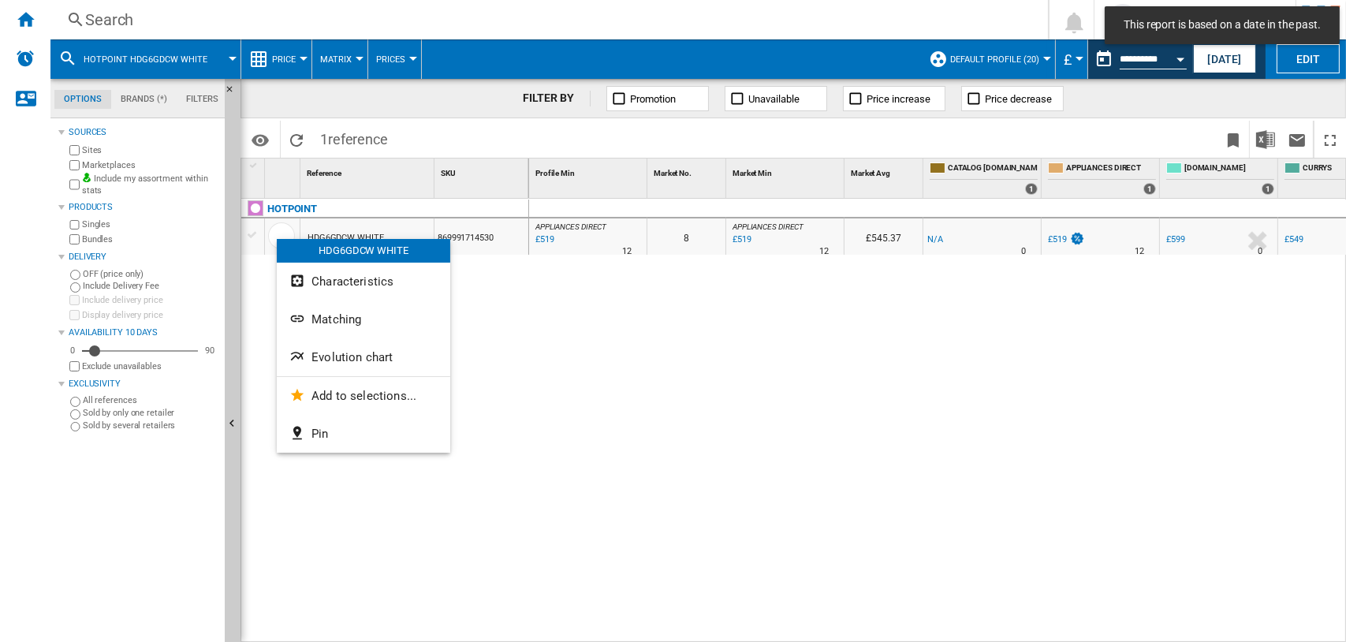
click at [330, 347] on button "Evolution chart" at bounding box center [364, 357] width 174 height 38
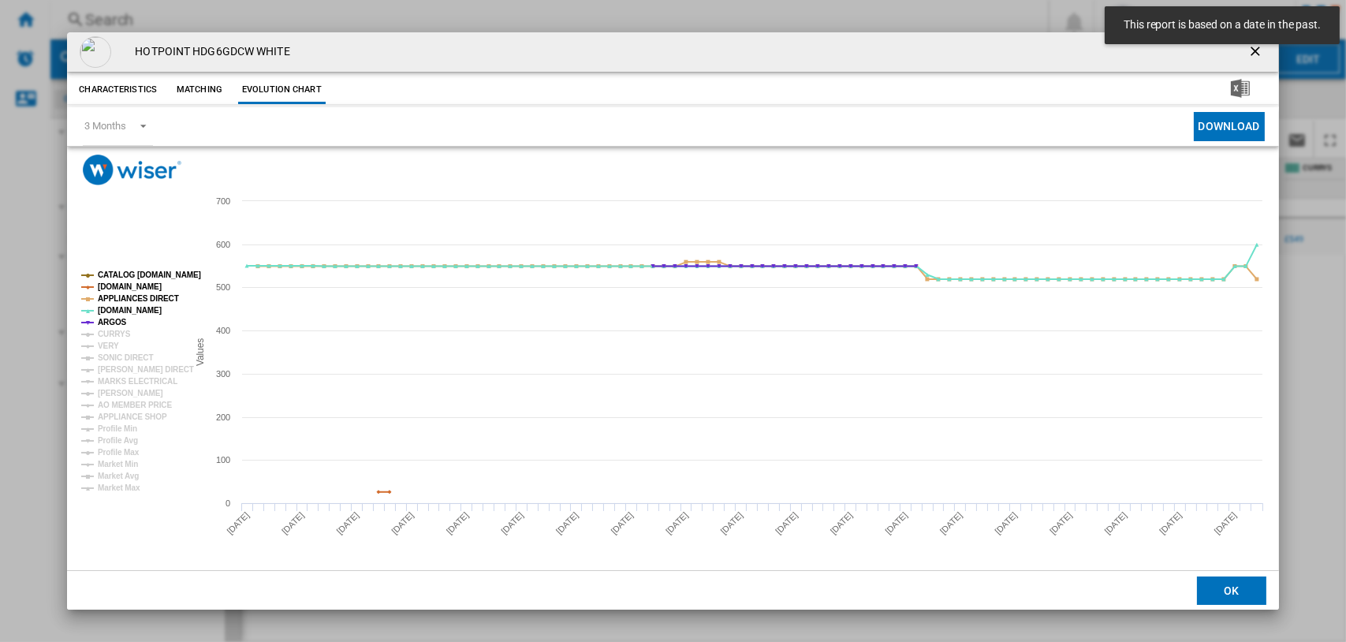
click at [120, 273] on tspan "CATALOG [DOMAIN_NAME]" at bounding box center [149, 275] width 103 height 9
click at [121, 286] on tspan "[DOMAIN_NAME]" at bounding box center [130, 286] width 64 height 9
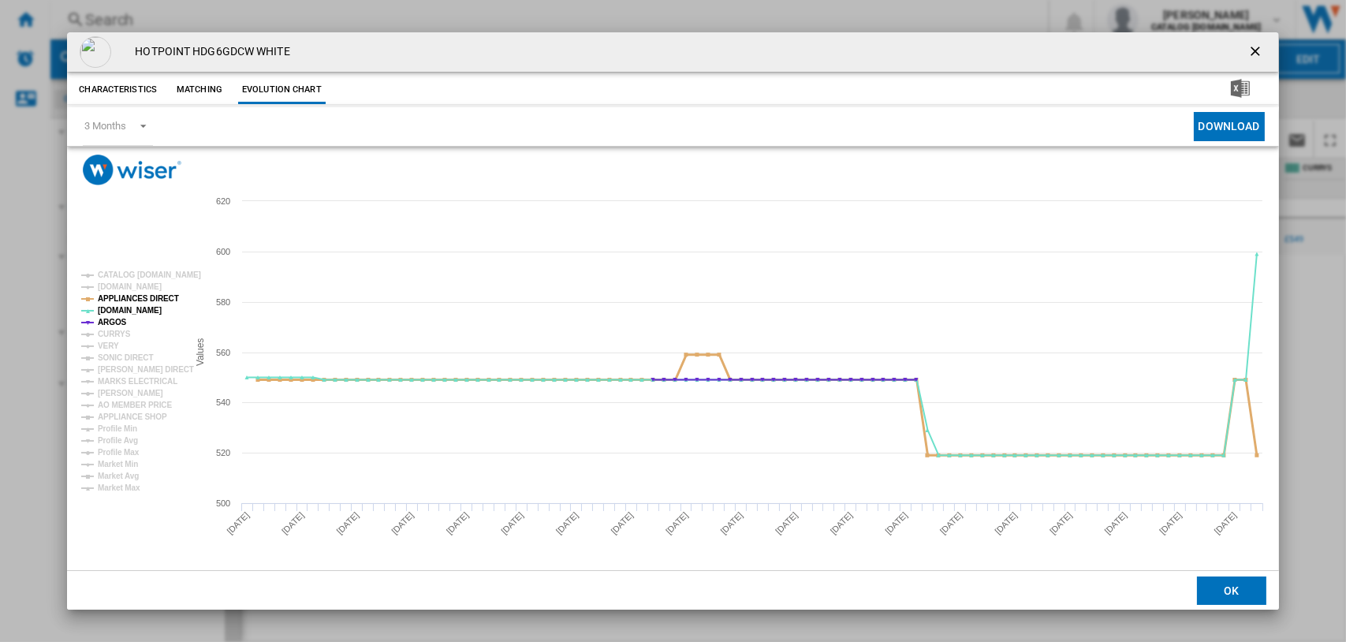
click at [121, 297] on tspan "APPLIANCES DIRECT" at bounding box center [138, 298] width 81 height 9
click at [117, 309] on tspan "[DOMAIN_NAME]" at bounding box center [130, 310] width 64 height 9
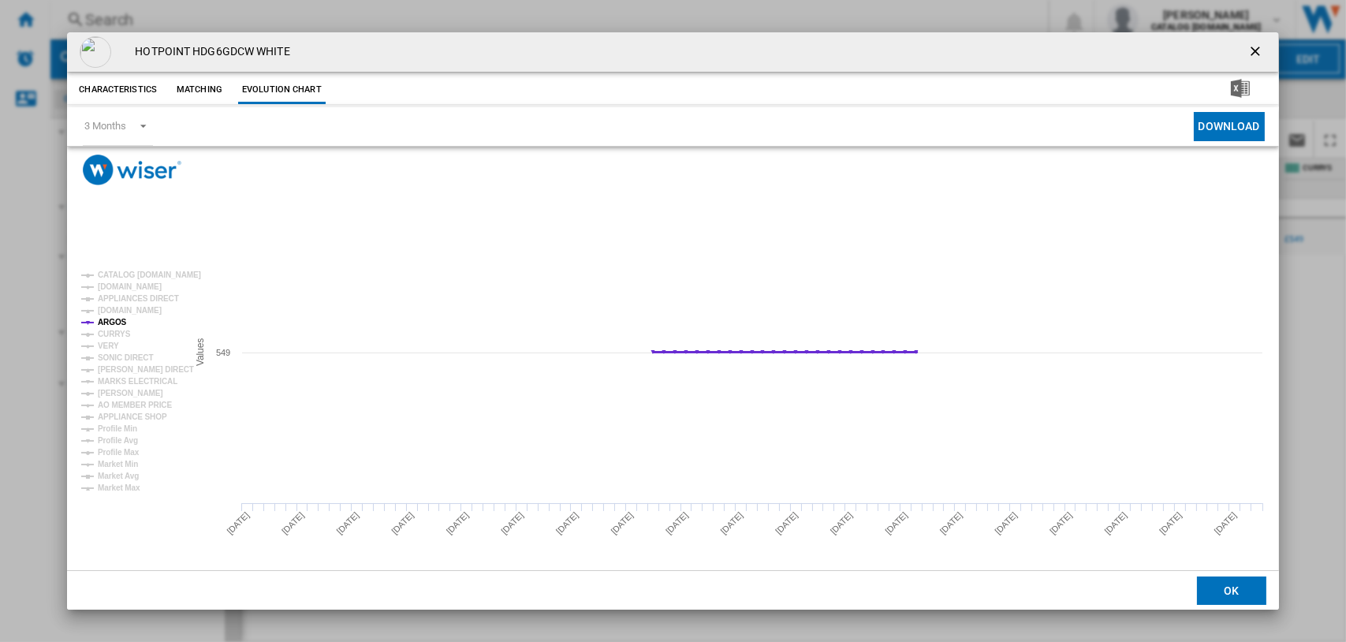
click at [114, 318] on tspan "ARGOS" at bounding box center [112, 322] width 29 height 9
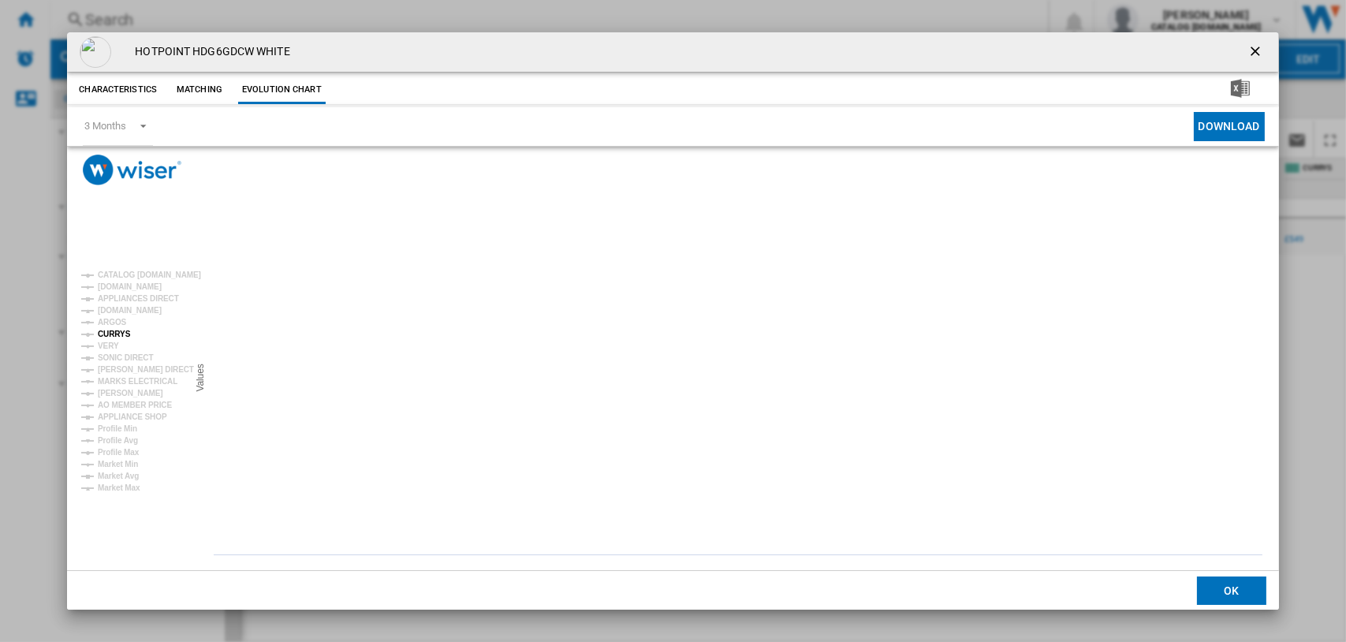
click at [108, 332] on tspan "CURRYS" at bounding box center [114, 334] width 33 height 9
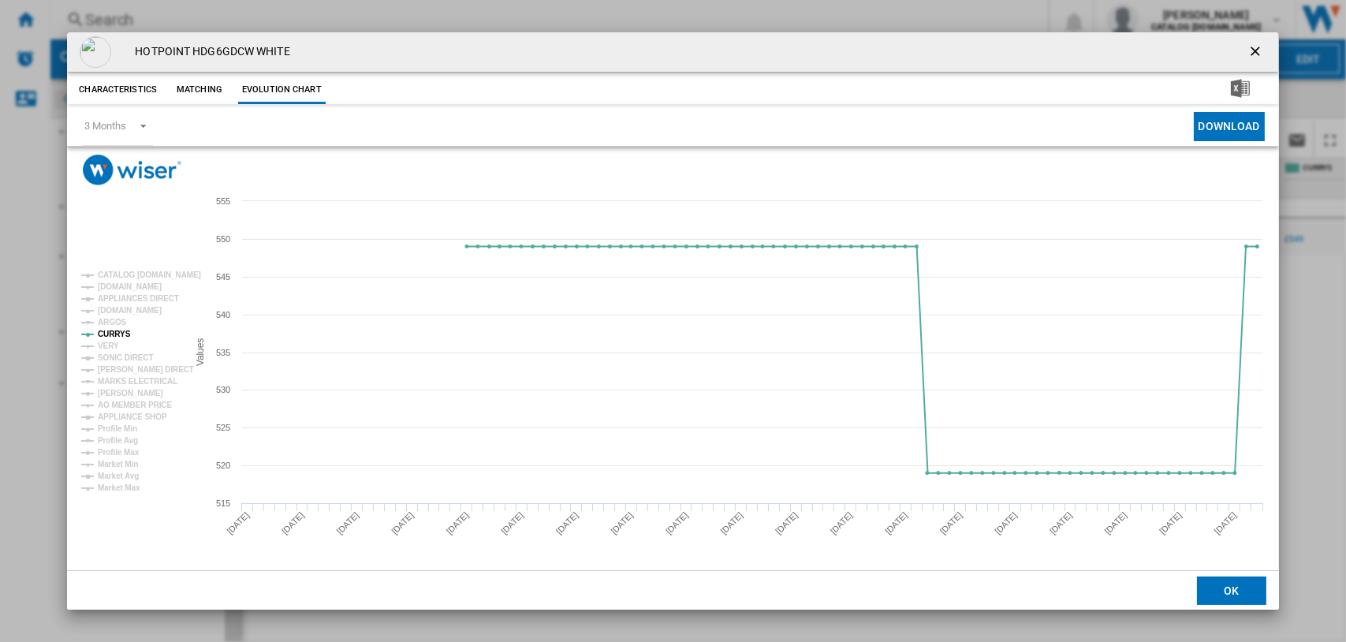
click at [1253, 50] on ng-md-icon "getI18NText('BUTTONS.CLOSE_DIALOG')" at bounding box center [1257, 52] width 19 height 19
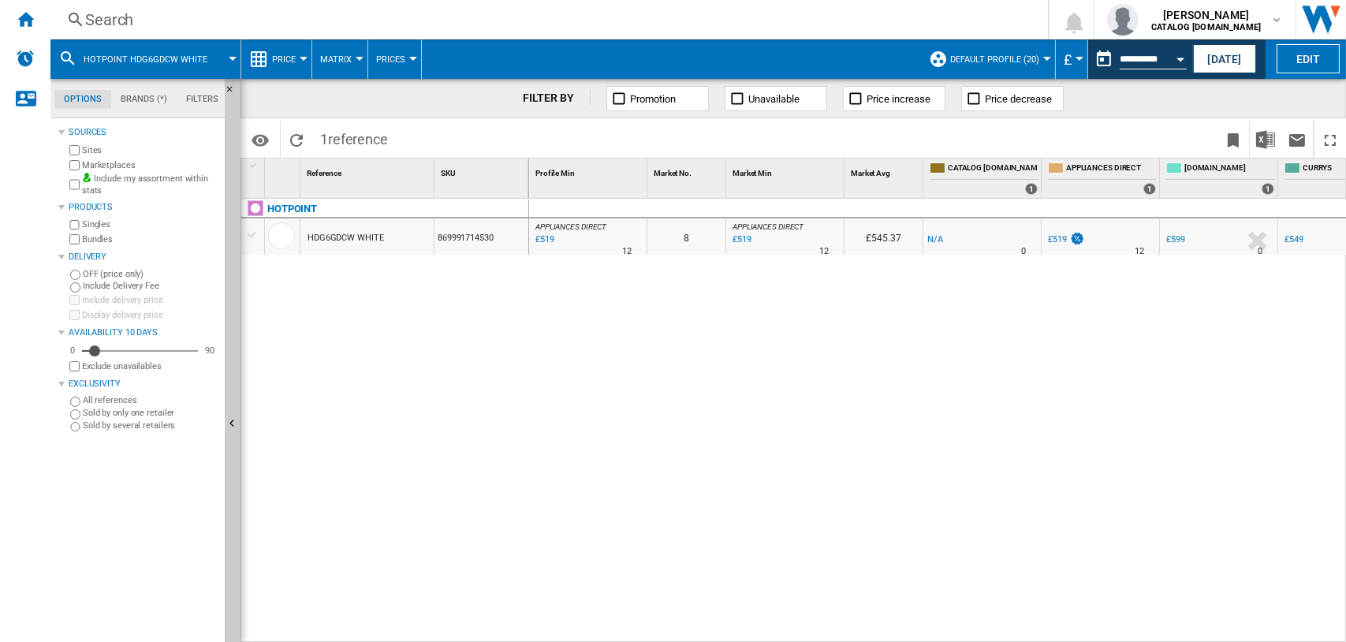
click at [104, 17] on div "Search" at bounding box center [546, 20] width 922 height 22
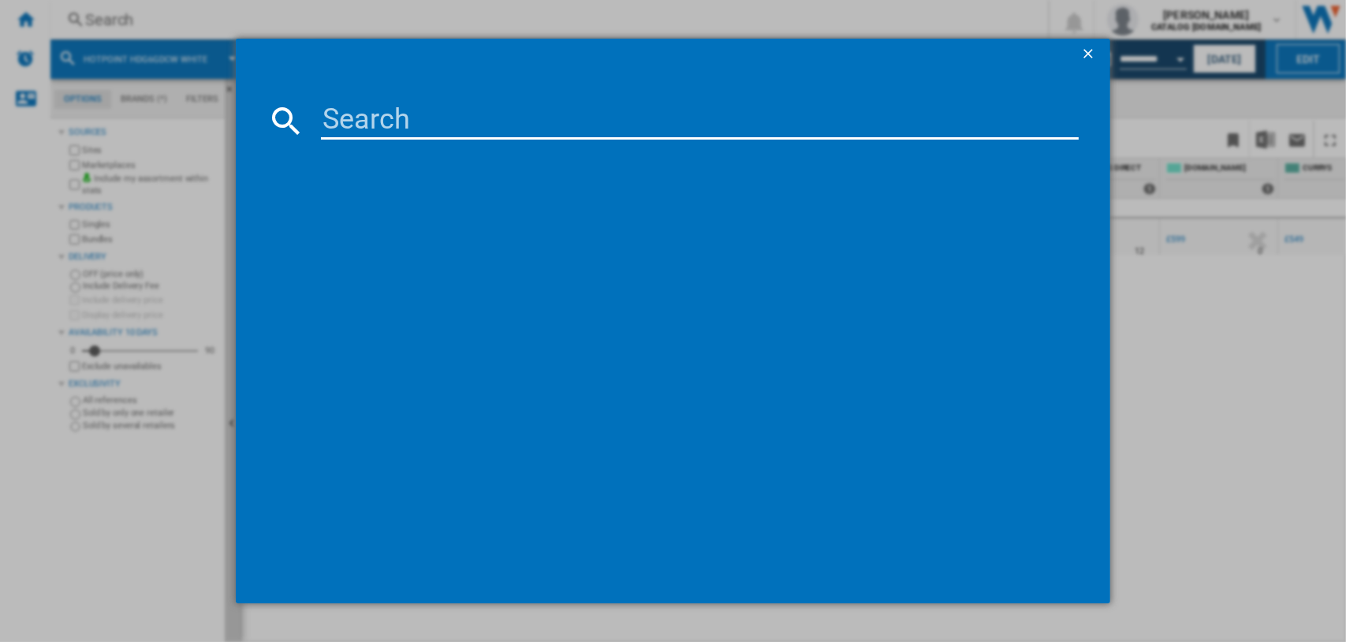
click at [327, 124] on input at bounding box center [700, 121] width 759 height 38
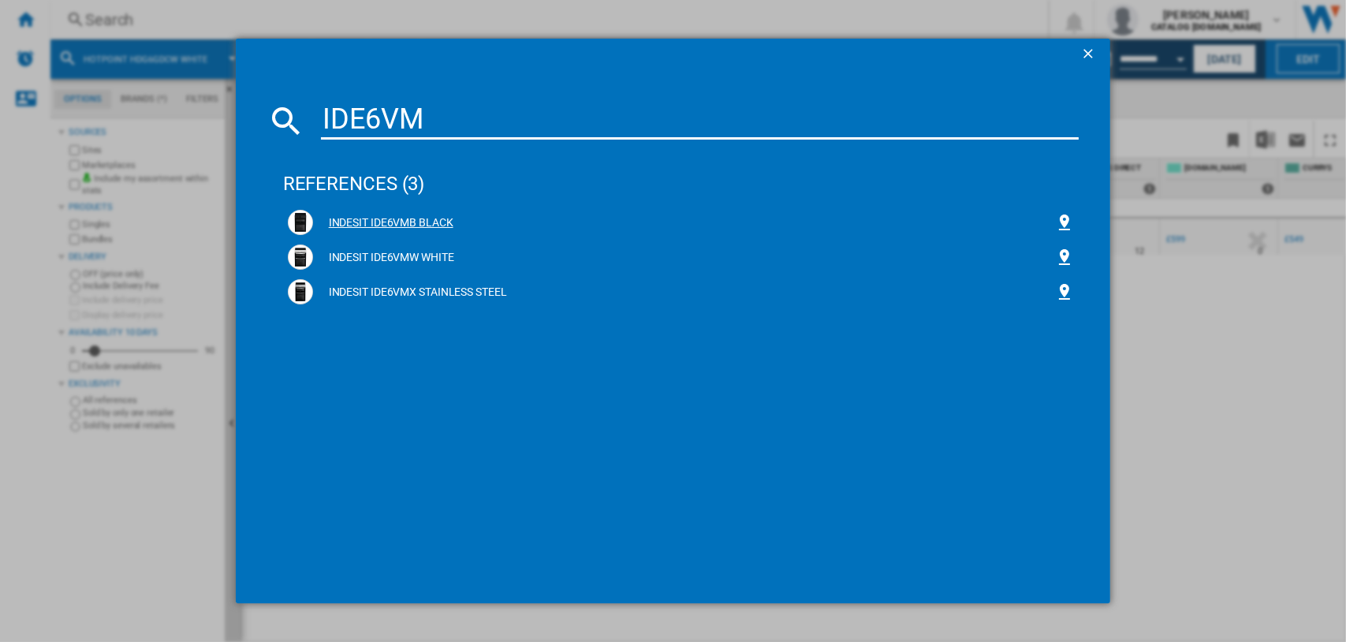
type input "IDE6VM"
click at [382, 214] on div "INDESIT IDE6VMB BLACK" at bounding box center [681, 222] width 787 height 25
click at [296, 218] on img at bounding box center [300, 222] width 19 height 19
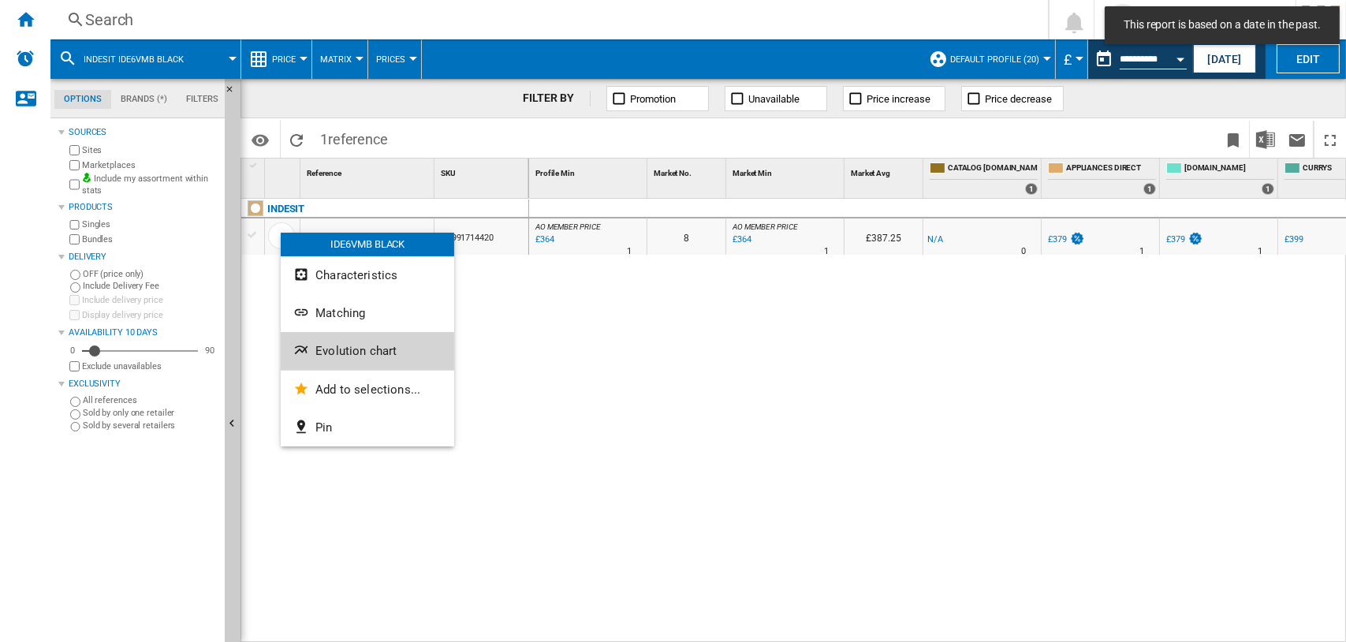
click at [349, 357] on span "Evolution chart" at bounding box center [356, 351] width 81 height 14
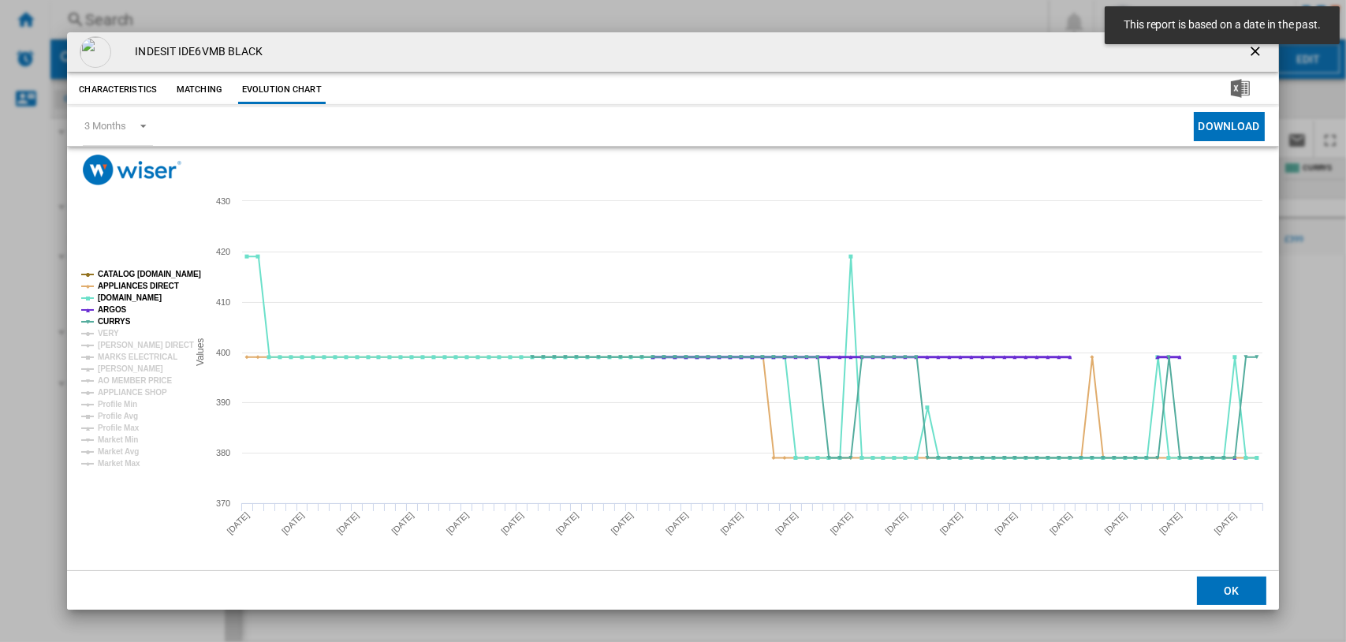
click at [112, 306] on tspan "ARGOS" at bounding box center [112, 309] width 29 height 9
click at [117, 298] on tspan "[DOMAIN_NAME]" at bounding box center [130, 297] width 64 height 9
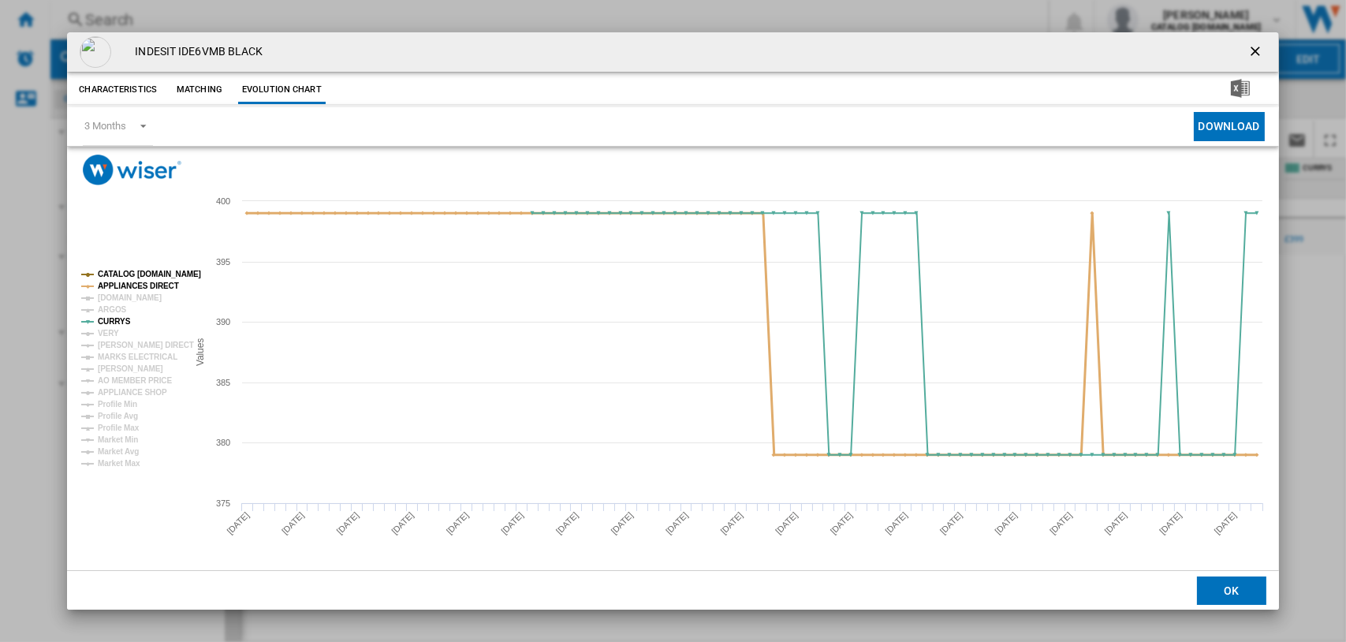
click at [129, 282] on tspan "APPLIANCES DIRECT" at bounding box center [138, 286] width 81 height 9
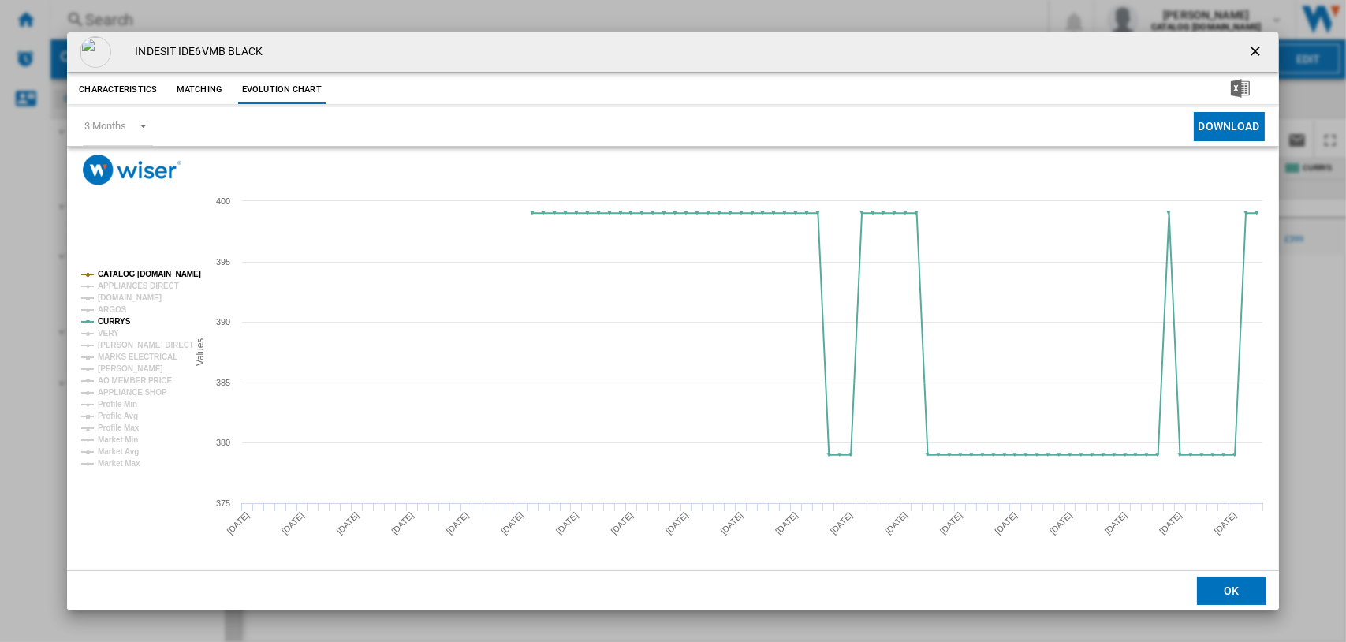
click at [135, 273] on tspan "CATALOG [DOMAIN_NAME]" at bounding box center [149, 274] width 103 height 9
click at [1254, 46] on ng-md-icon "getI18NText('BUTTONS.CLOSE_DIALOG')" at bounding box center [1257, 52] width 19 height 19
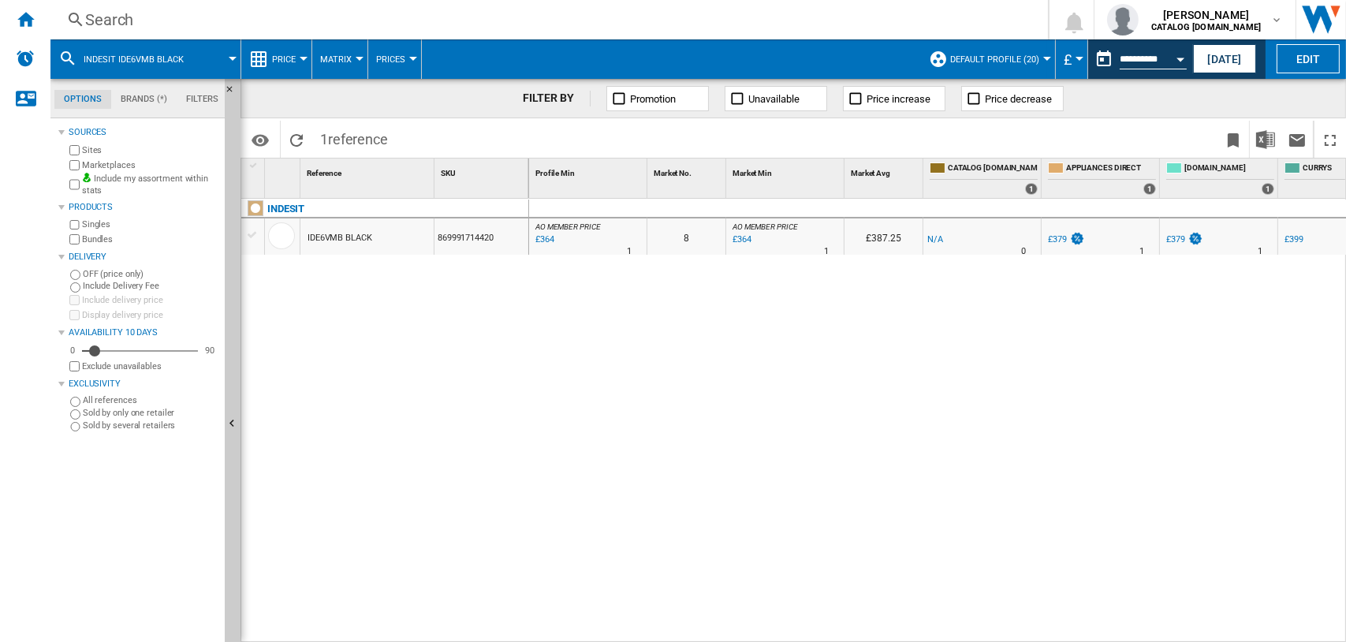
click at [113, 21] on div "Search" at bounding box center [546, 20] width 922 height 22
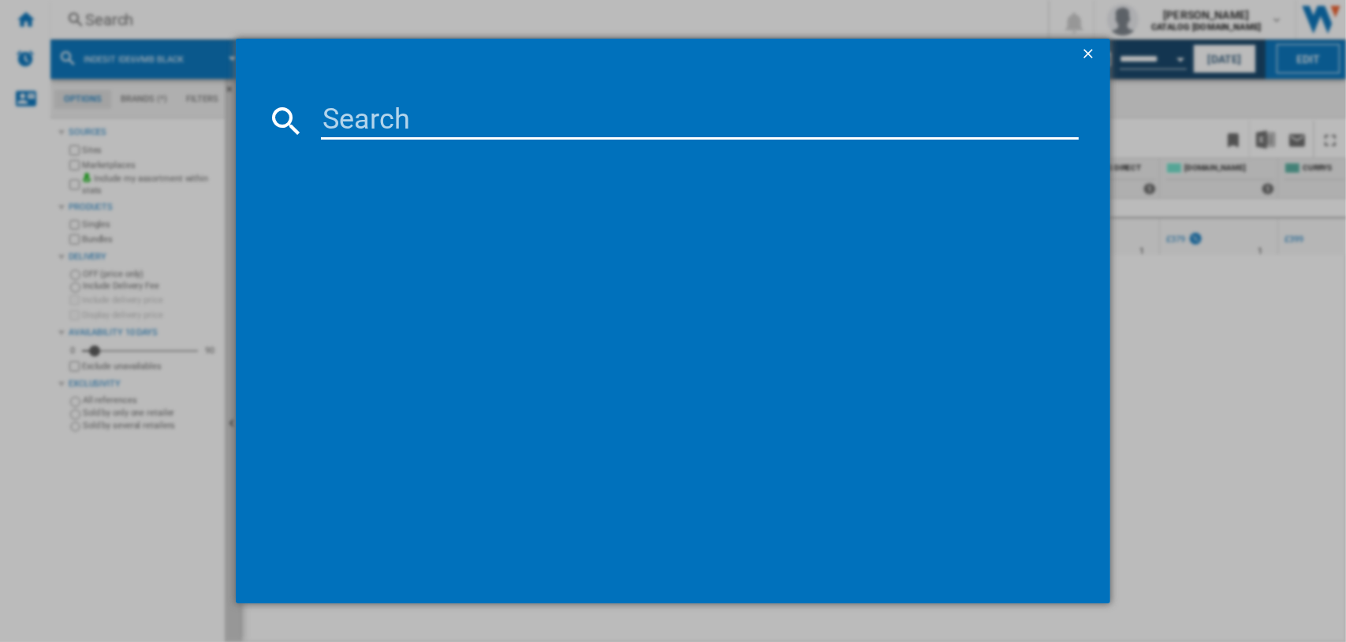
click at [400, 120] on input at bounding box center [700, 121] width 759 height 38
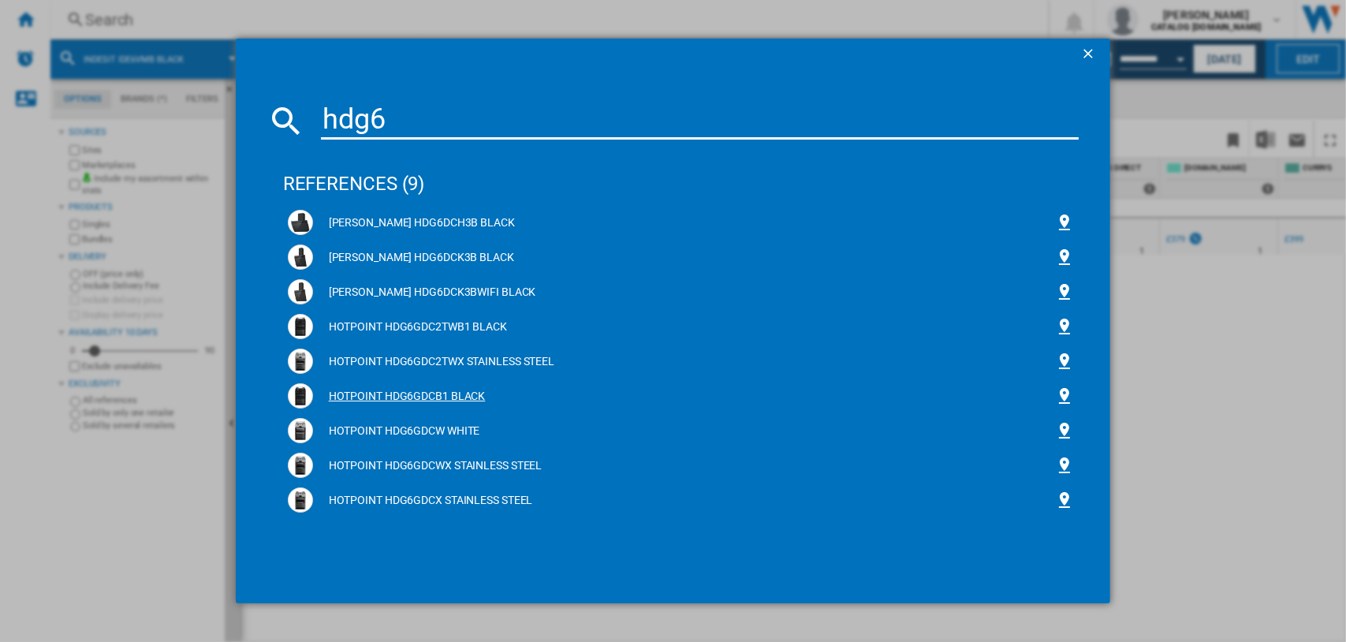
type input "hdg6"
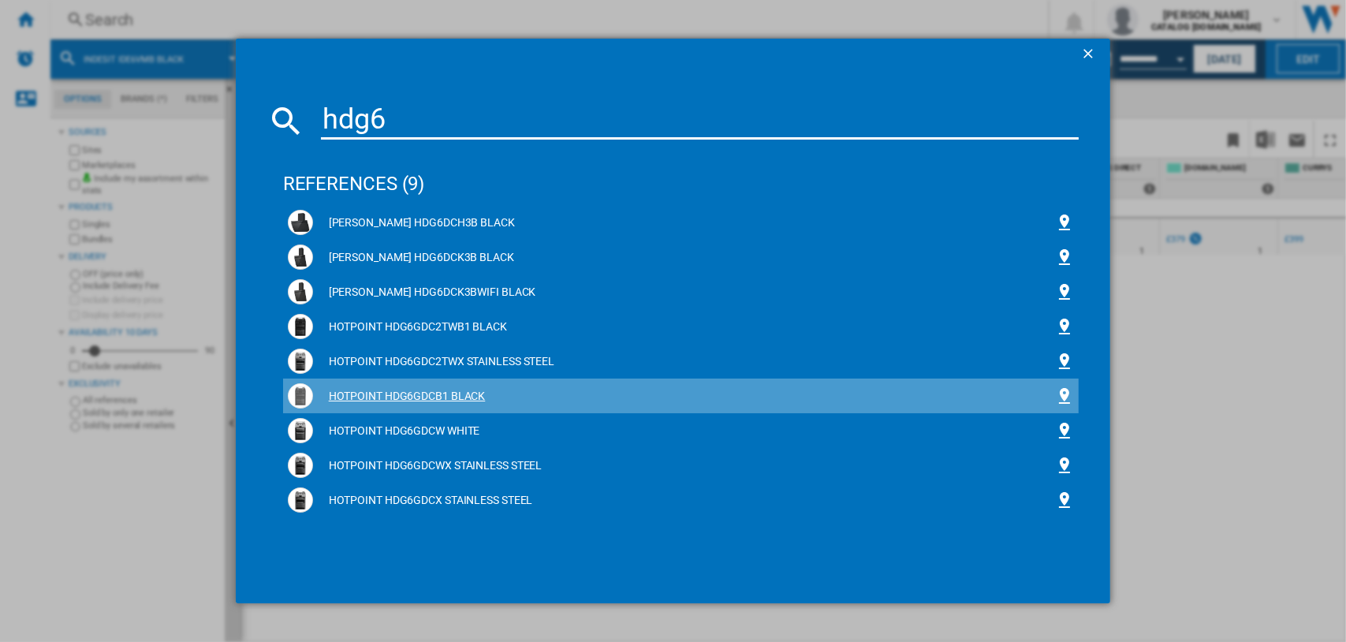
click at [388, 396] on div "HOTPOINT HDG6GDCB1 BLACK" at bounding box center [684, 397] width 743 height 16
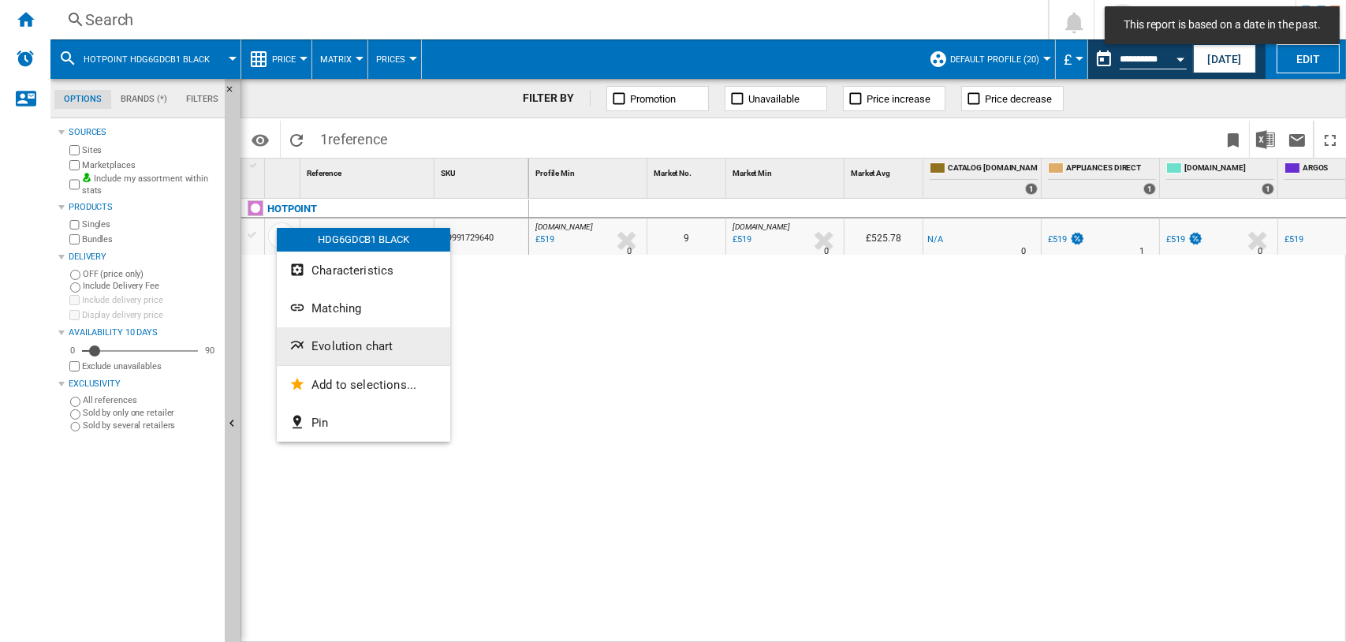
click at [352, 345] on span "Evolution chart" at bounding box center [352, 346] width 81 height 14
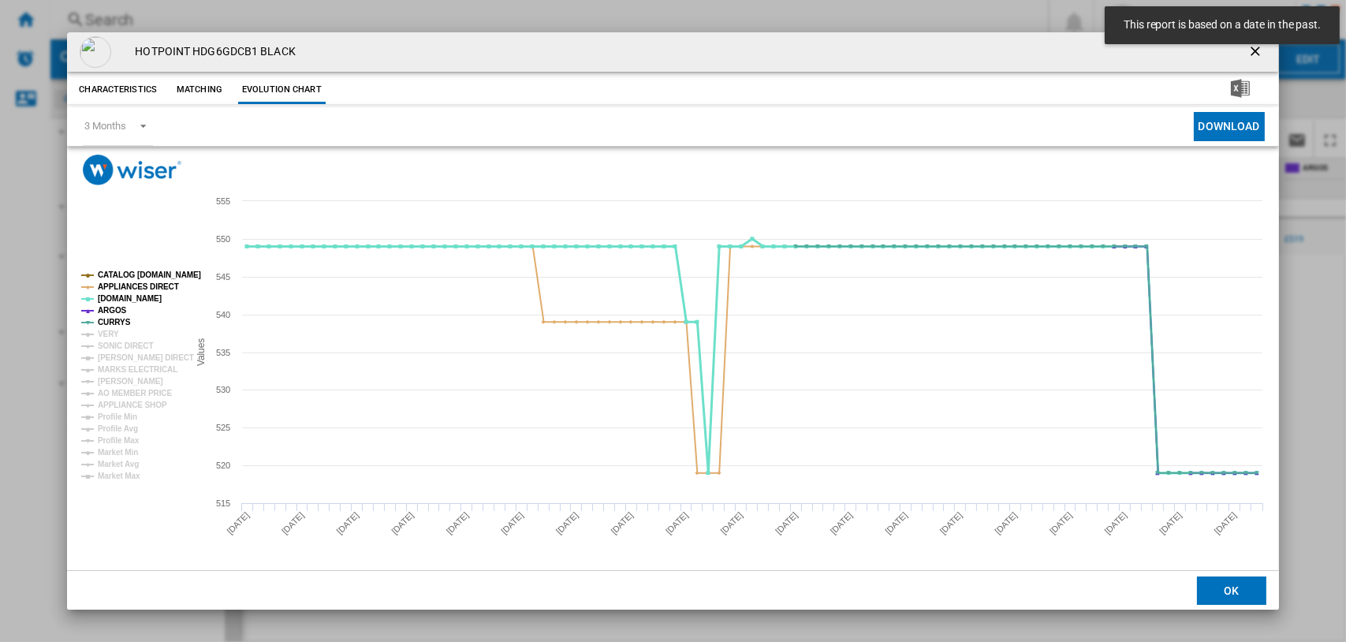
click at [126, 299] on tspan "[DOMAIN_NAME]" at bounding box center [130, 298] width 64 height 9
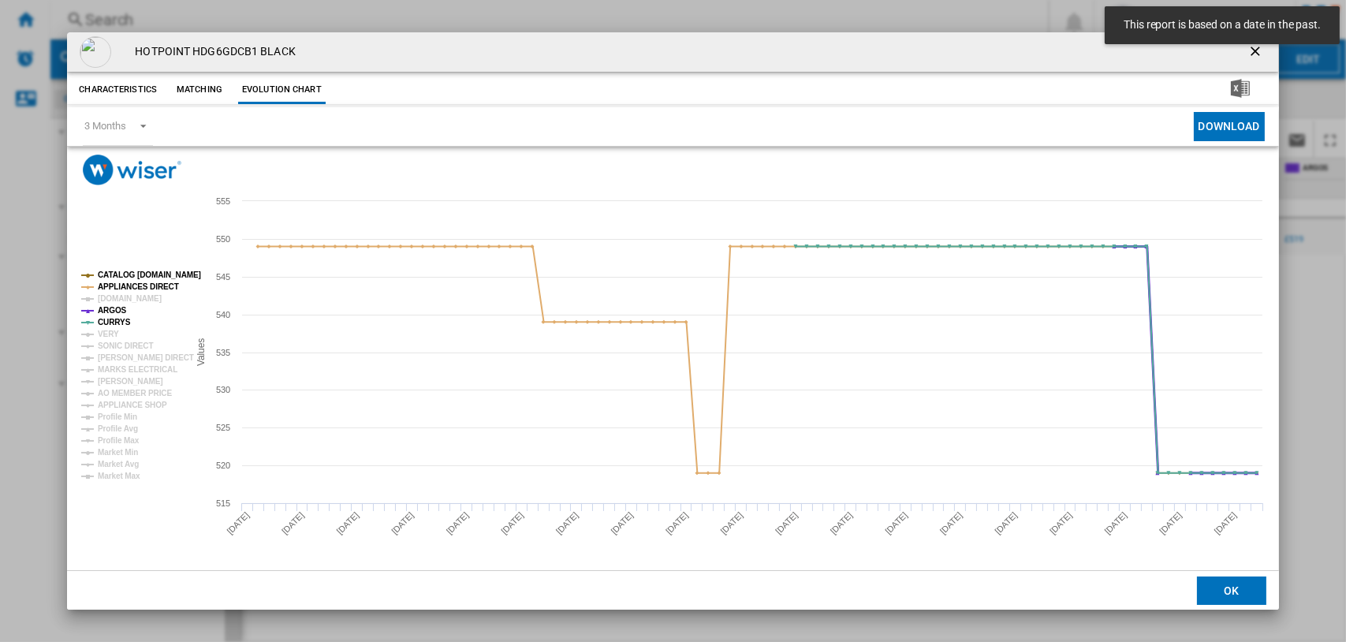
click at [118, 307] on tspan "ARGOS" at bounding box center [112, 310] width 29 height 9
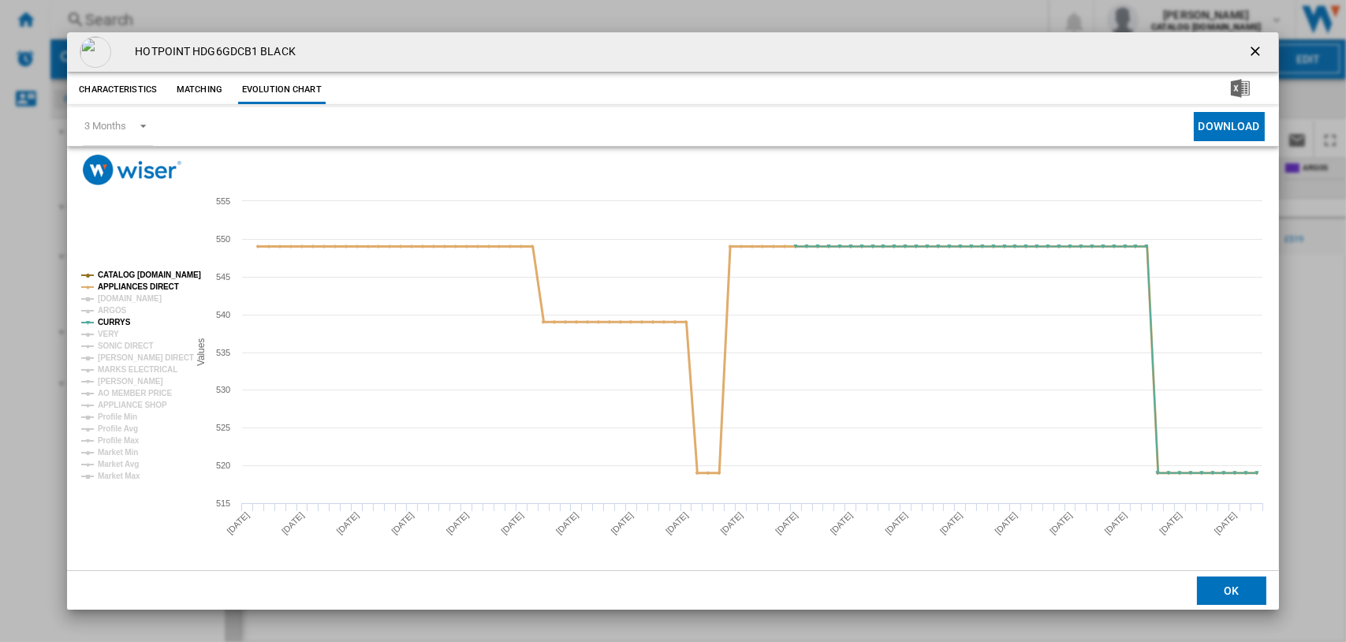
click at [121, 289] on tspan "APPLIANCES DIRECT" at bounding box center [138, 286] width 81 height 9
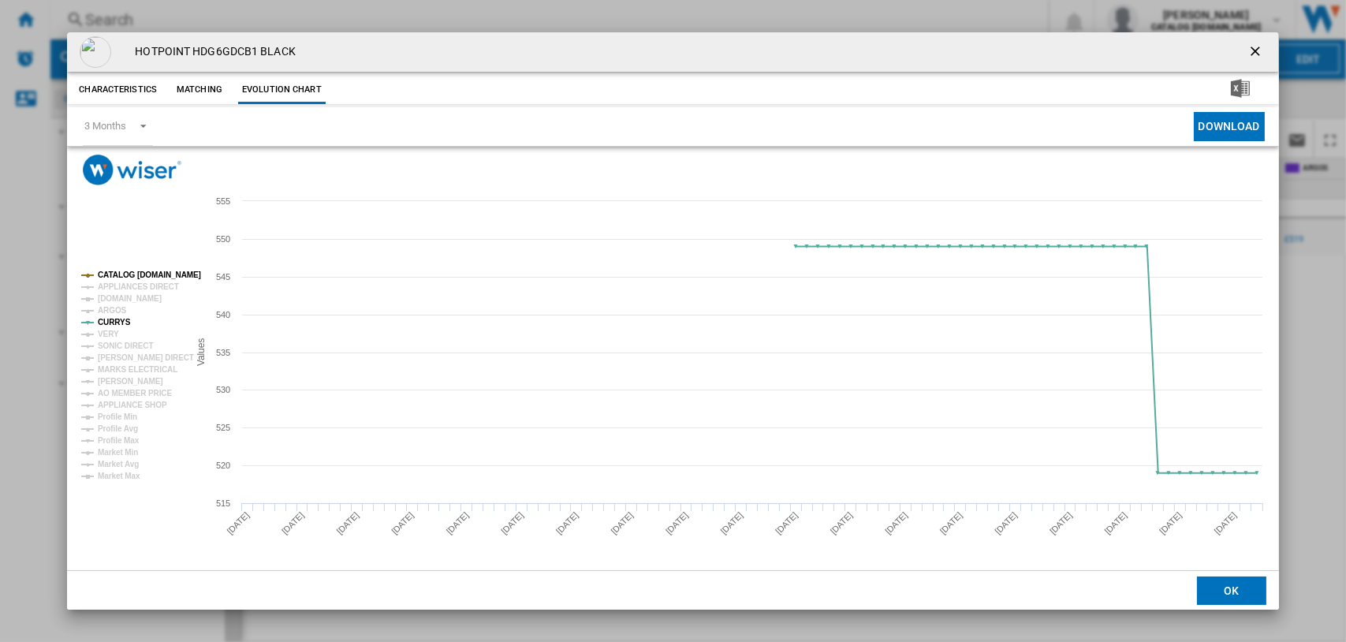
click at [124, 273] on tspan "CATALOG [DOMAIN_NAME]" at bounding box center [149, 275] width 103 height 9
click at [1253, 42] on button "Product popup" at bounding box center [1258, 52] width 32 height 32
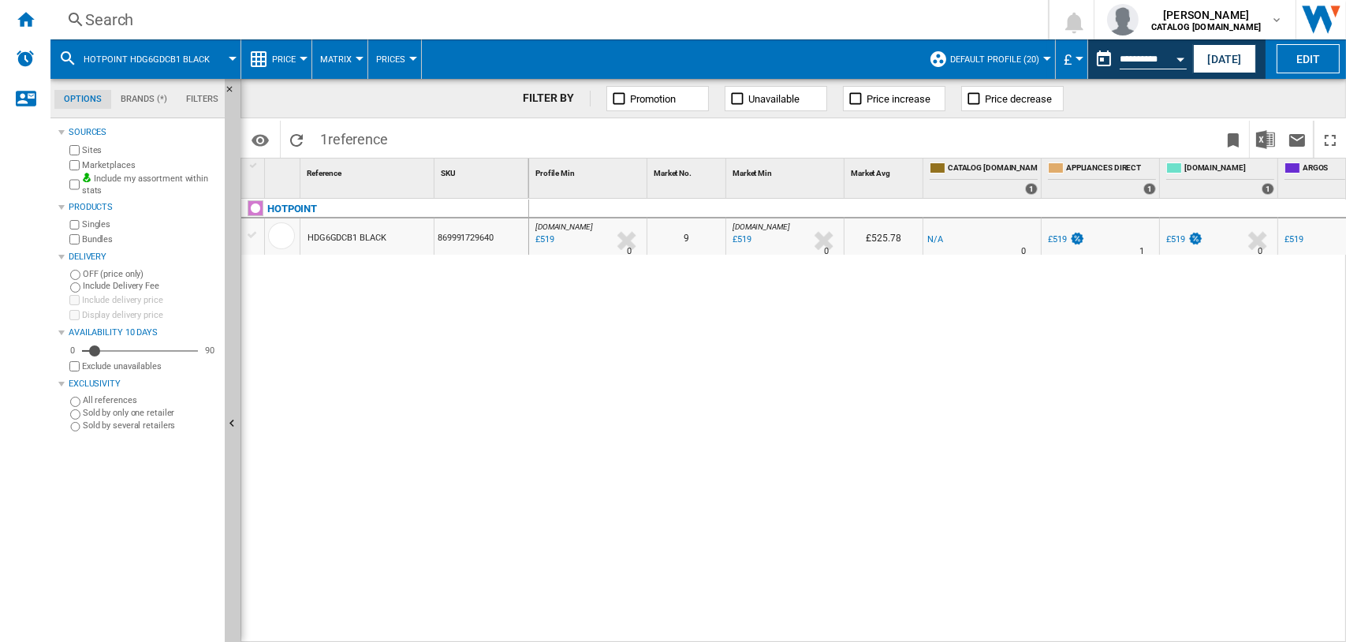
click at [101, 20] on div "Search" at bounding box center [546, 20] width 922 height 22
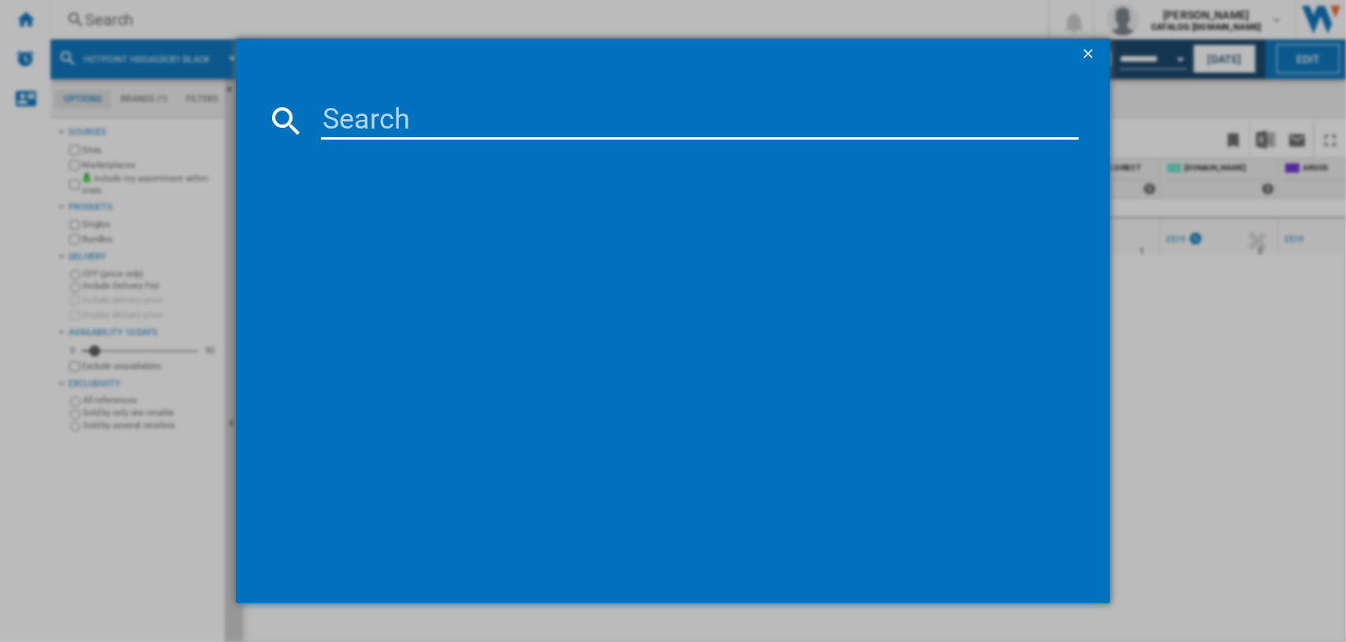
click at [404, 126] on input at bounding box center [700, 121] width 759 height 38
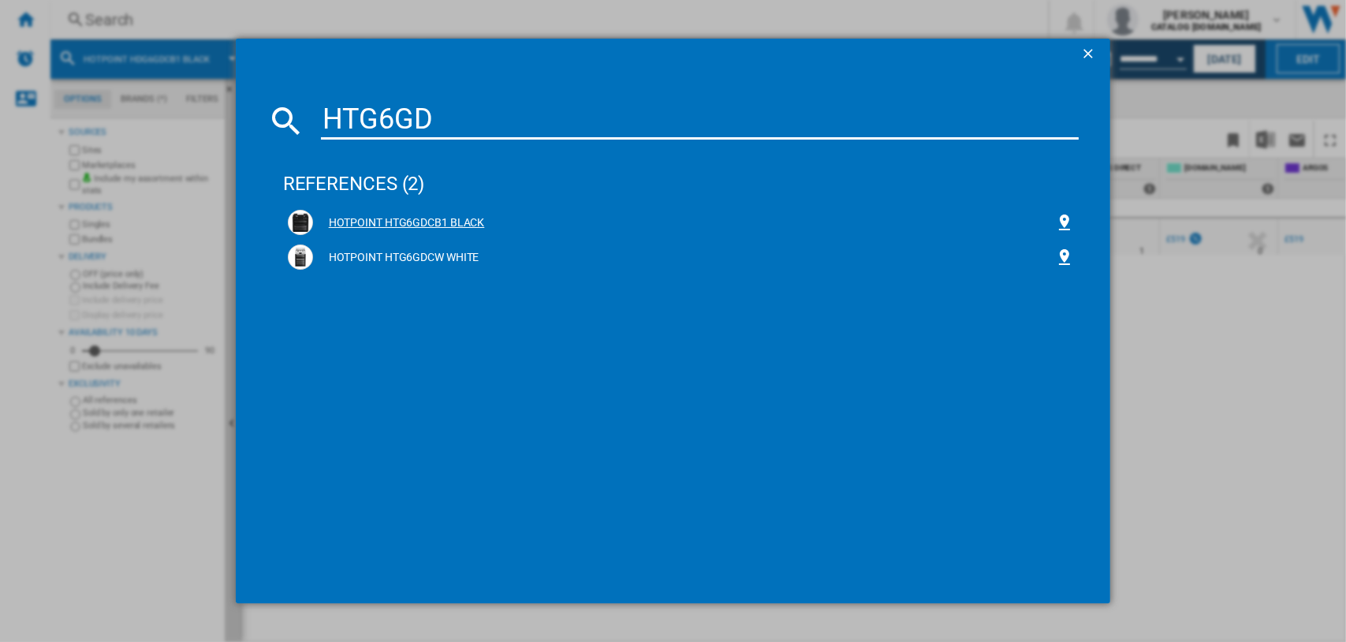
type input "HTG6GD"
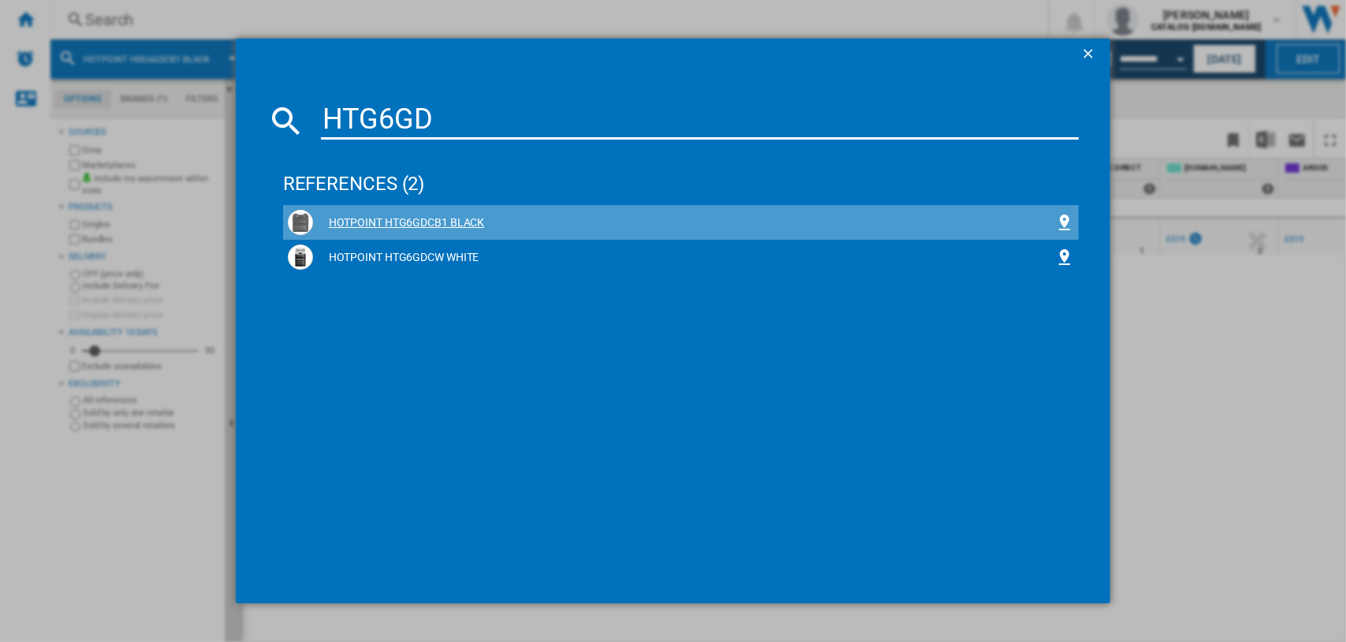
click at [367, 220] on div "HOTPOINT HTG6GDCB1 BLACK" at bounding box center [684, 223] width 743 height 16
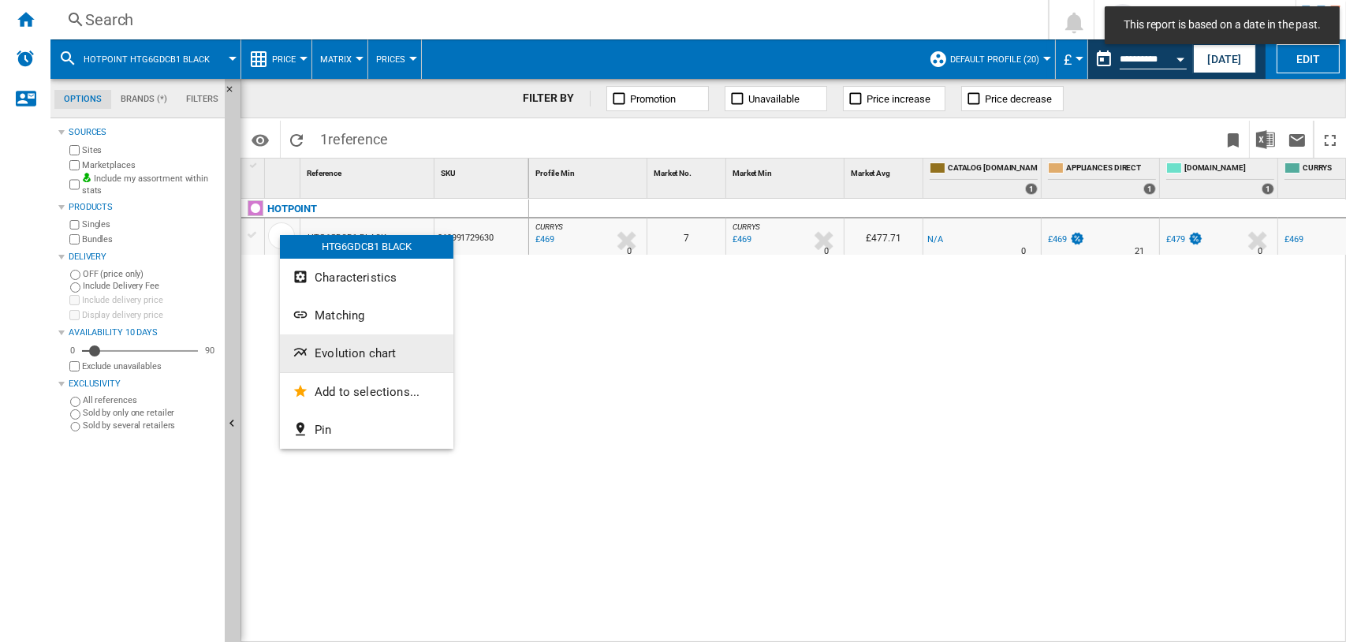
click at [345, 356] on span "Evolution chart" at bounding box center [355, 353] width 81 height 14
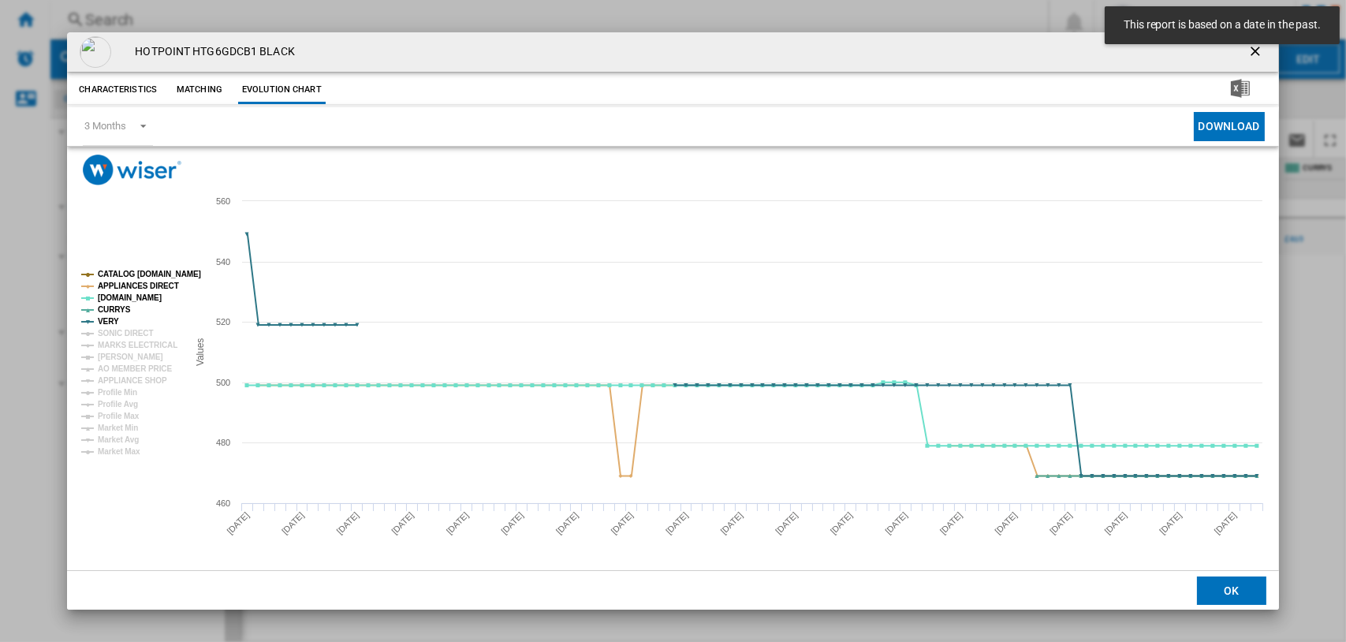
click at [120, 271] on tspan "CATALOG [DOMAIN_NAME]" at bounding box center [149, 274] width 103 height 9
click at [121, 284] on tspan "APPLIANCES DIRECT" at bounding box center [138, 286] width 81 height 9
click at [117, 299] on tspan "[DOMAIN_NAME]" at bounding box center [130, 297] width 64 height 9
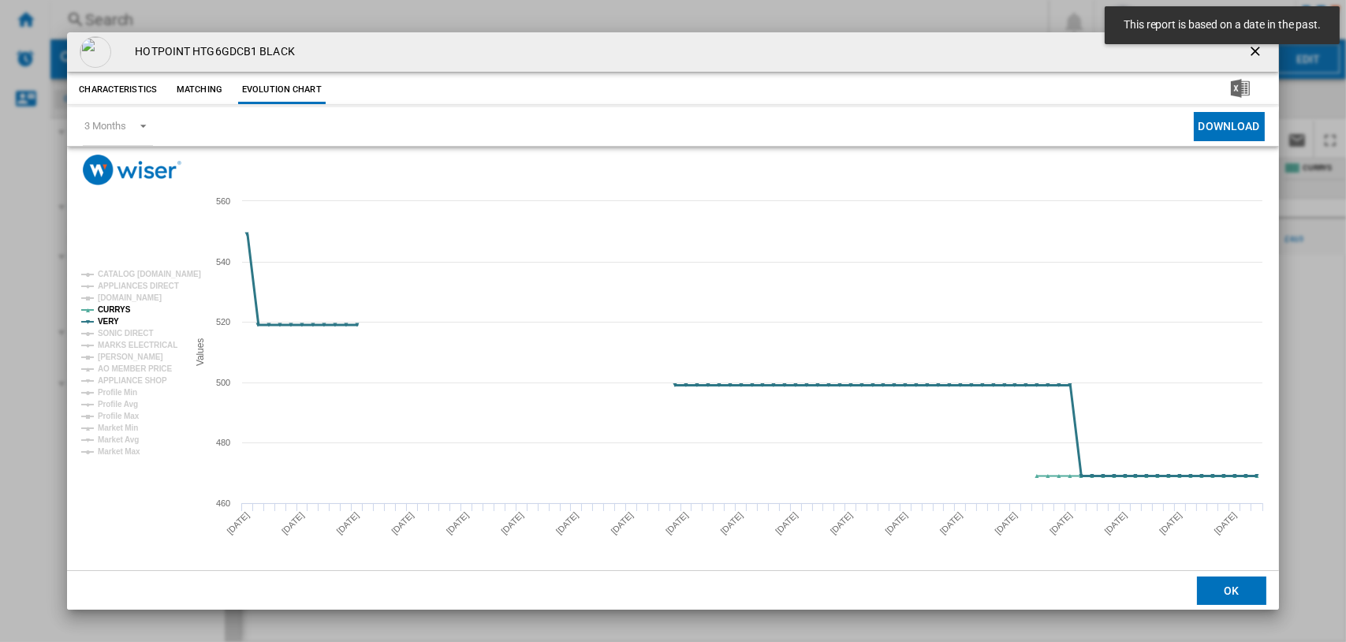
click at [112, 320] on tspan "VERY" at bounding box center [108, 321] width 21 height 9
